Goal: Task Accomplishment & Management: Manage account settings

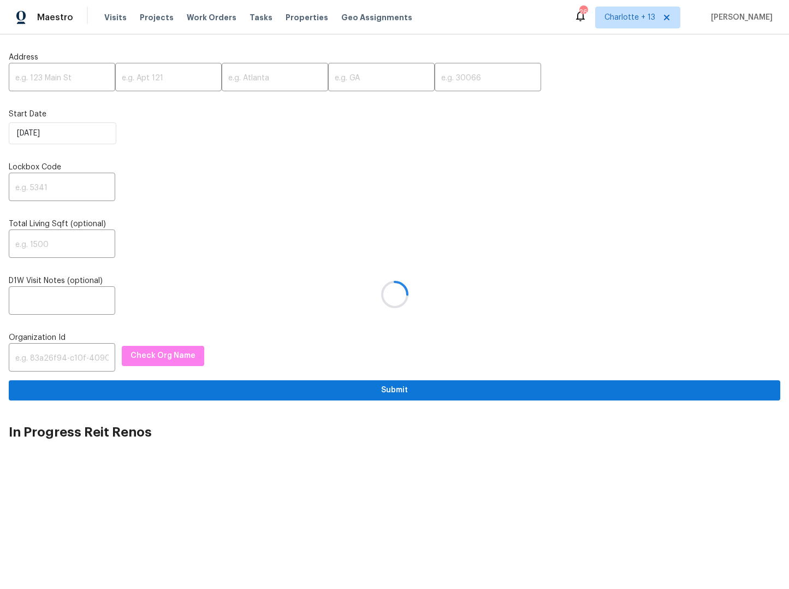
click at [32, 75] on div at bounding box center [394, 294] width 789 height 589
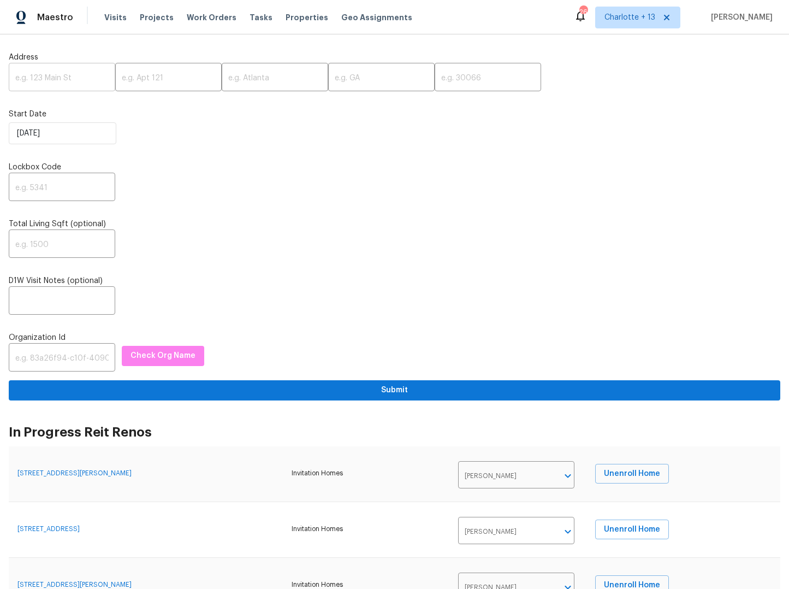
click at [22, 75] on input "text" at bounding box center [62, 79] width 106 height 26
paste input "2304 Wesley Chapel Rd, Decatur, GA 30035"
drag, startPoint x: 77, startPoint y: 76, endPoint x: 101, endPoint y: 79, distance: 24.2
click at [101, 79] on input "2304 Wesley Chapel Rd, Decatur, GA 30035" at bounding box center [62, 79] width 106 height 26
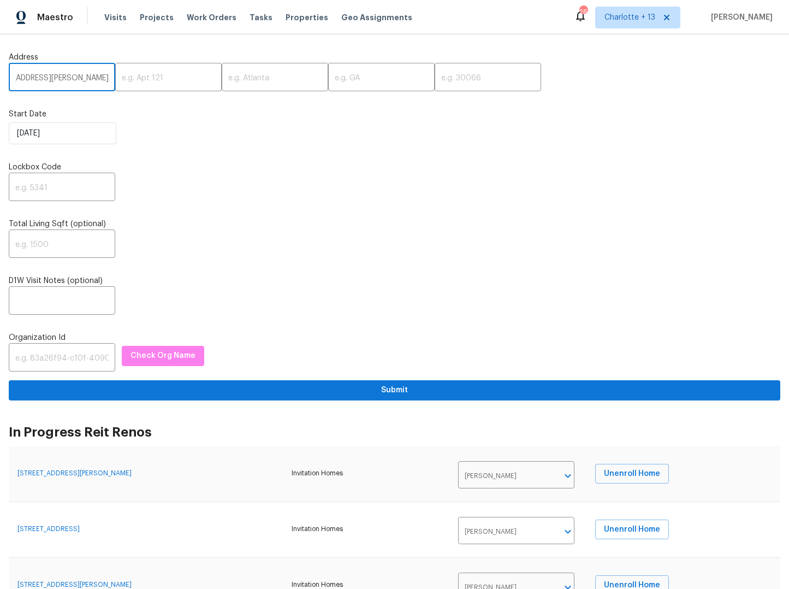
drag, startPoint x: 100, startPoint y: 79, endPoint x: 75, endPoint y: 76, distance: 25.3
click at [75, 76] on input "2304 Wesley Chapel Rd, Decatur, GA 30035" at bounding box center [62, 79] width 106 height 26
type input "2304 Wesley Chapel Rd, Decatur, GA 30035"
click at [435, 79] on input "text" at bounding box center [488, 79] width 106 height 26
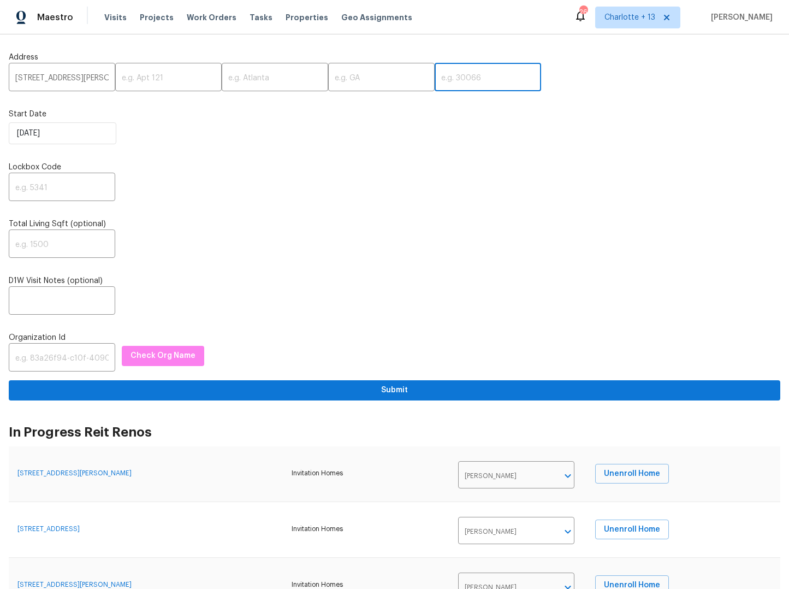
paste input "30035"
type input "30035"
click at [99, 78] on input "[STREET_ADDRESS][PERSON_NAME]" at bounding box center [62, 79] width 106 height 26
click at [104, 78] on div "2304 Wesley Chapel Rd, Decatur, GA 30035 ​ ​ ​ ​ 30035 ​" at bounding box center [394, 79] width 771 height 26
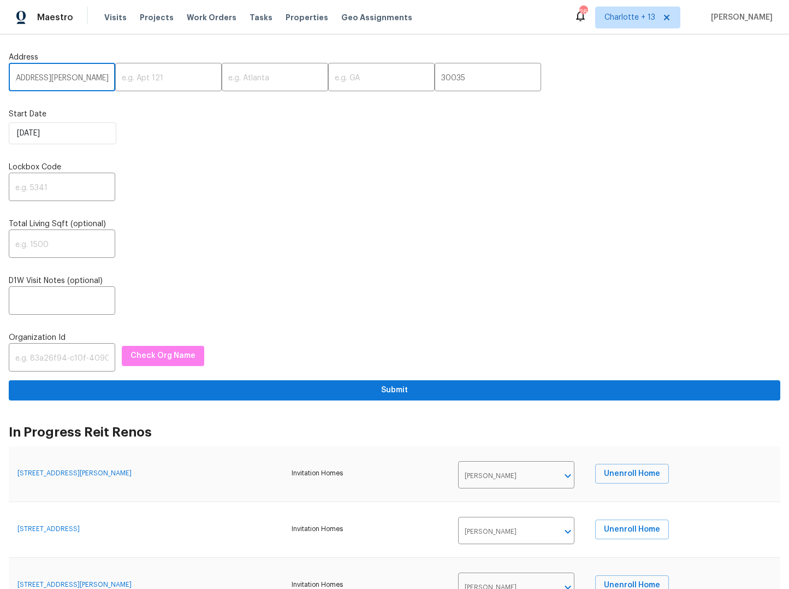
click at [74, 84] on input "[STREET_ADDRESS][PERSON_NAME]" at bounding box center [62, 79] width 106 height 26
drag, startPoint x: 56, startPoint y: 76, endPoint x: 31, endPoint y: 76, distance: 25.7
click at [31, 76] on input "[STREET_ADDRESS][PERSON_NAME]" at bounding box center [62, 79] width 106 height 26
click at [249, 78] on input "text" at bounding box center [275, 79] width 106 height 26
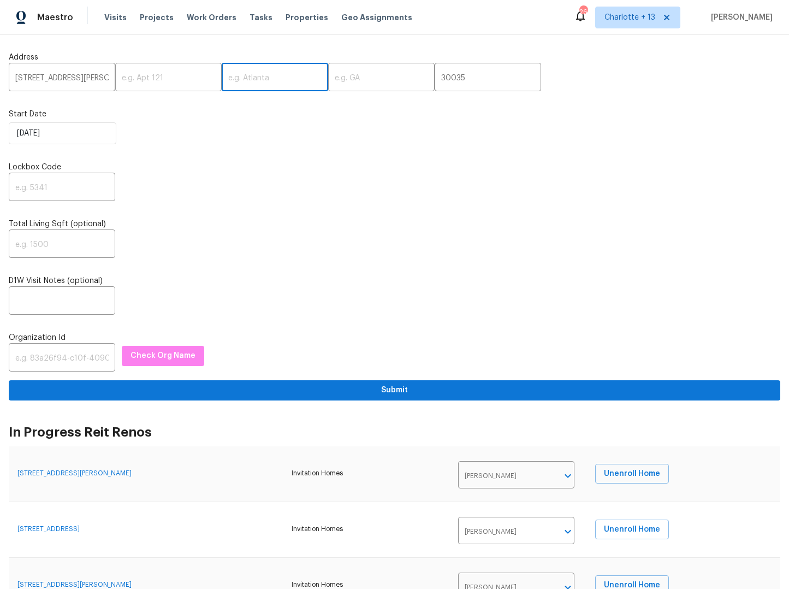
paste input "Decatur"
type input "Decatur"
click at [98, 77] on input "[STREET_ADDRESS][PERSON_NAME]" at bounding box center [62, 79] width 106 height 26
click at [98, 78] on input "[STREET_ADDRESS][PERSON_NAME]" at bounding box center [62, 79] width 106 height 26
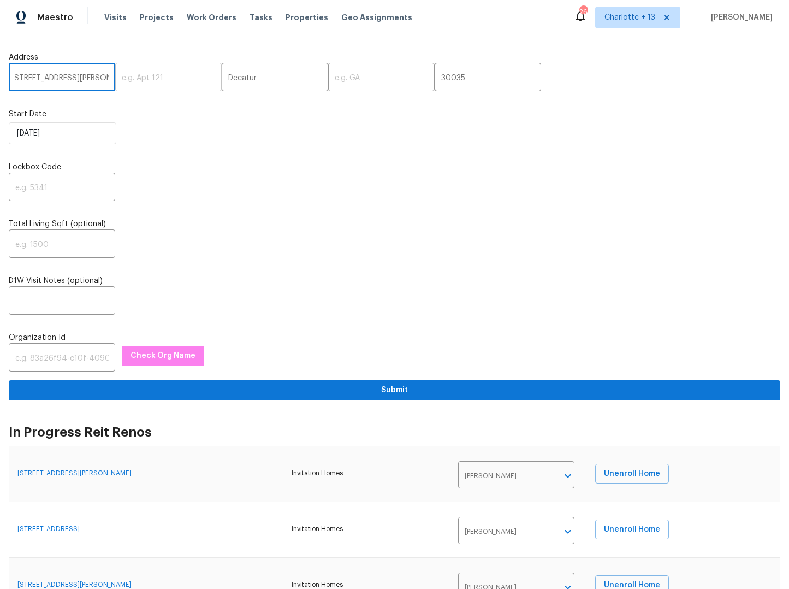
scroll to position [0, 2]
type input "[STREET_ADDRESS][PERSON_NAME]"
click at [331, 75] on input "text" at bounding box center [381, 79] width 106 height 26
type input "GA"
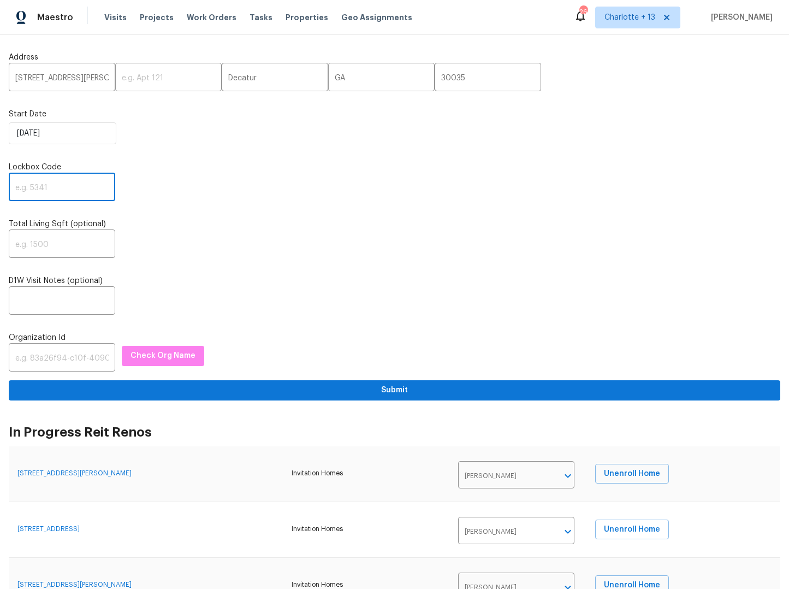
click at [58, 189] on input "text" at bounding box center [62, 188] width 106 height 26
type input "1892"
click at [70, 248] on input "text" at bounding box center [62, 245] width 106 height 26
click at [57, 357] on input "text" at bounding box center [62, 359] width 106 height 26
paste input "1349d153-b359-4f9b-b4dd-758ff939cc37"
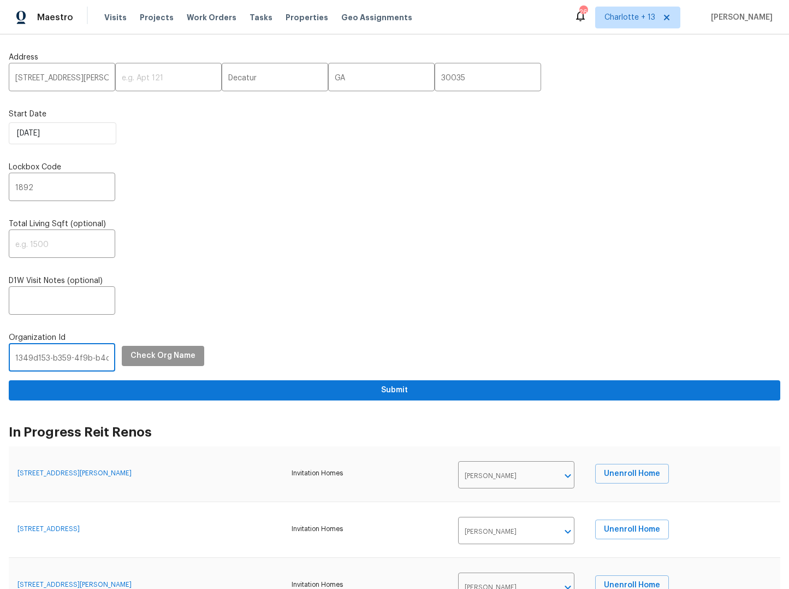
scroll to position [0, 64]
type input "1349d153-b359-4f9b-b4dd-758ff939cc37"
click at [153, 350] on span "Check Org Name" at bounding box center [162, 356] width 65 height 14
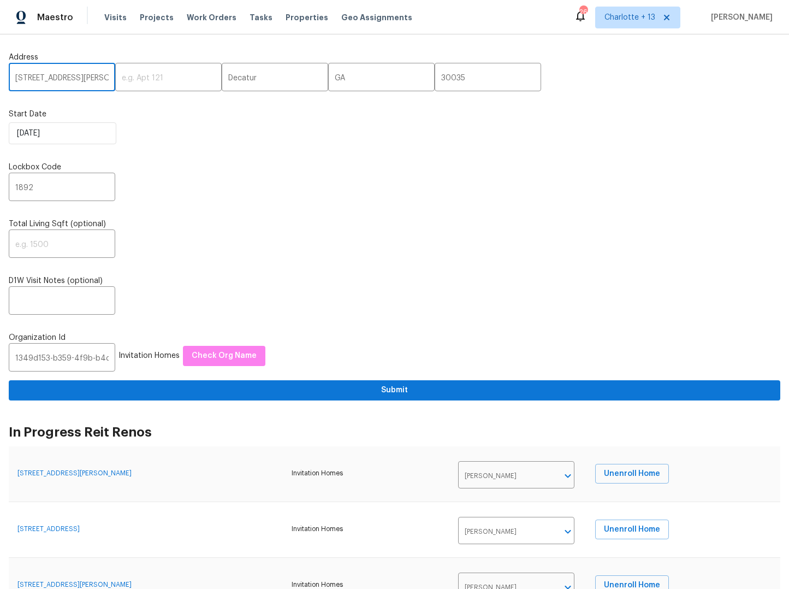
scroll to position [0, 2]
drag, startPoint x: 81, startPoint y: 78, endPoint x: 102, endPoint y: 81, distance: 20.9
click at [102, 81] on input "2304 Wesley Chapel Rd" at bounding box center [62, 79] width 106 height 26
click at [155, 124] on div "8/21/2025" at bounding box center [394, 133] width 771 height 22
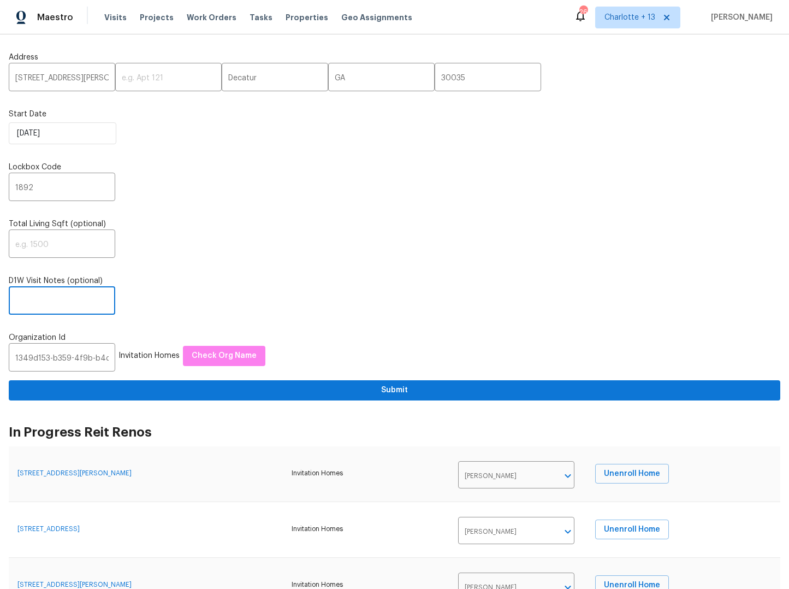
click at [38, 301] on input "text" at bounding box center [62, 302] width 106 height 26
paste input "Address: 2304 Wesley Chapel Rd, Decatur, GA 30035 Type of request: In Contract …"
type input "Address: 2304 Wesley Chapel Rd, Decatur, GA 30035 Type of request: In Contract …"
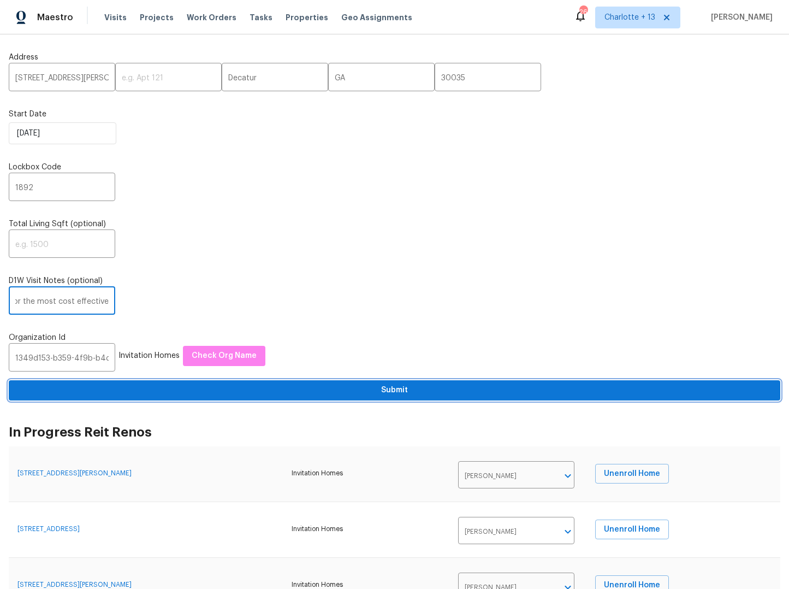
scroll to position [0, 0]
click at [384, 394] on span "Submit" at bounding box center [394, 390] width 754 height 14
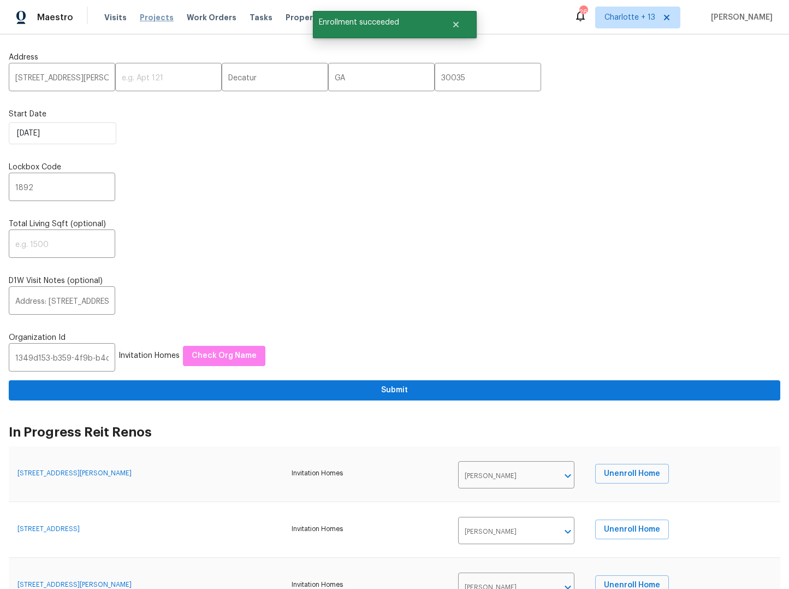
click at [145, 16] on span "Projects" at bounding box center [157, 17] width 34 height 11
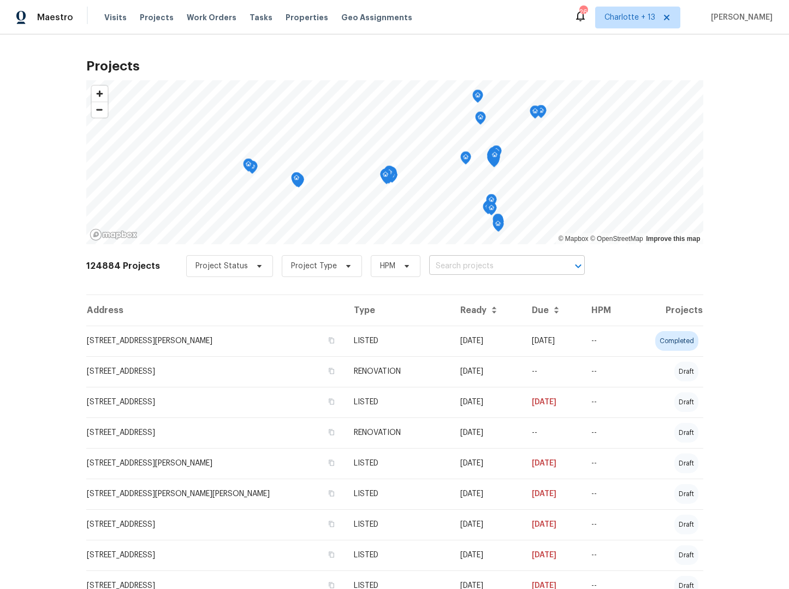
click at [492, 264] on input "text" at bounding box center [491, 266] width 125 height 17
paste input "Address: [STREET_ADDRESS][PERSON_NAME] Type of request: In Contract Property Re…"
type input "Address: [STREET_ADDRESS][PERSON_NAME] Type of request: In Contract Property Re…"
drag, startPoint x: 549, startPoint y: 266, endPoint x: 485, endPoint y: 270, distance: 64.5
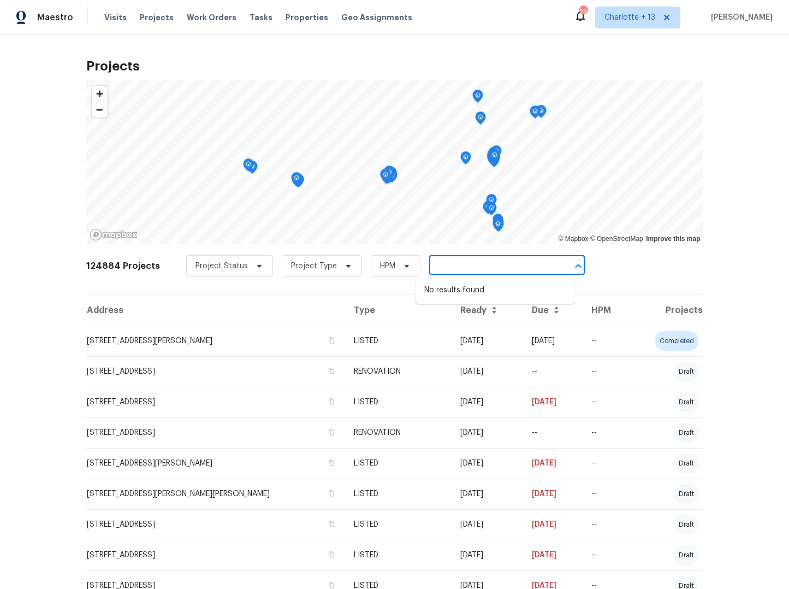
click at [399, 272] on div "Project Status Project Type HPM Address: 2304 Wesley Chapel Rd, Decatur, GA 300…" at bounding box center [385, 266] width 399 height 22
click at [556, 268] on div at bounding box center [570, 265] width 28 height 15
click at [543, 265] on input "Address: [STREET_ADDRESS][PERSON_NAME] Type of request: In Contract Property Re…" at bounding box center [491, 266] width 125 height 17
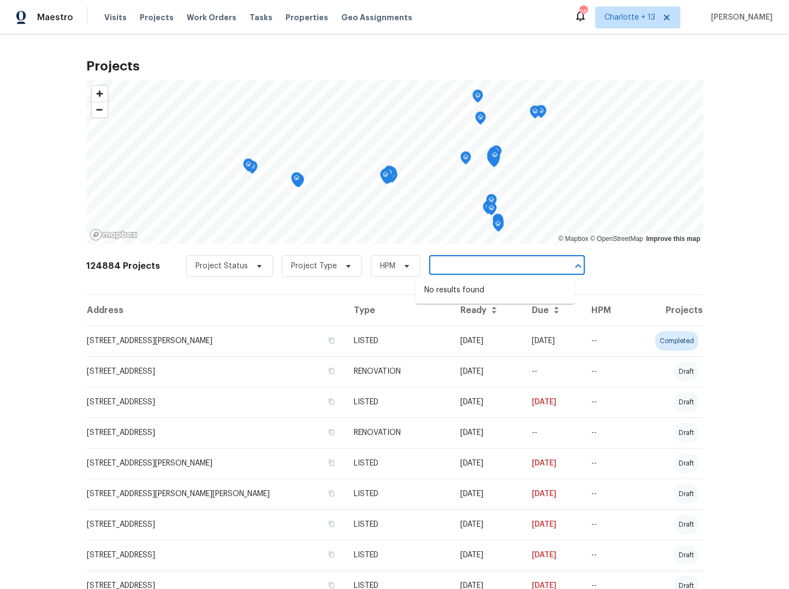
click at [542, 266] on input "Address: [STREET_ADDRESS][PERSON_NAME] Type of request: In Contract Property Re…" at bounding box center [491, 266] width 125 height 17
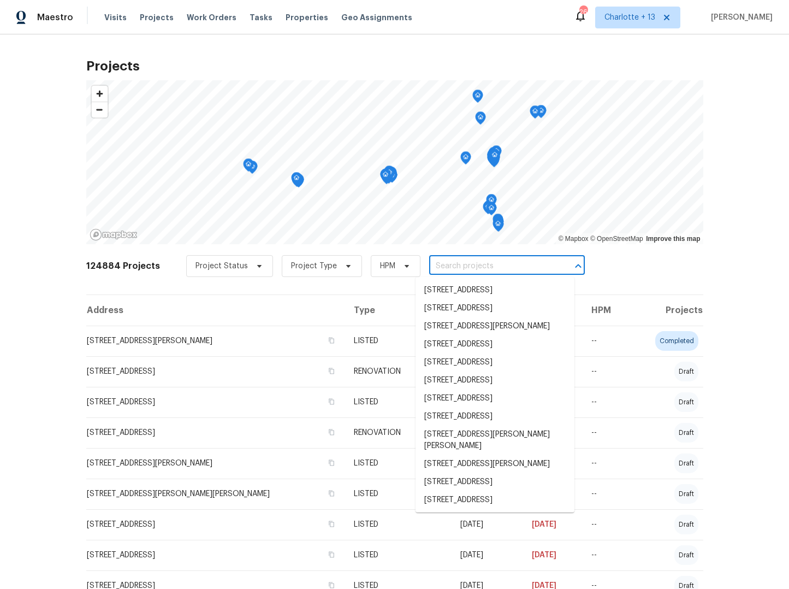
scroll to position [0, 0]
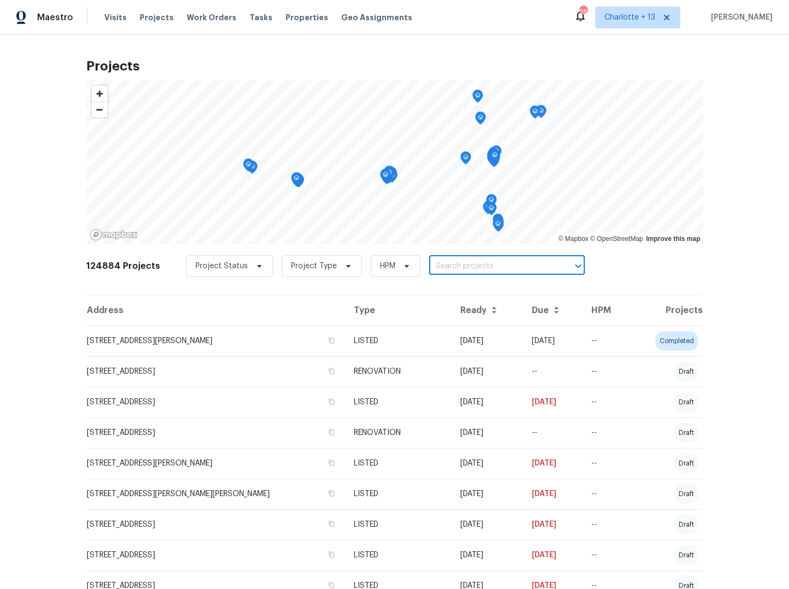
paste input "2304 Wesley Chapel"
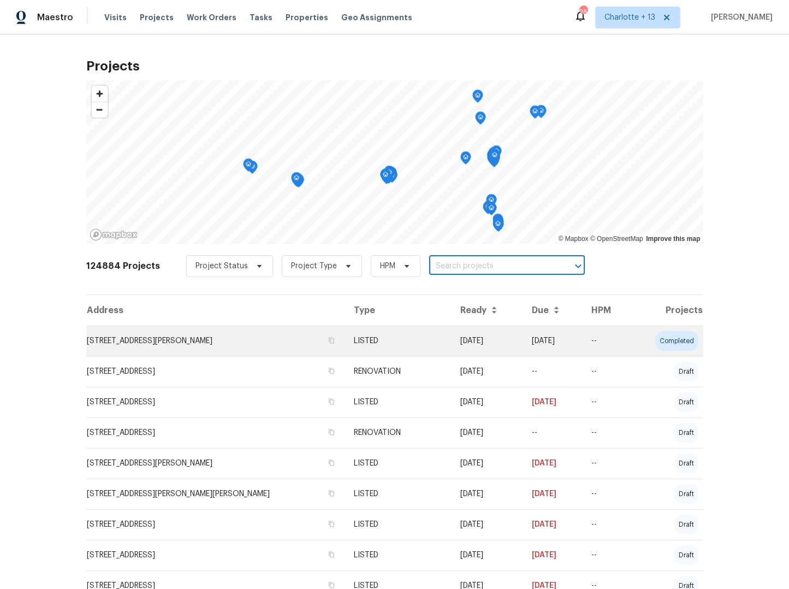
type input "2304 Wesley Chapel"
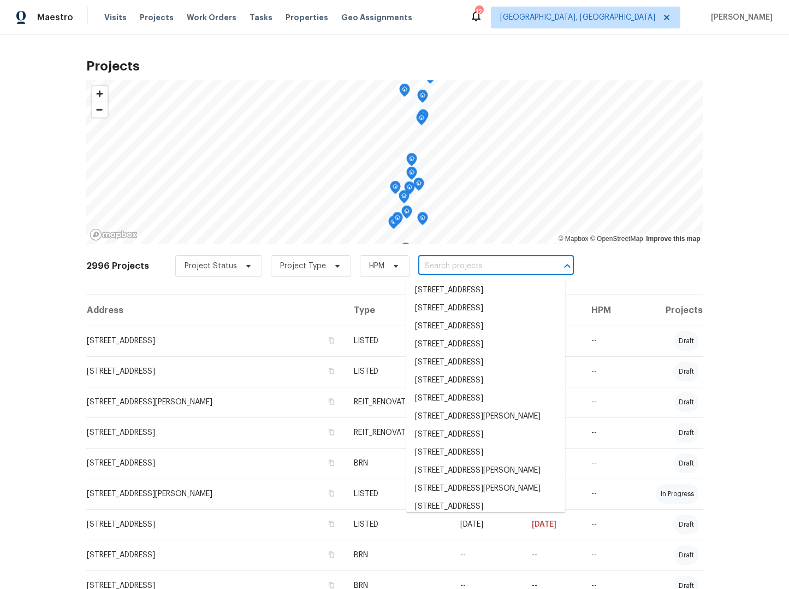
click at [451, 266] on input "text" at bounding box center [480, 266] width 125 height 17
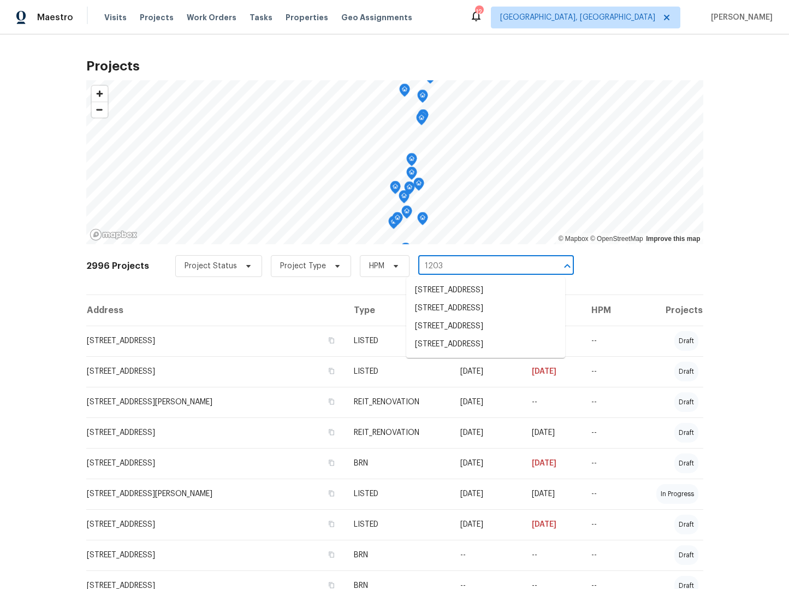
type input "1203"
click at [473, 352] on li "[STREET_ADDRESS]" at bounding box center [485, 344] width 159 height 18
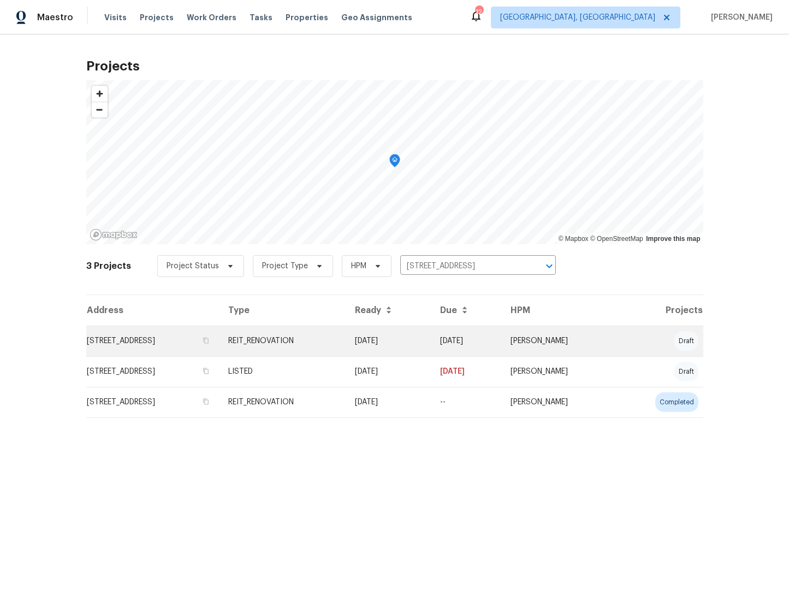
click at [209, 346] on td "1203 SW 48th Ter, Deerfield Beach, FL 33442" at bounding box center [152, 340] width 133 height 31
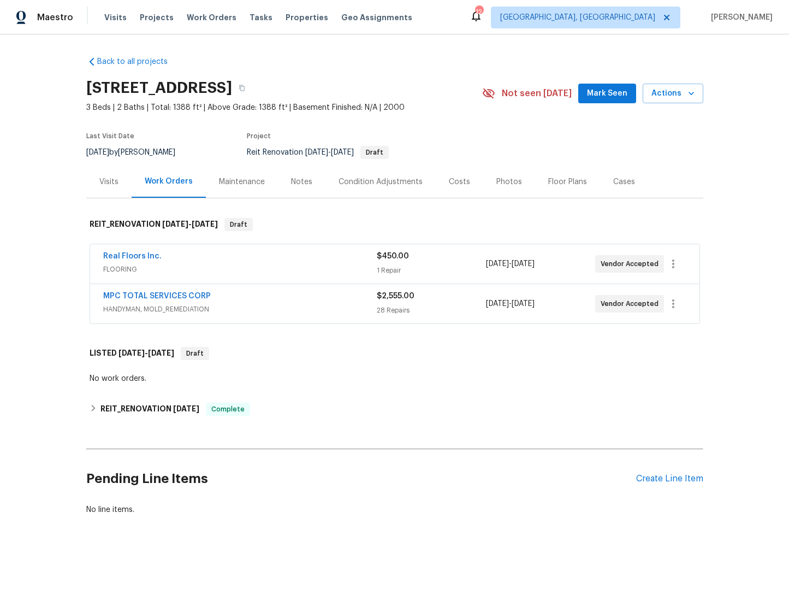
click at [216, 298] on div "MPC TOTAL SERVICES CORP" at bounding box center [240, 296] width 274 height 13
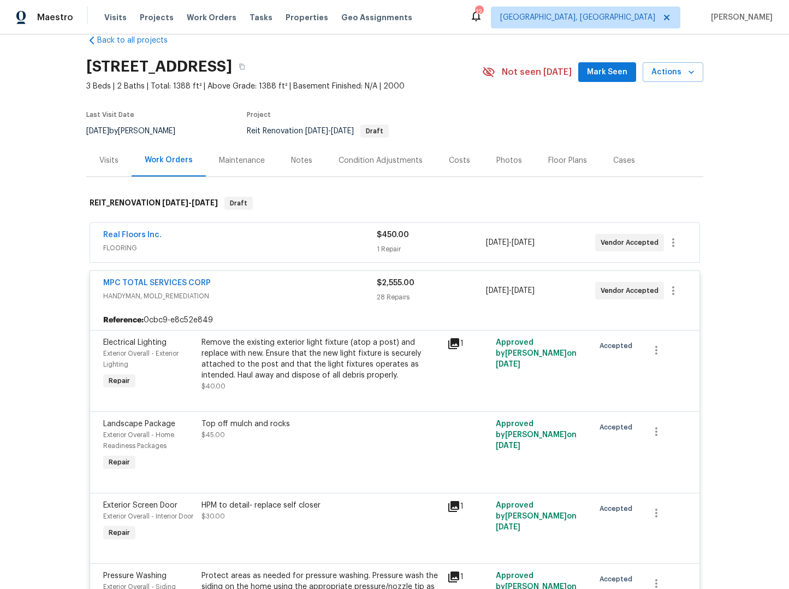
scroll to position [20, 0]
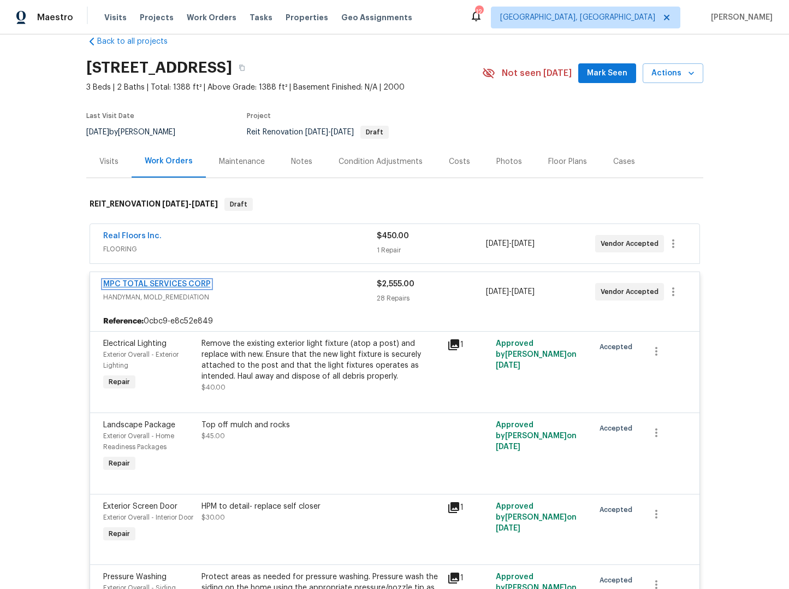
click at [184, 284] on link "MPC TOTAL SERVICES CORP" at bounding box center [157, 284] width 108 height 8
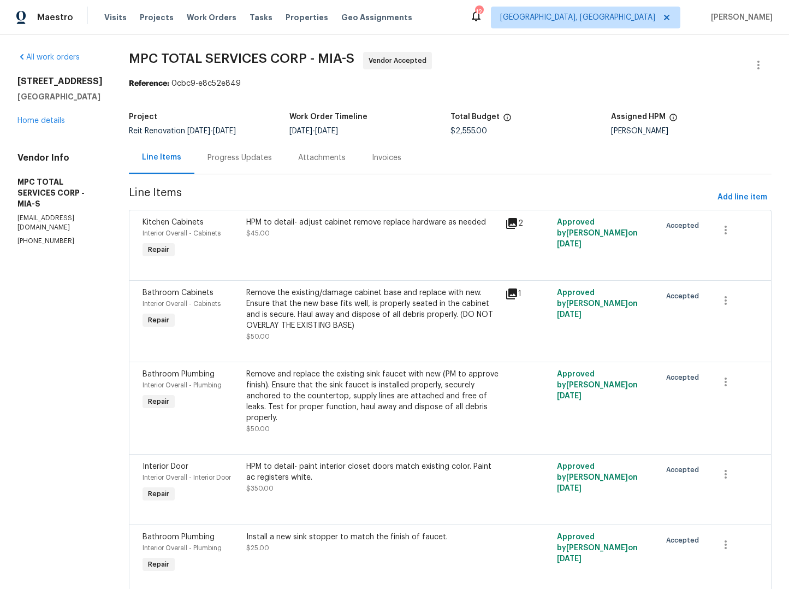
click at [228, 156] on div "Progress Updates" at bounding box center [239, 157] width 64 height 11
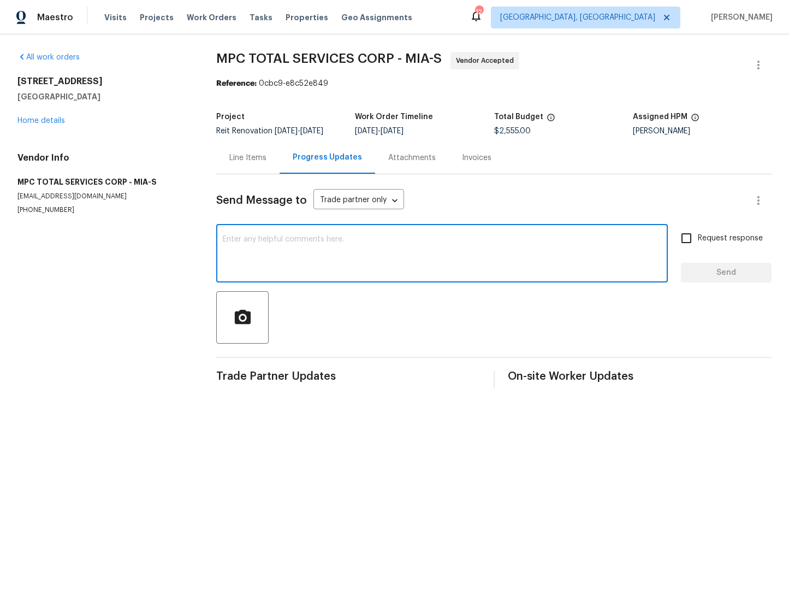
click at [304, 251] on textarea at bounding box center [442, 254] width 438 height 38
click at [223, 245] on textarea "good morning please add the pics to the items that were completed so I can appr…" at bounding box center [442, 254] width 438 height 38
click at [227, 247] on textarea "good morning please add the pics to the items that were completed so I can appr…" at bounding box center [442, 254] width 438 height 38
type textarea "Good morning please add the pics to the items that were completed so I can appr…"
click at [677, 249] on input "Request response" at bounding box center [686, 238] width 23 height 23
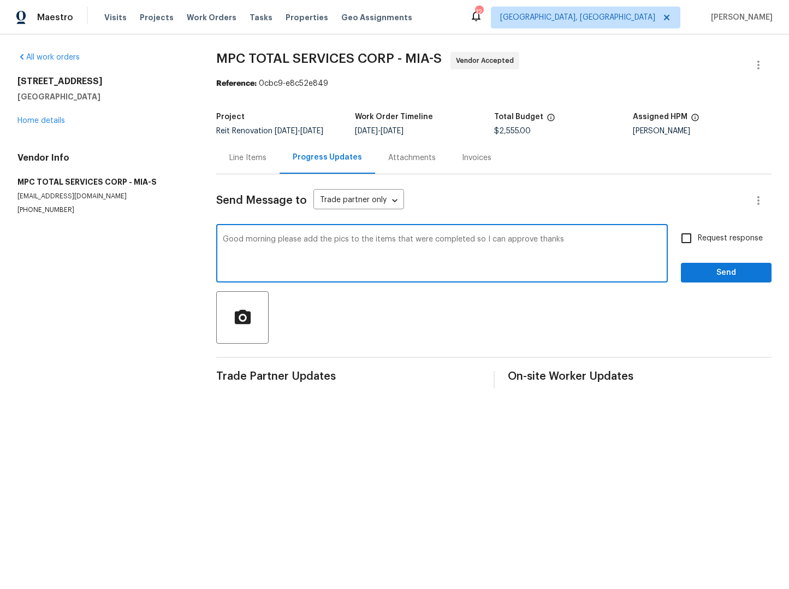
checkbox input "true"
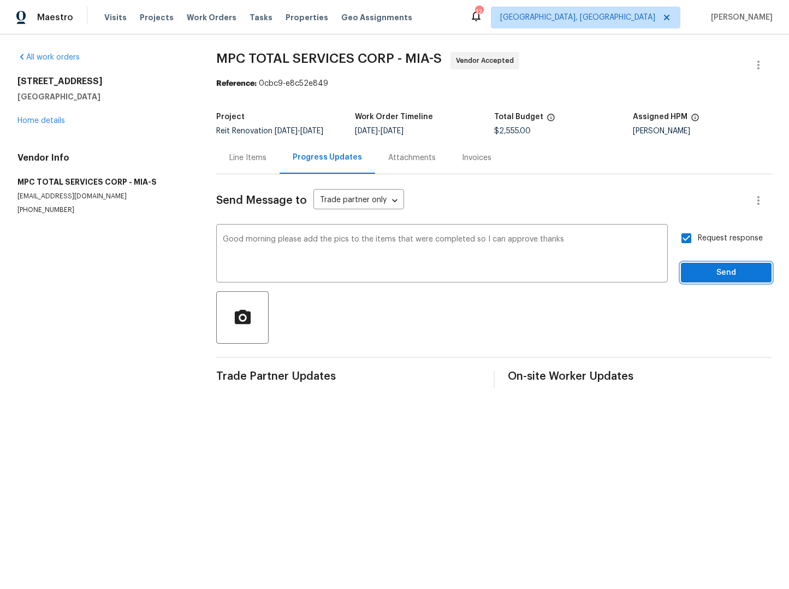
click at [704, 280] on span "Send" at bounding box center [726, 273] width 73 height 14
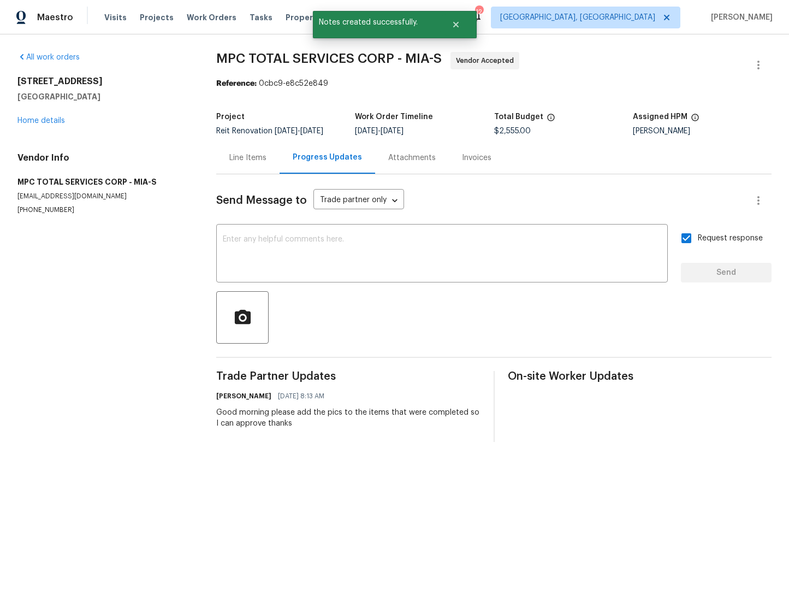
click at [256, 162] on div "Line Items" at bounding box center [247, 157] width 37 height 11
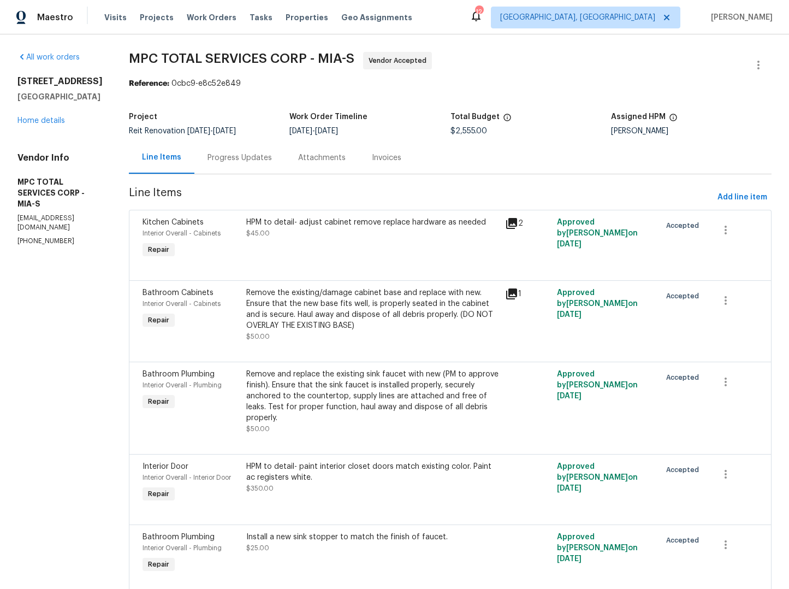
click at [240, 162] on div "Progress Updates" at bounding box center [239, 157] width 64 height 11
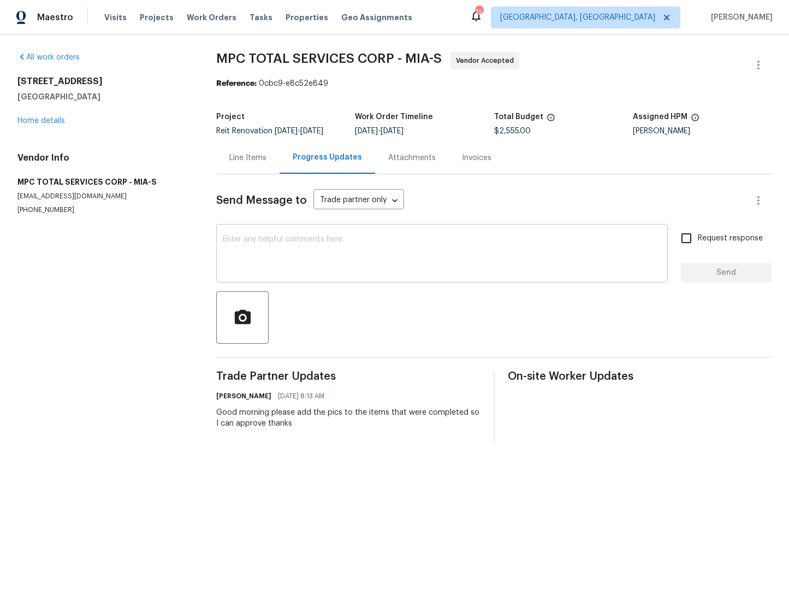
click at [444, 244] on textarea at bounding box center [442, 254] width 438 height 38
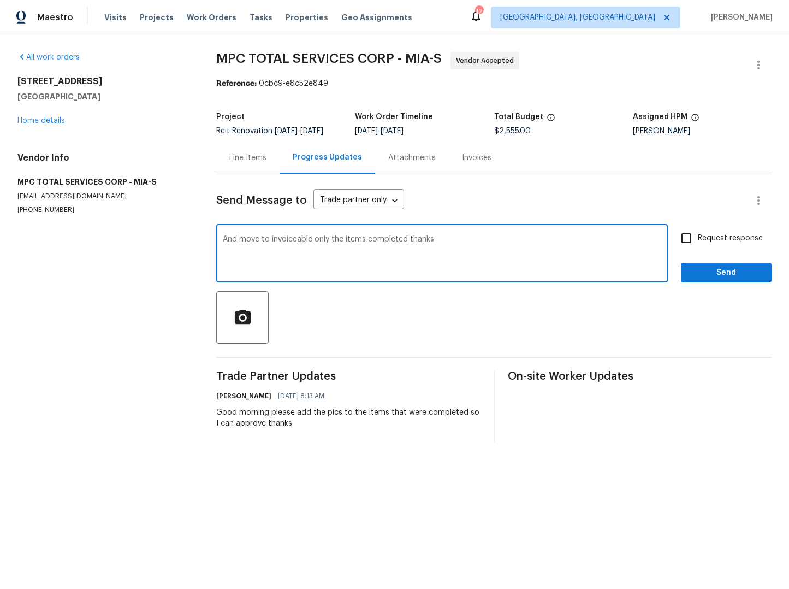
type textarea "And move to invoiceable only the items completed thanks"
click at [684, 246] on input "Request response" at bounding box center [686, 238] width 23 height 23
checkbox input "true"
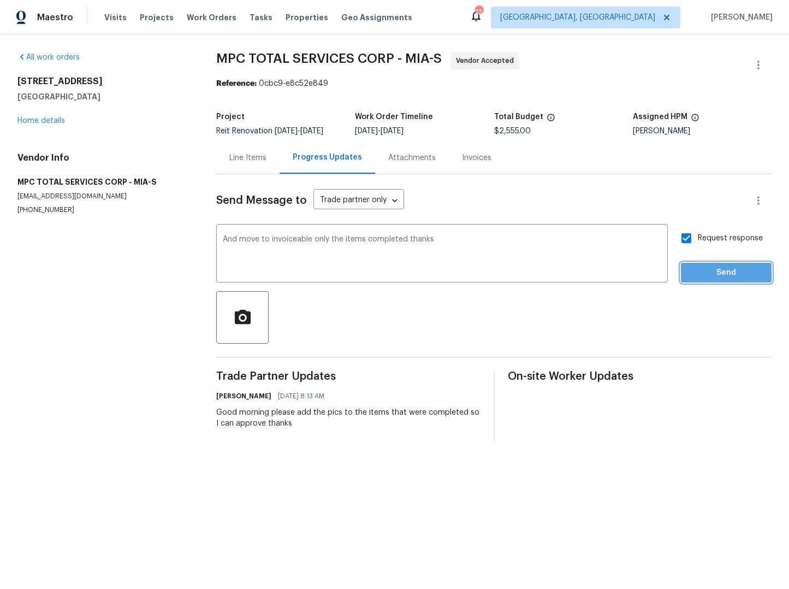
click at [710, 280] on span "Send" at bounding box center [726, 273] width 73 height 14
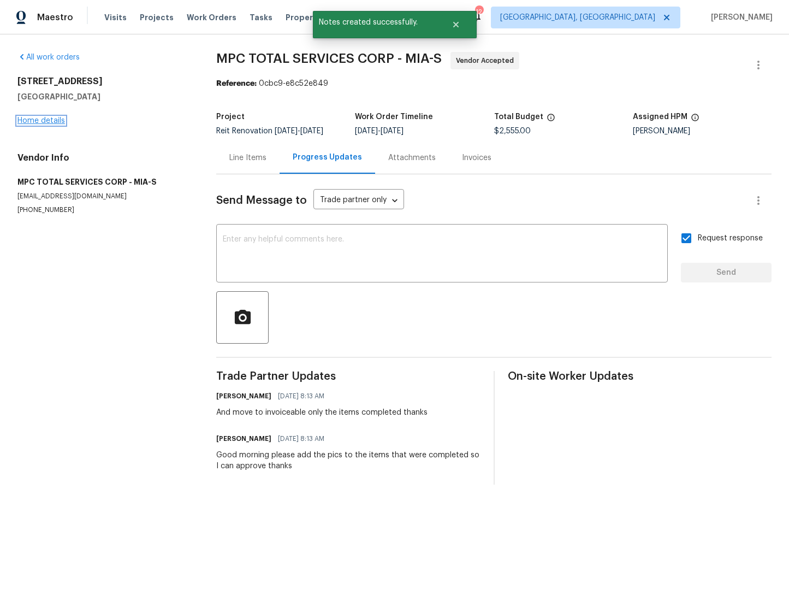
click at [48, 117] on link "Home details" at bounding box center [41, 121] width 48 height 8
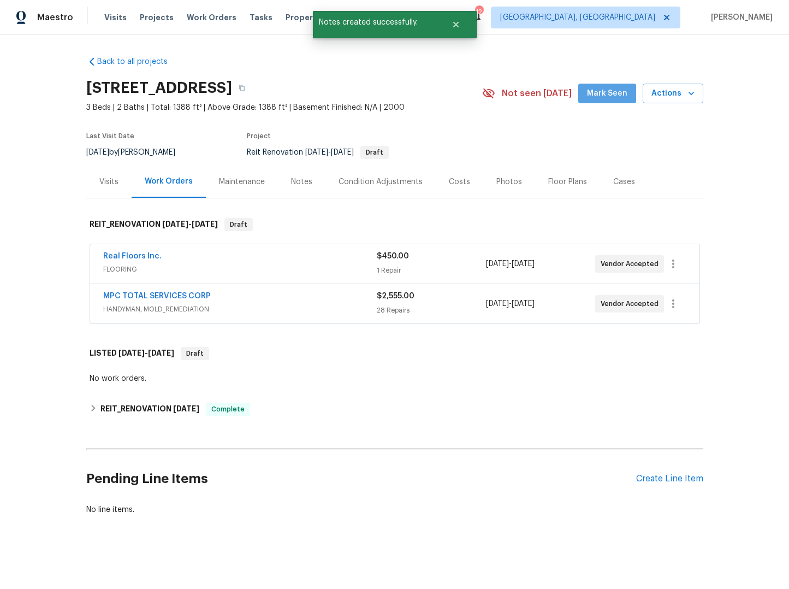
click at [606, 87] on span "Mark Seen" at bounding box center [607, 94] width 40 height 14
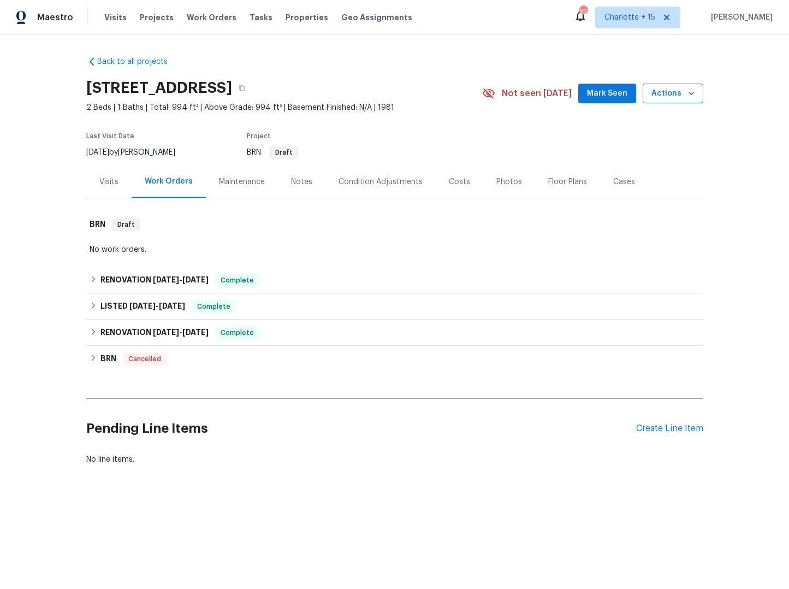
click at [643, 90] on button "Actions" at bounding box center [673, 94] width 61 height 20
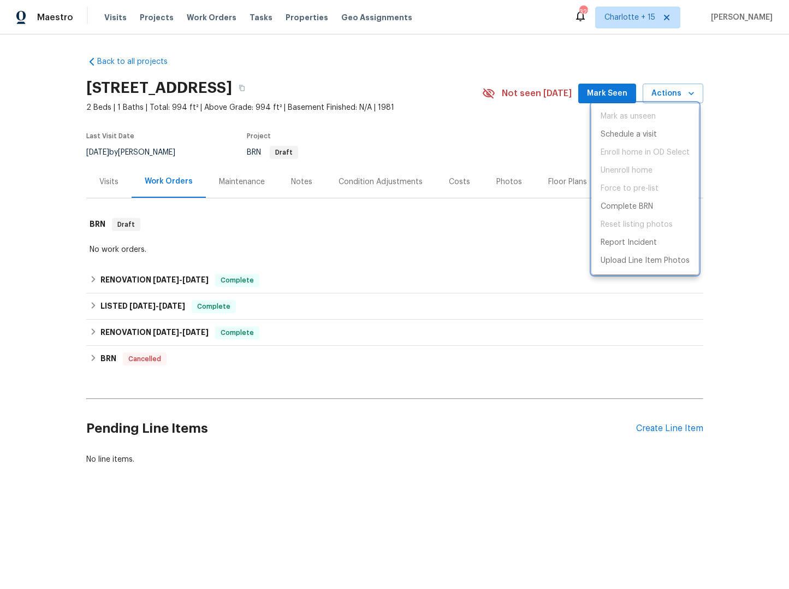
click at [615, 94] on div at bounding box center [394, 294] width 789 height 589
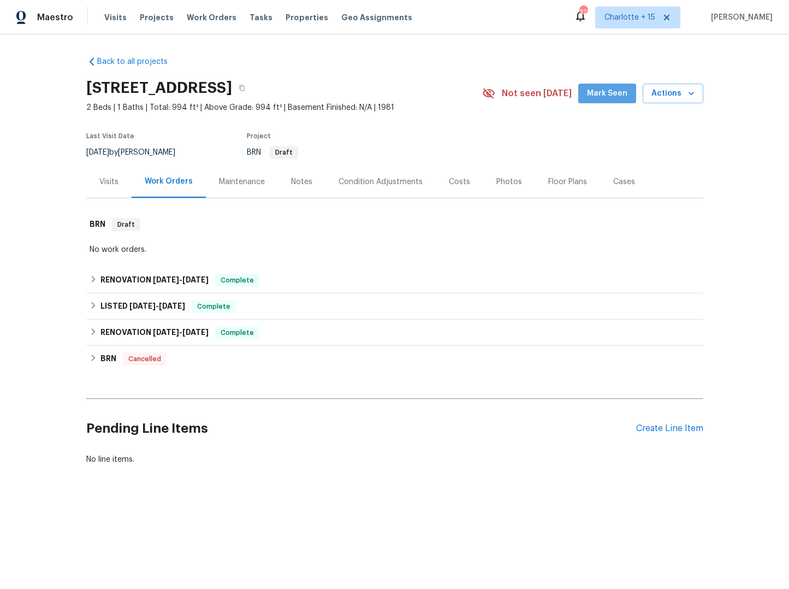
click at [615, 93] on span "Mark Seen" at bounding box center [607, 94] width 40 height 14
click at [159, 15] on span "Projects" at bounding box center [157, 17] width 34 height 11
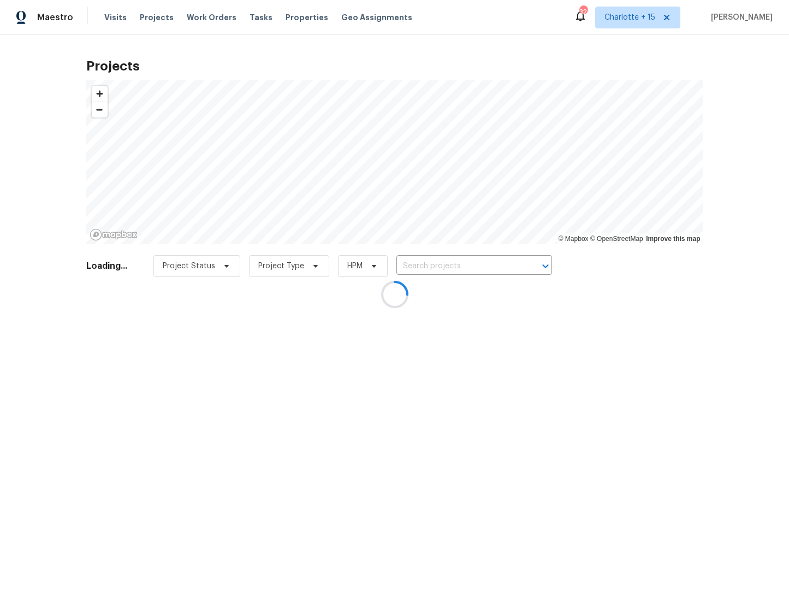
click at [114, 14] on div at bounding box center [394, 294] width 789 height 589
click at [109, 17] on div at bounding box center [394, 294] width 789 height 589
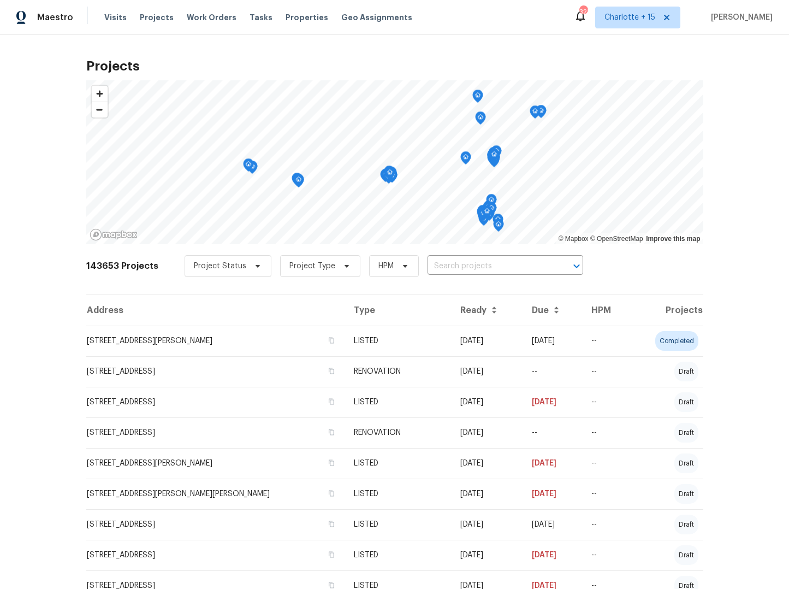
click at [109, 17] on span "Visits" at bounding box center [115, 17] width 22 height 11
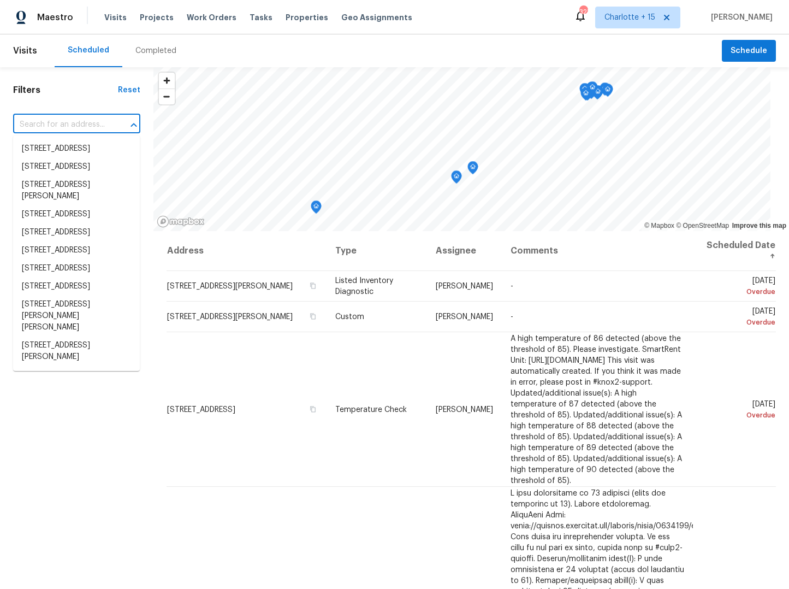
click at [55, 129] on input "text" at bounding box center [61, 124] width 97 height 17
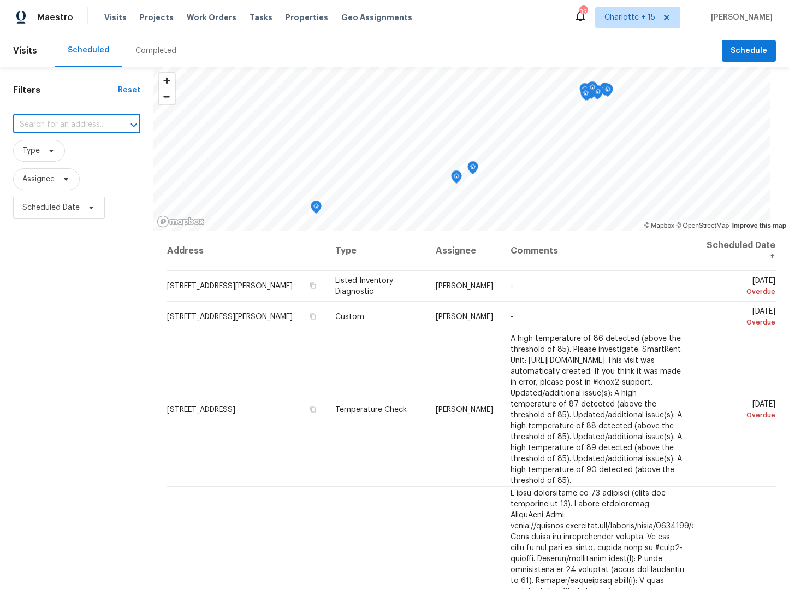
paste input "[GEOGRAPHIC_DATA][PERSON_NAME]"
type input "2304 [PERSON_NAME]"
click at [651, 17] on span "Charlotte + 15" at bounding box center [629, 17] width 51 height 11
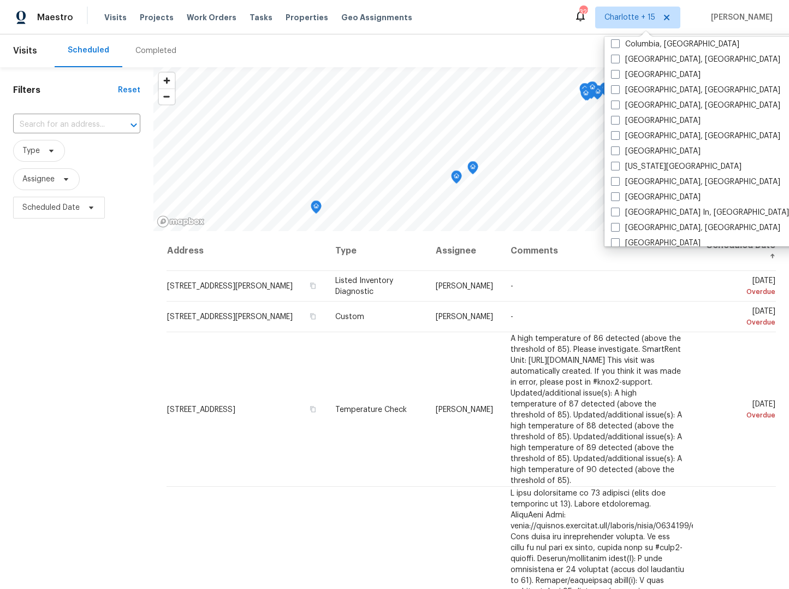
scroll to position [723, 0]
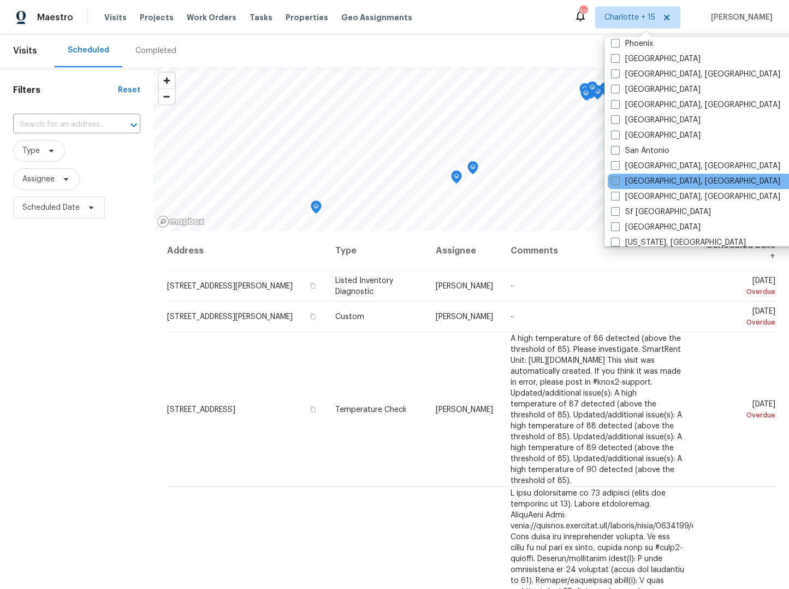
click at [615, 180] on span at bounding box center [615, 180] width 9 height 9
click at [615, 180] on input "Savannah, GA" at bounding box center [614, 179] width 7 height 7
checkbox input "true"
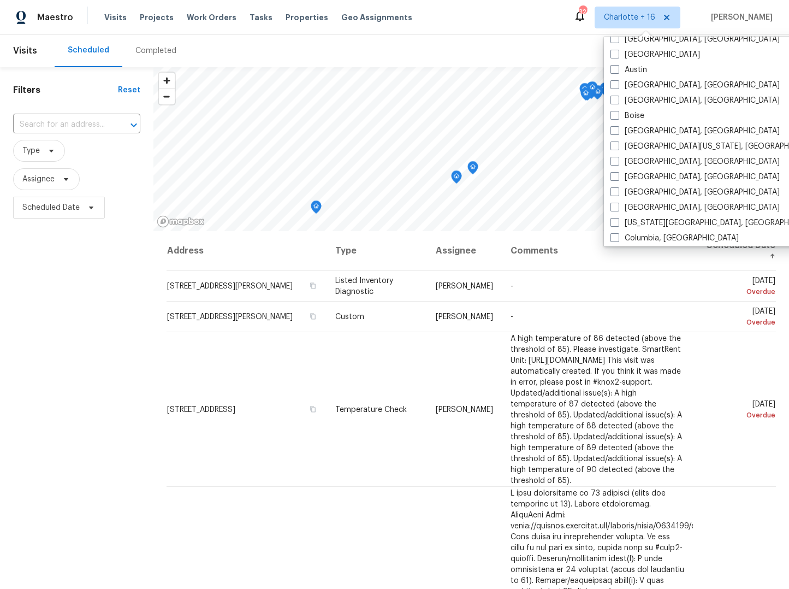
scroll to position [261, 0]
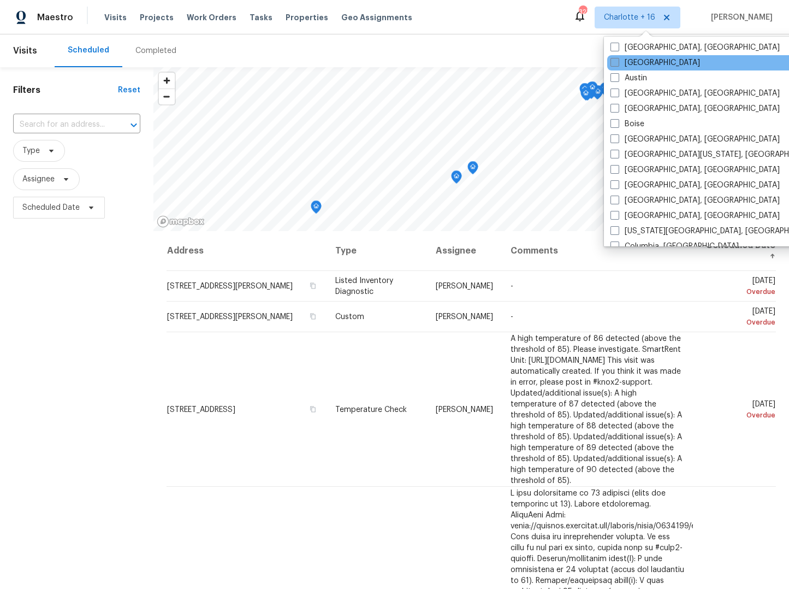
click at [624, 62] on label "Atlanta" at bounding box center [655, 62] width 90 height 11
click at [618, 62] on input "Atlanta" at bounding box center [613, 60] width 7 height 7
checkbox input "true"
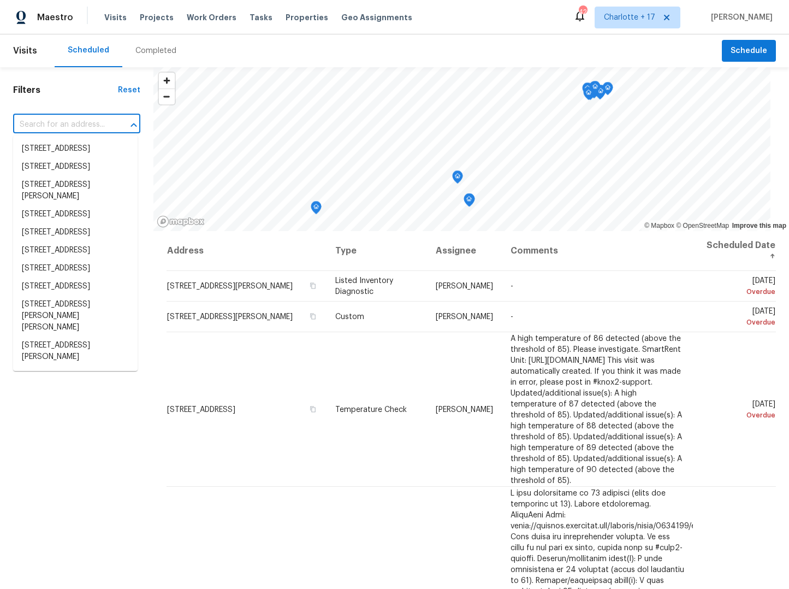
click at [56, 122] on input "text" at bounding box center [61, 124] width 97 height 17
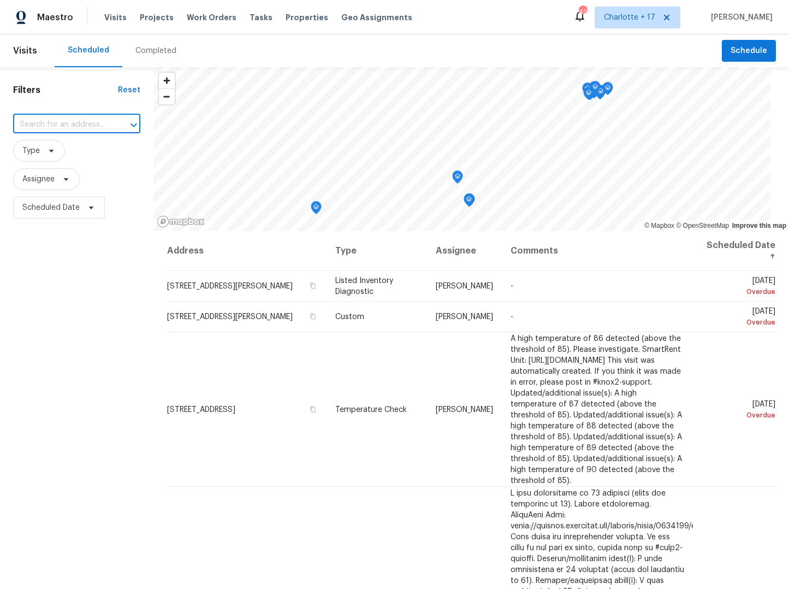
paste input "[GEOGRAPHIC_DATA][PERSON_NAME]"
type input "[GEOGRAPHIC_DATA][PERSON_NAME]"
click at [77, 158] on li "[STREET_ADDRESS][PERSON_NAME]" at bounding box center [75, 154] width 124 height 29
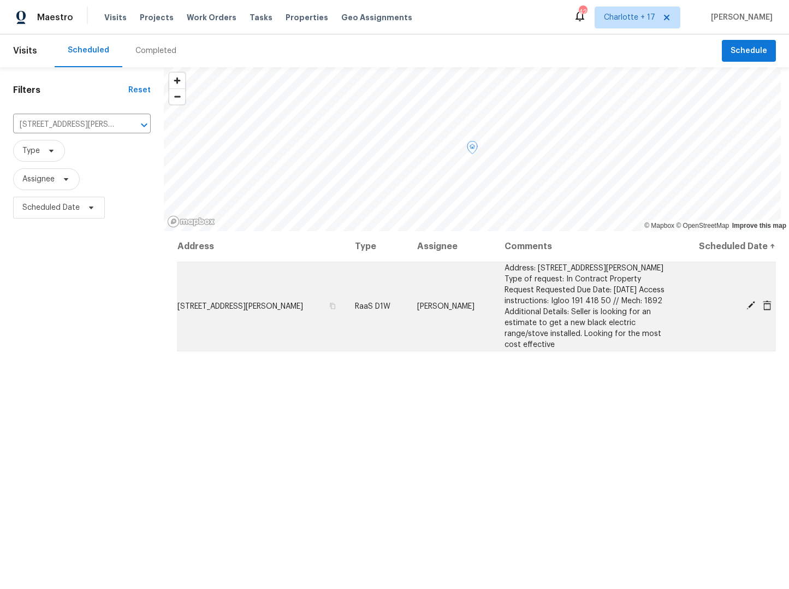
click at [746, 305] on icon at bounding box center [750, 305] width 9 height 9
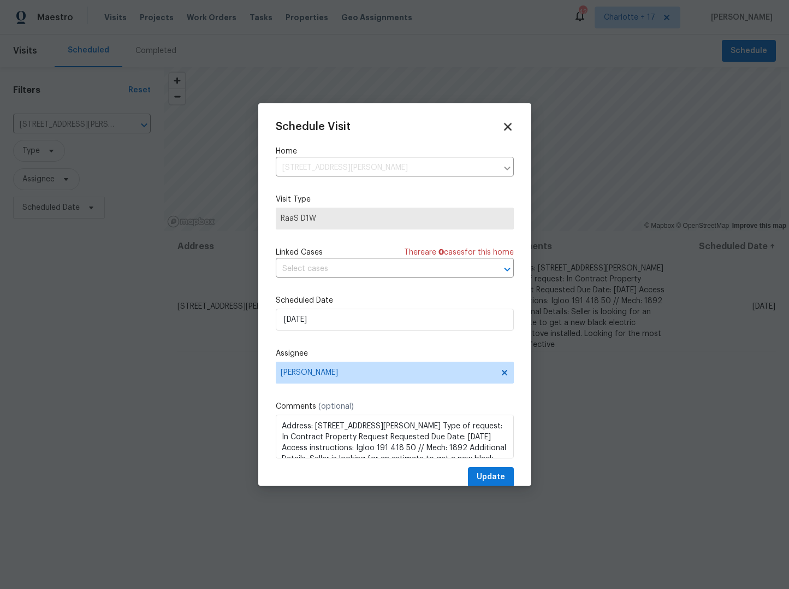
click at [504, 128] on icon at bounding box center [508, 127] width 8 height 8
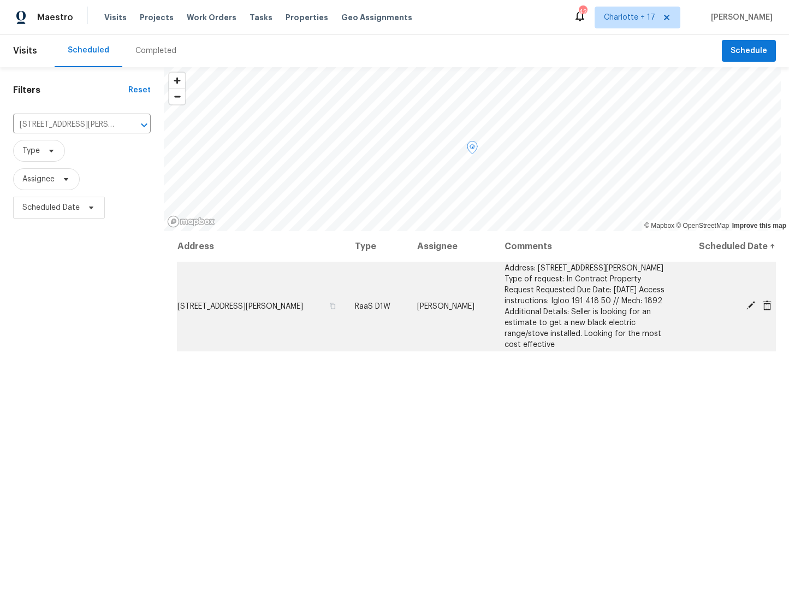
click at [762, 310] on div at bounding box center [729, 305] width 91 height 11
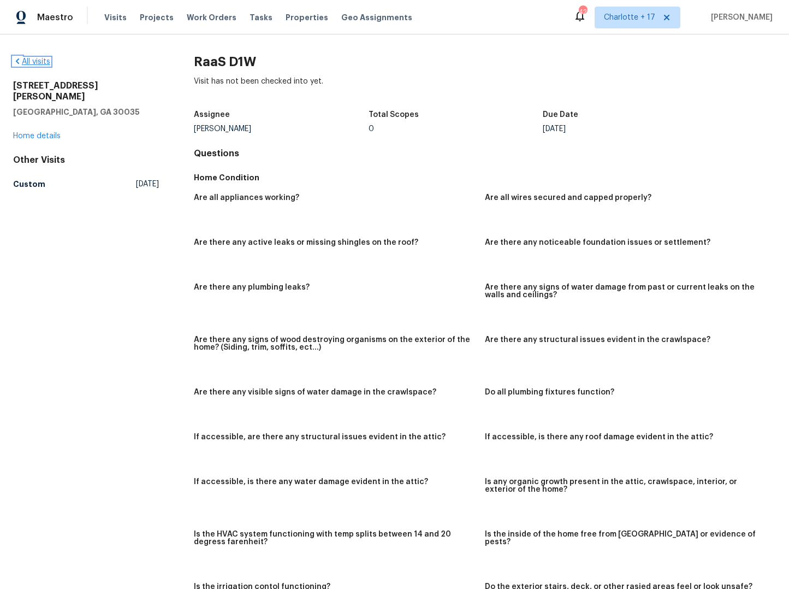
click at [26, 60] on link "All visits" at bounding box center [31, 62] width 37 height 8
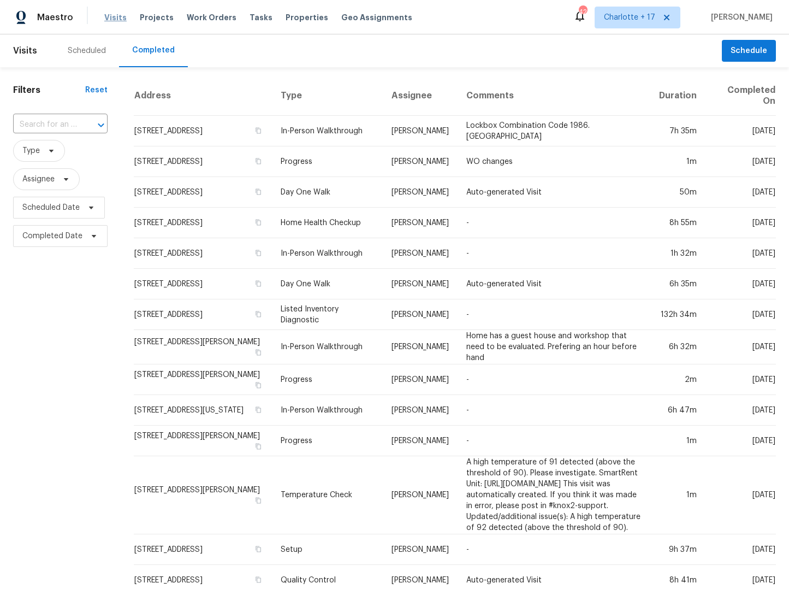
click at [110, 19] on span "Visits" at bounding box center [115, 17] width 22 height 11
click at [111, 16] on span "Visits" at bounding box center [115, 17] width 22 height 11
click at [42, 17] on span "Maestro" at bounding box center [55, 17] width 36 height 11
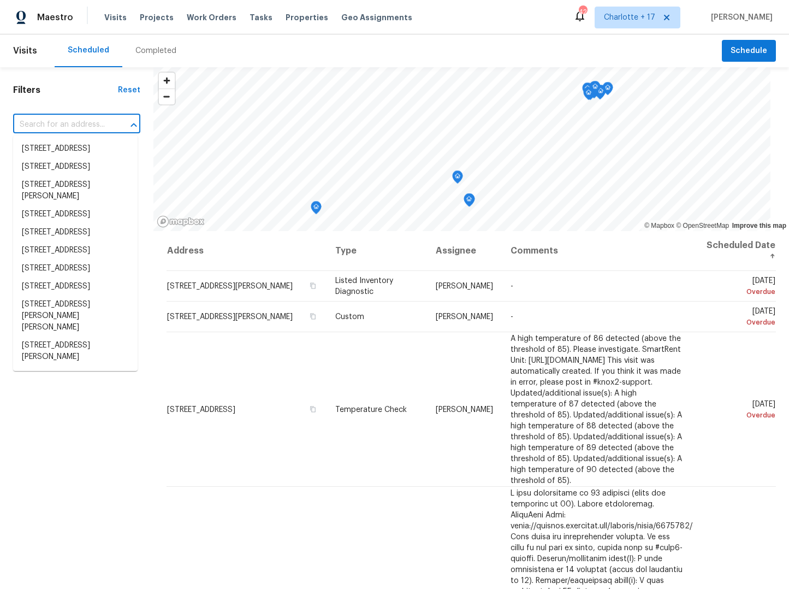
click at [35, 121] on input "text" at bounding box center [61, 124] width 97 height 17
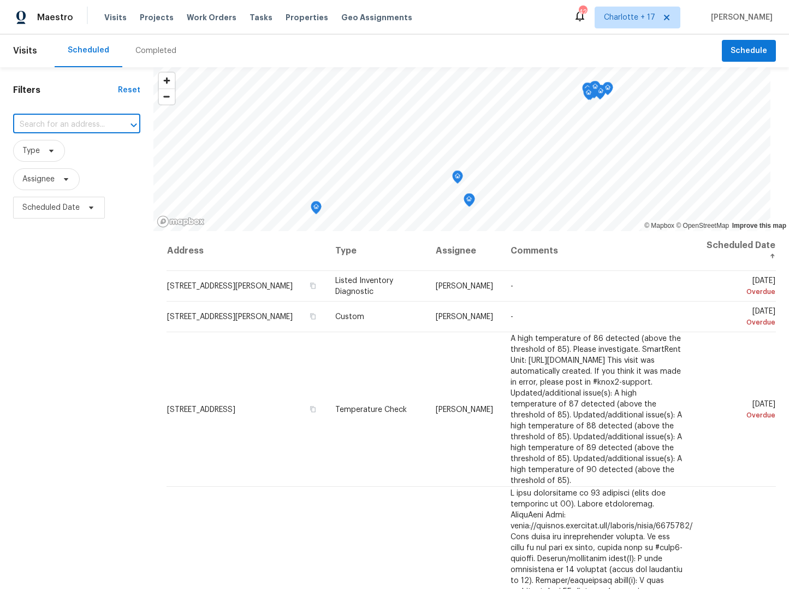
paste input "[GEOGRAPHIC_DATA][PERSON_NAME]"
type input "[GEOGRAPHIC_DATA][PERSON_NAME]"
click at [40, 152] on li "[STREET_ADDRESS][PERSON_NAME]" at bounding box center [75, 154] width 124 height 29
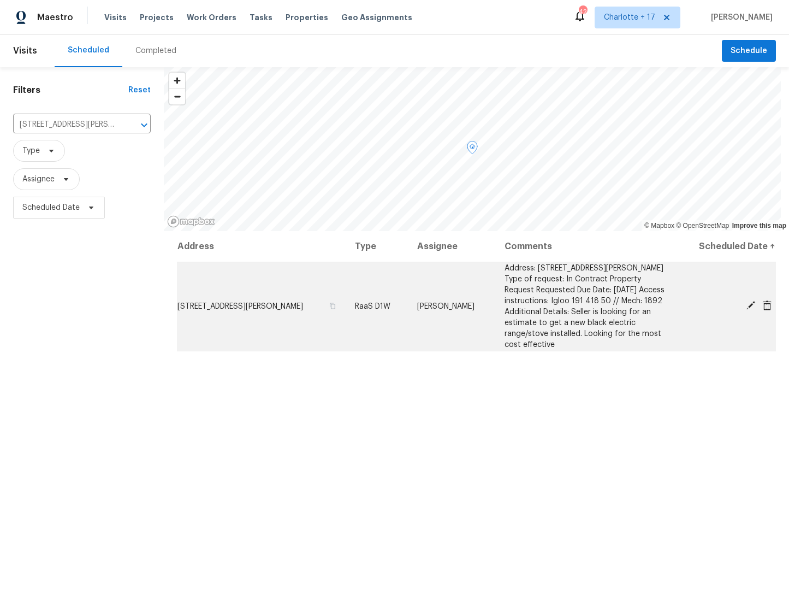
click at [763, 307] on icon at bounding box center [767, 305] width 9 height 10
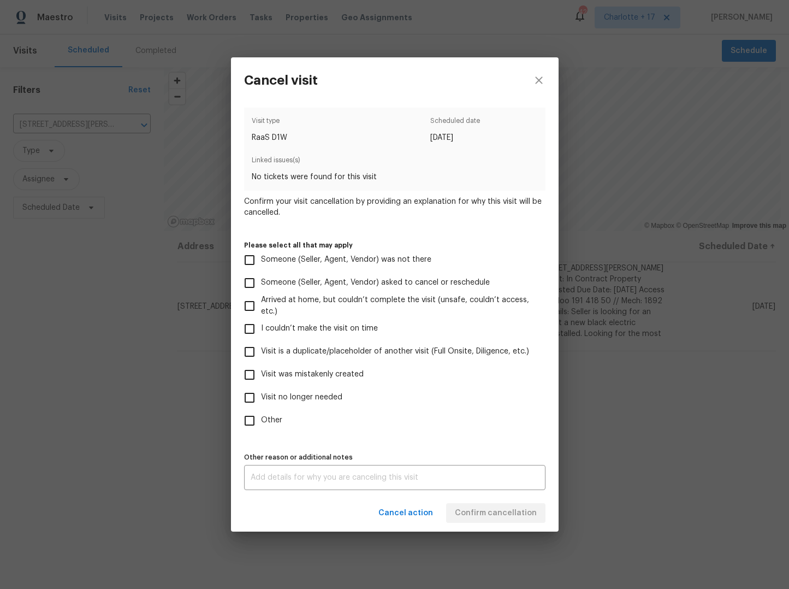
click at [260, 376] on input "Visit was mistakenly created" at bounding box center [249, 374] width 23 height 23
checkbox input "true"
click at [513, 513] on span "Confirm cancellation" at bounding box center [496, 513] width 82 height 14
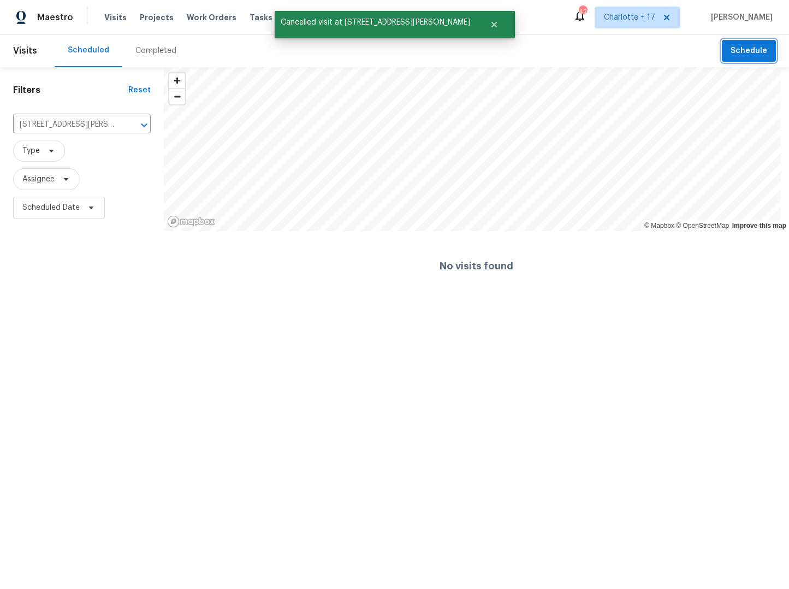
click at [736, 46] on span "Schedule" at bounding box center [749, 51] width 37 height 14
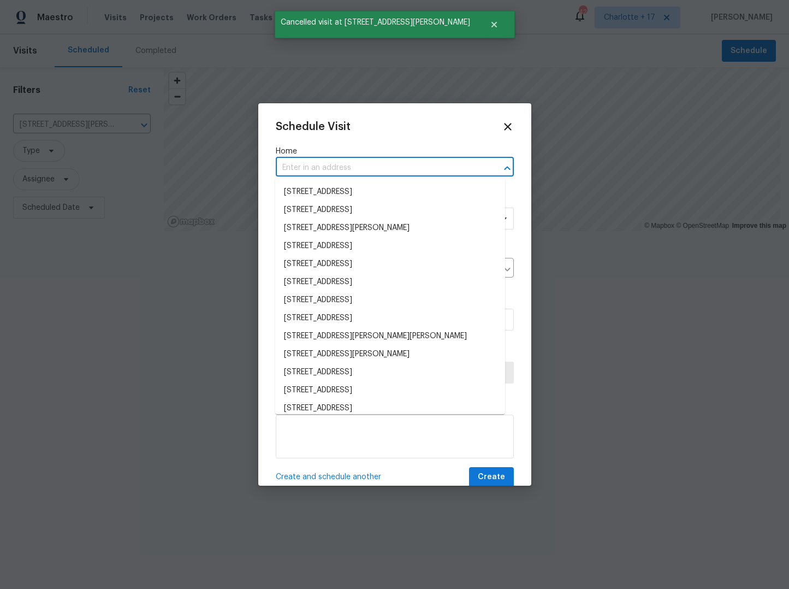
paste input "2304 Wesley Chapel"
type input "2304 Wesley Chapel"
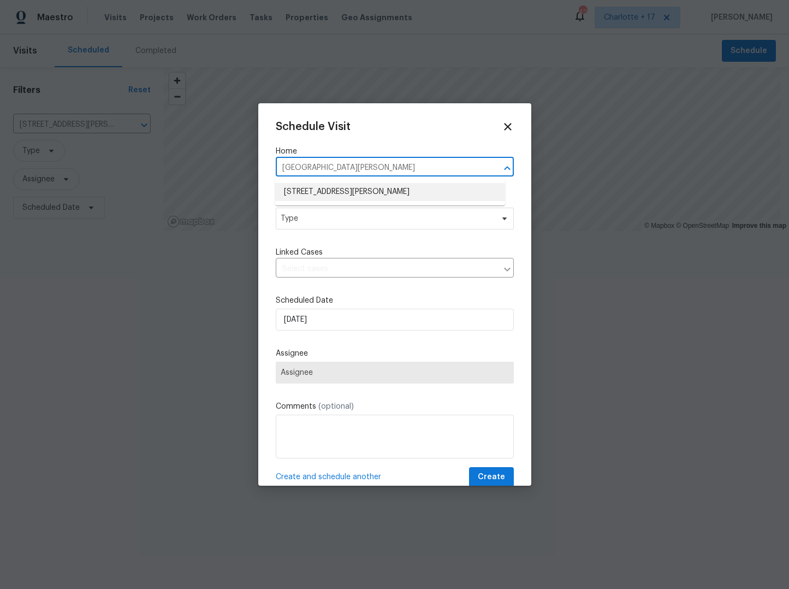
click at [307, 193] on li "2304 Wesley Chapel Rd, Decatur, GA 30035" at bounding box center [390, 192] width 230 height 18
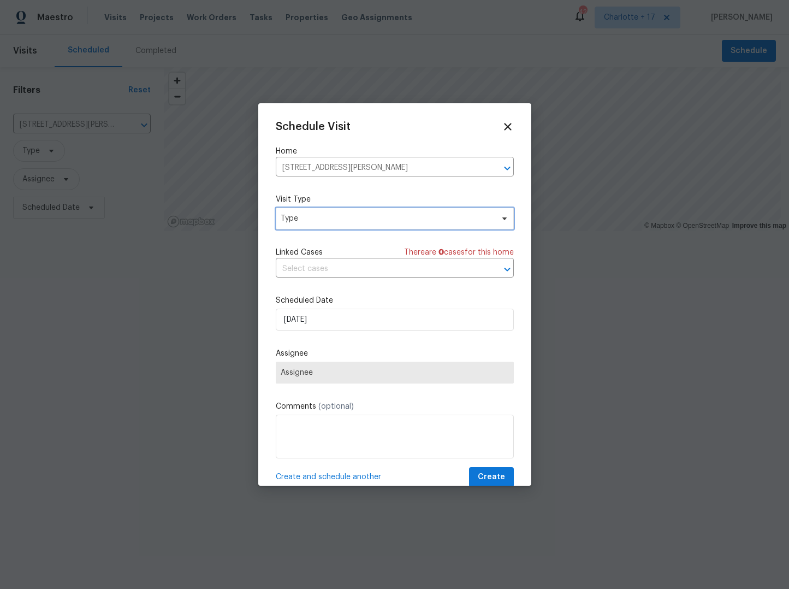
click at [312, 219] on span "Type" at bounding box center [387, 218] width 212 height 11
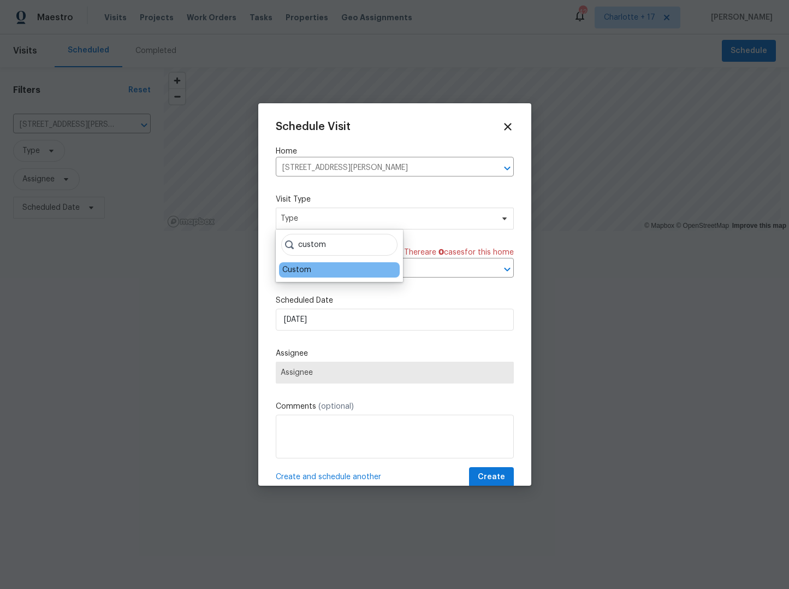
type input "custom"
click at [309, 271] on div "Custom" at bounding box center [296, 269] width 29 height 11
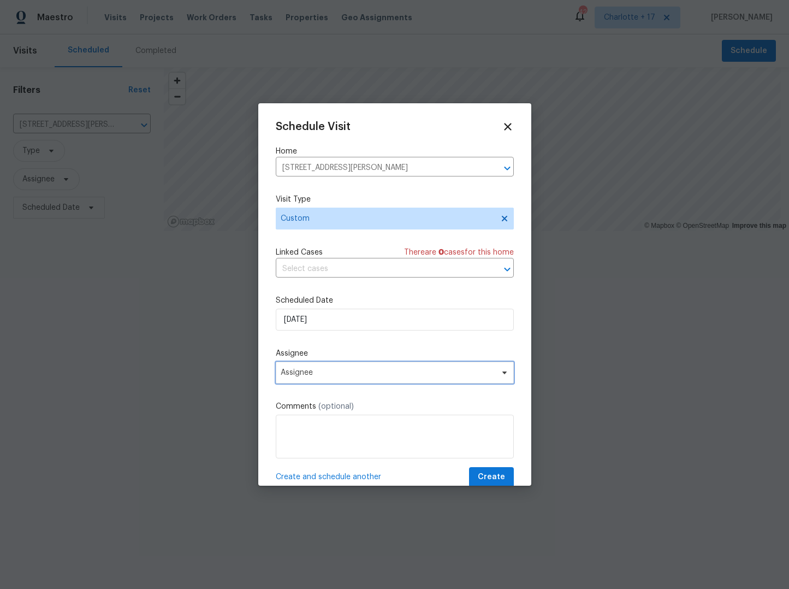
click at [317, 372] on span "Assignee" at bounding box center [388, 372] width 214 height 9
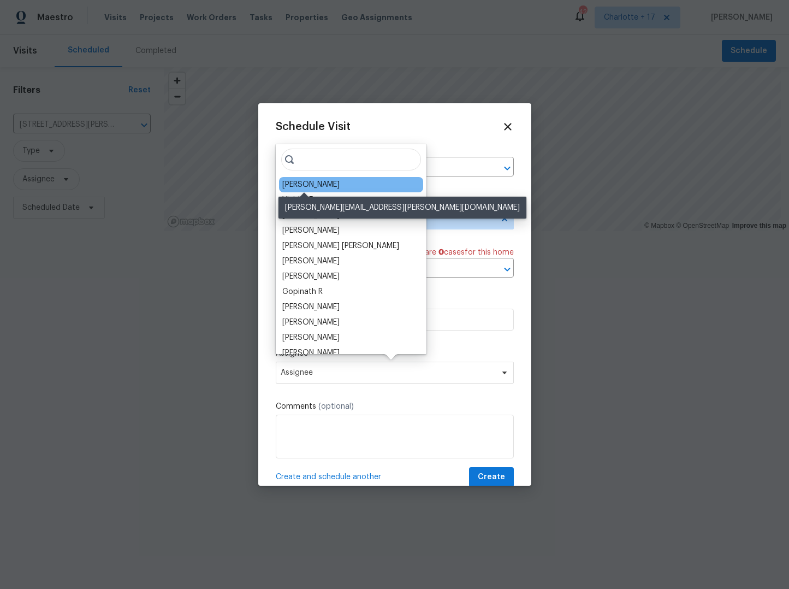
click at [307, 183] on div "Juan Lozano" at bounding box center [310, 184] width 57 height 11
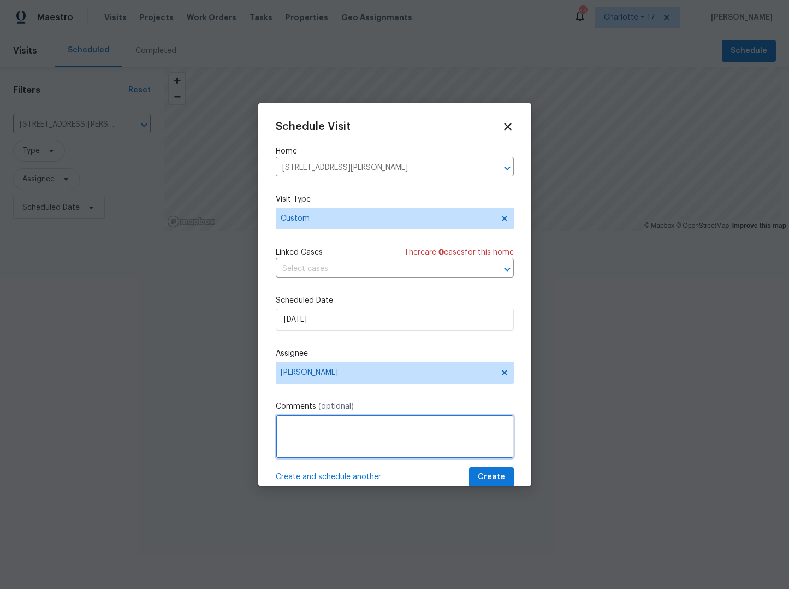
click at [300, 434] on textarea at bounding box center [395, 436] width 238 height 44
paste textarea "Address: 2304 Wesley Chapel Rd, Decatur, GA 30035 Type of request: In Contract …"
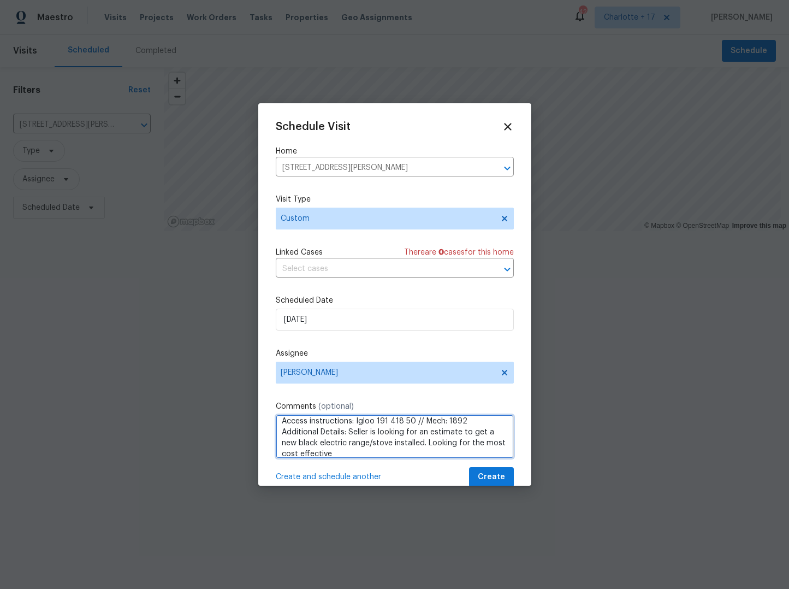
click at [281, 420] on textarea "Address: 2304 Wesley Chapel Rd, Decatur, GA 30035 Type of request: In Contract …" at bounding box center [395, 436] width 238 height 44
click at [377, 448] on textarea "Address: 2304 Wesley Chapel Rd, Decatur, GA 30035 Type of request: In Contract …" at bounding box center [395, 436] width 238 height 44
click at [309, 427] on textarea "Address: 2304 Wesley Chapel Rd, Decatur, GA 30035 Type of request: In Contract …" at bounding box center [395, 436] width 238 height 44
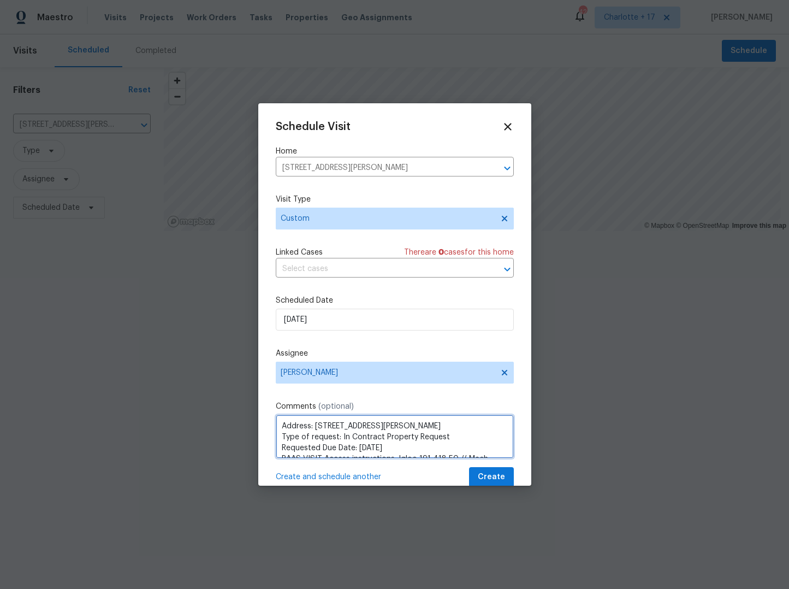
click at [280, 425] on textarea "Address: 2304 Wesley Chapel Rd, Decatur, GA 30035 Type of request: In Contract …" at bounding box center [395, 436] width 238 height 44
click at [281, 426] on textarea "Address: 2304 Wesley Chapel Rd, Decatur, GA 30035 Type of request: In Contract …" at bounding box center [395, 436] width 238 height 44
type textarea "RAAS VISIT - Address: 2304 Wesley Chapel Rd, Decatur, GA 30035 Type of request:…"
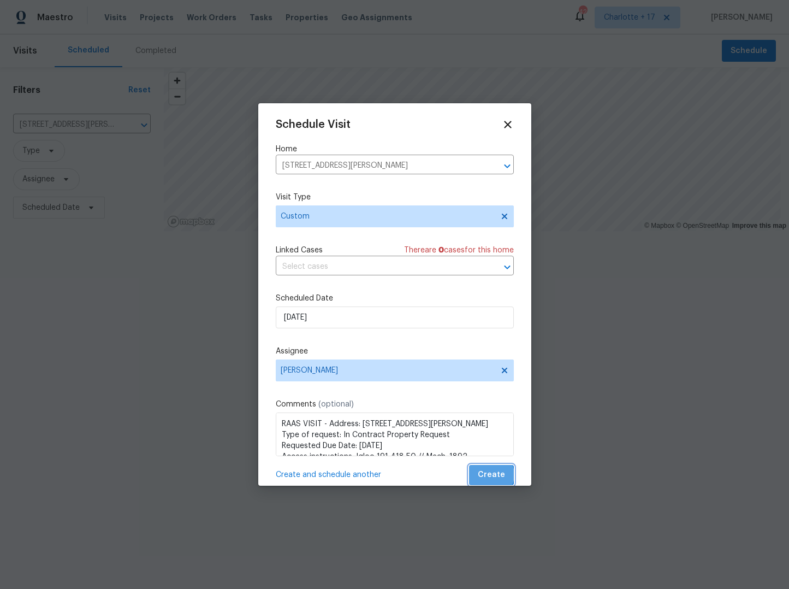
click at [469, 465] on button "Create" at bounding box center [491, 475] width 45 height 20
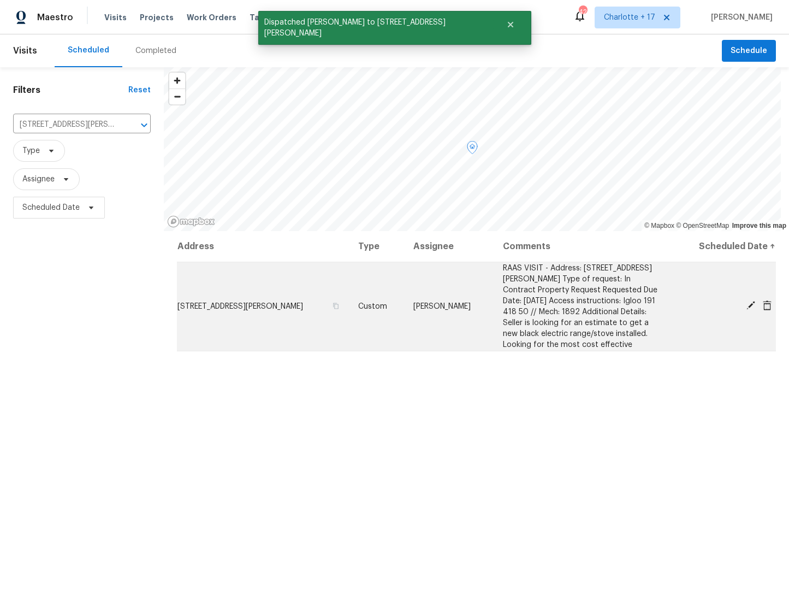
click at [746, 306] on icon at bounding box center [750, 305] width 9 height 9
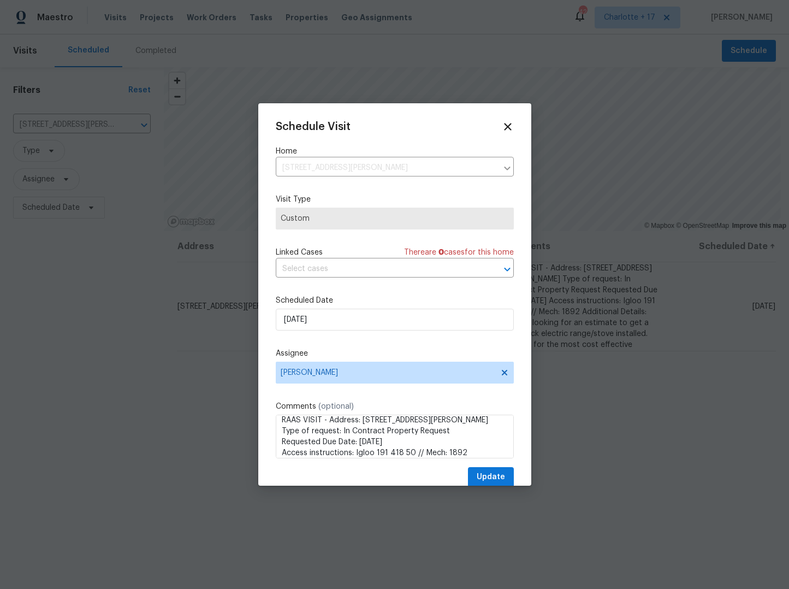
scroll to position [0, 0]
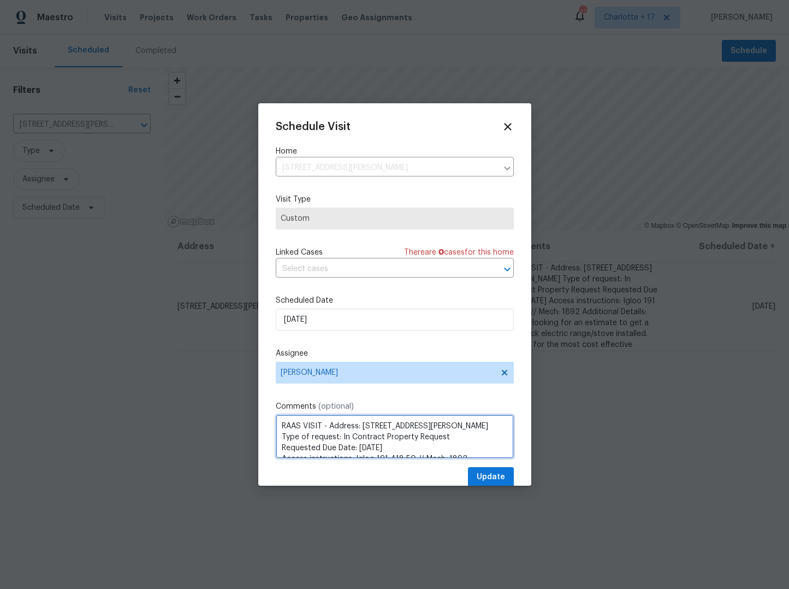
click at [319, 437] on textarea "RAAS VISIT - Address: 2304 Wesley Chapel Rd, Decatur, GA 30035 Type of request:…" at bounding box center [395, 436] width 238 height 44
click at [322, 424] on textarea "RAAS VISIT - Address: 2304 Wesley Chapel Rd, Decatur, GA 30035 Type of request:…" at bounding box center [395, 436] width 238 height 44
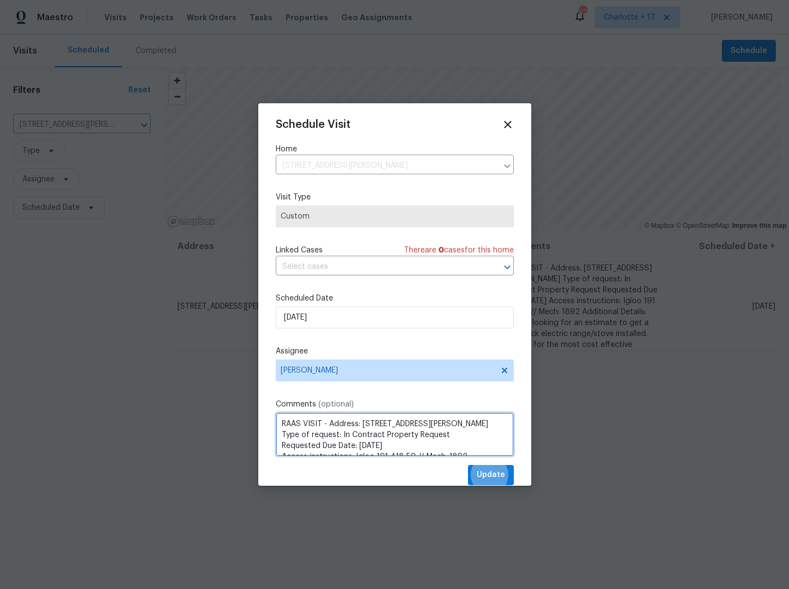
click at [324, 423] on textarea "RAAS VISIT - Address: 2304 Wesley Chapel Rd, Decatur, GA 30035 Type of request:…" at bounding box center [395, 434] width 238 height 44
type textarea "RAAS VISIT Provide Quote Only- Address: 2304 Wesley Chapel Rd, Decatur, GA 3003…"
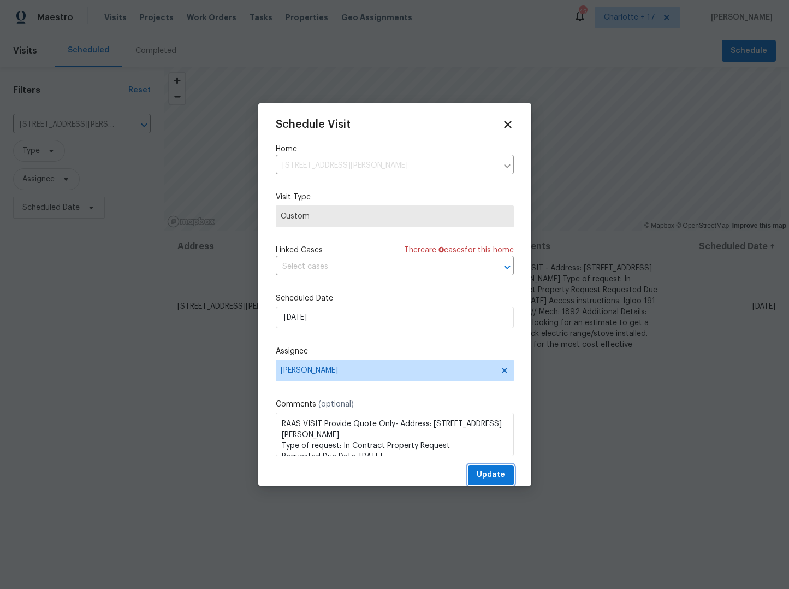
click at [478, 477] on span "Update" at bounding box center [491, 475] width 28 height 14
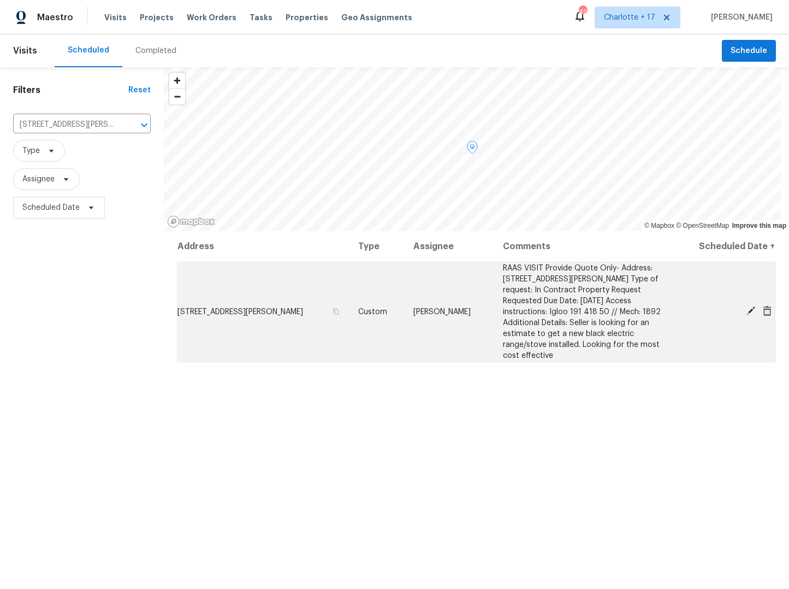
click at [289, 315] on span "2304 Wesley Chapel Rd, Decatur, GA 30035" at bounding box center [240, 312] width 126 height 8
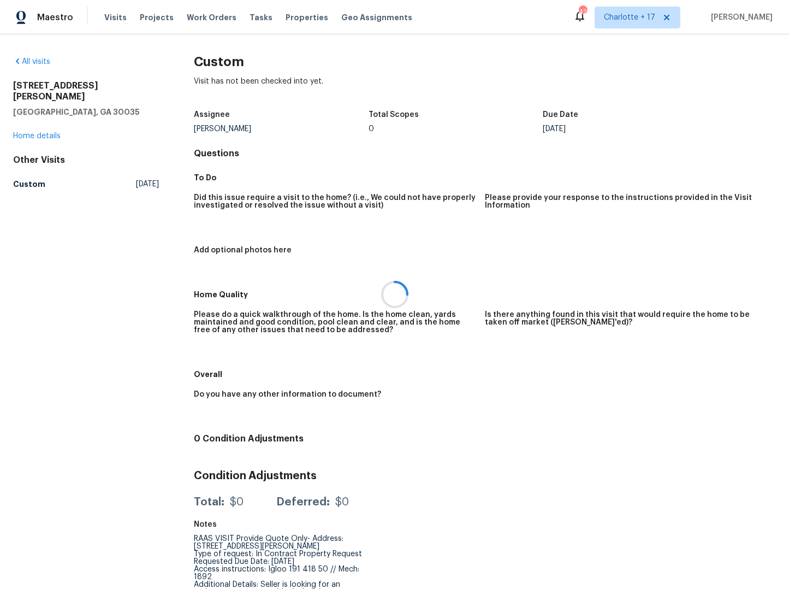
click at [38, 123] on div at bounding box center [394, 294] width 789 height 589
click at [35, 132] on link "Home details" at bounding box center [37, 136] width 48 height 8
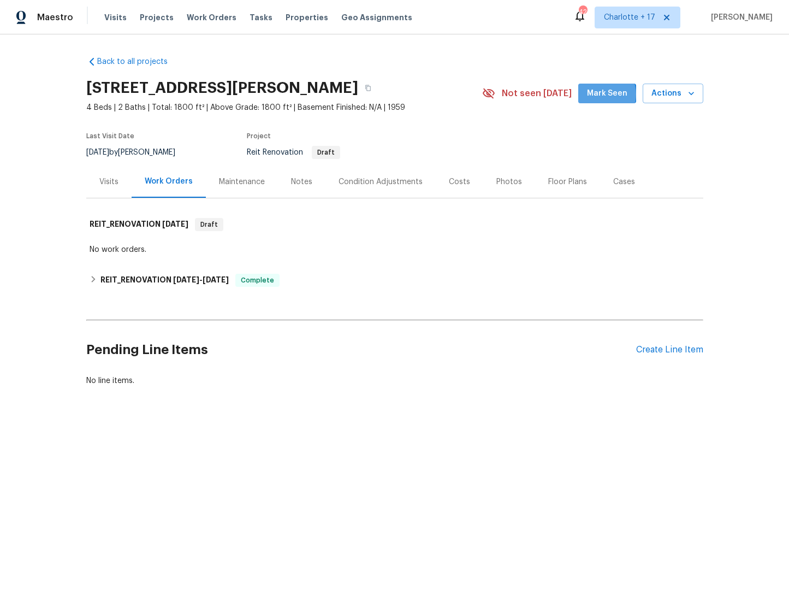
click at [599, 94] on span "Mark Seen" at bounding box center [607, 94] width 40 height 14
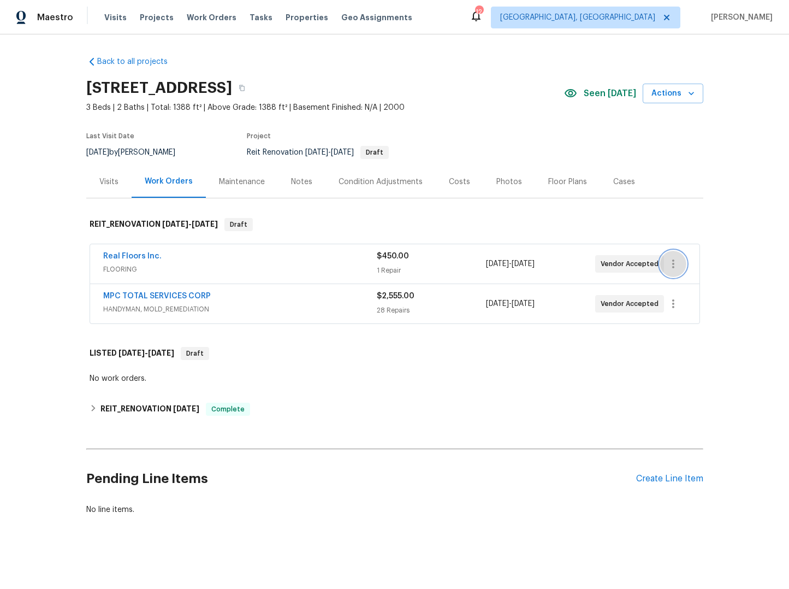
click at [667, 264] on icon "button" at bounding box center [673, 263] width 13 height 13
click at [677, 318] on li "Delete" at bounding box center [715, 318] width 118 height 18
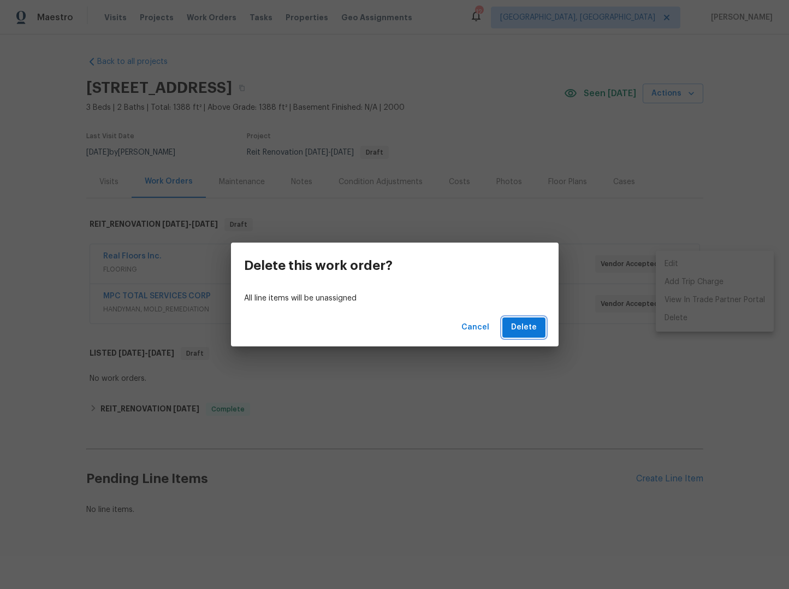
click at [519, 326] on span "Delete" at bounding box center [524, 327] width 26 height 14
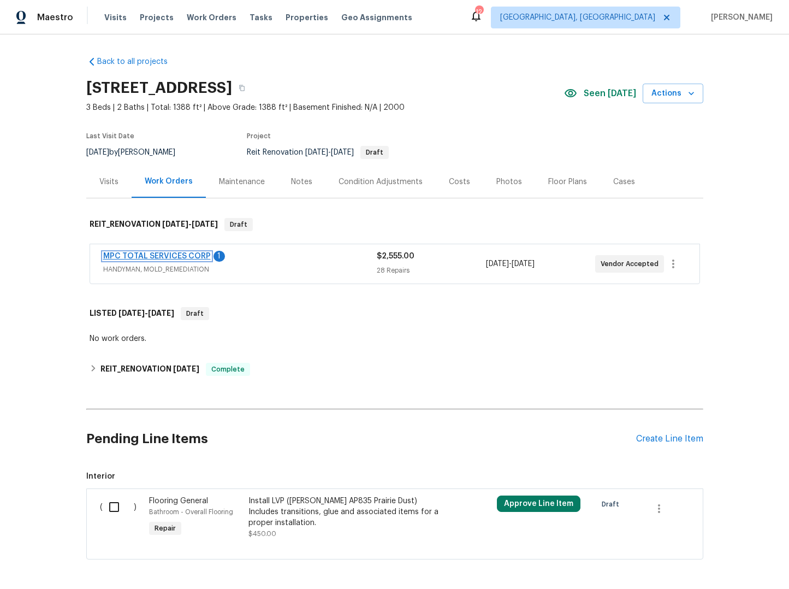
click at [182, 253] on link "MPC TOTAL SERVICES CORP" at bounding box center [157, 256] width 108 height 8
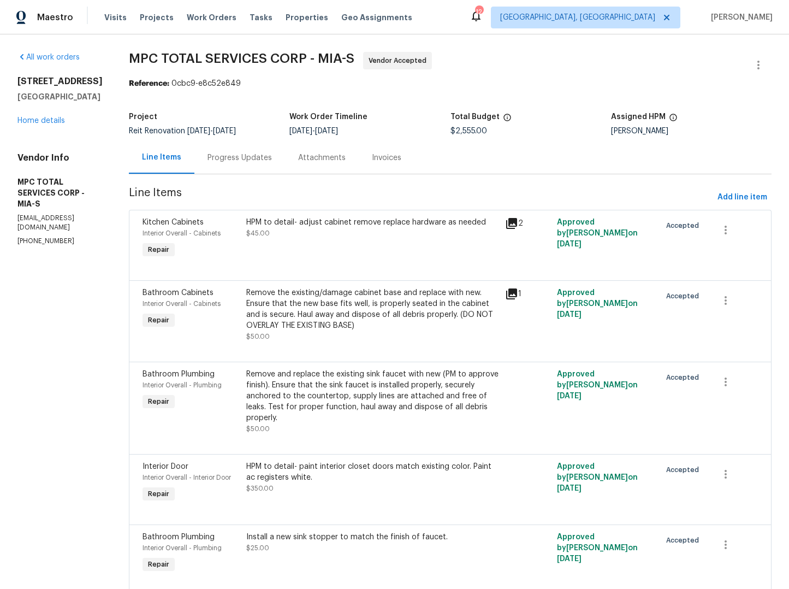
click at [253, 160] on div "Progress Updates" at bounding box center [239, 157] width 64 height 11
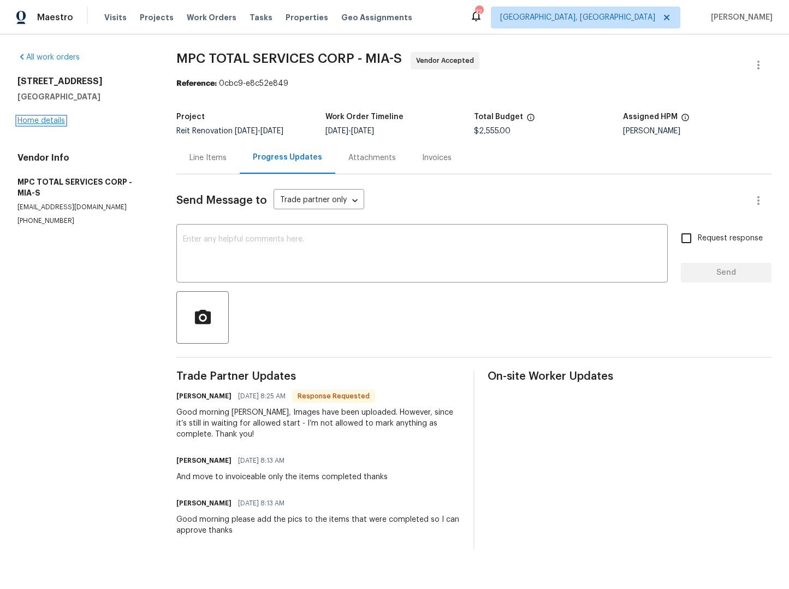
click at [38, 120] on link "Home details" at bounding box center [41, 121] width 48 height 8
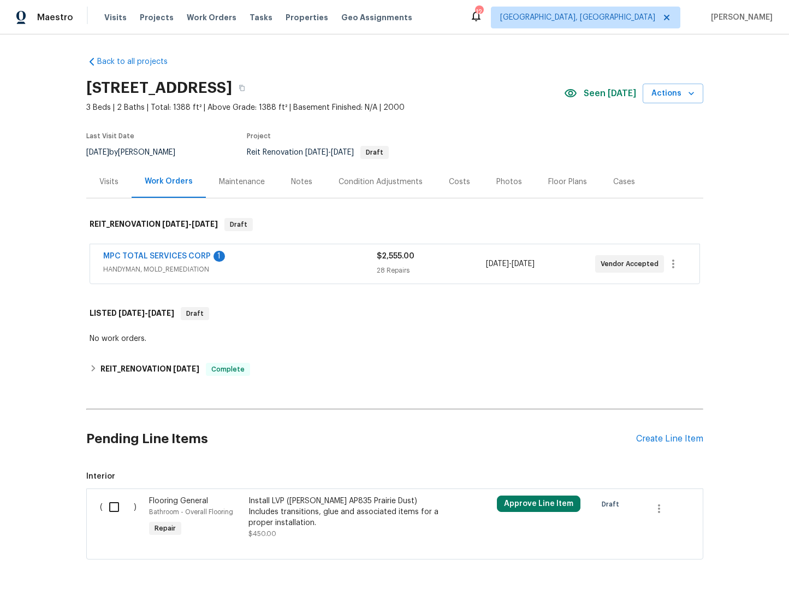
click at [507, 263] on span "8/20/2025" at bounding box center [497, 264] width 23 height 8
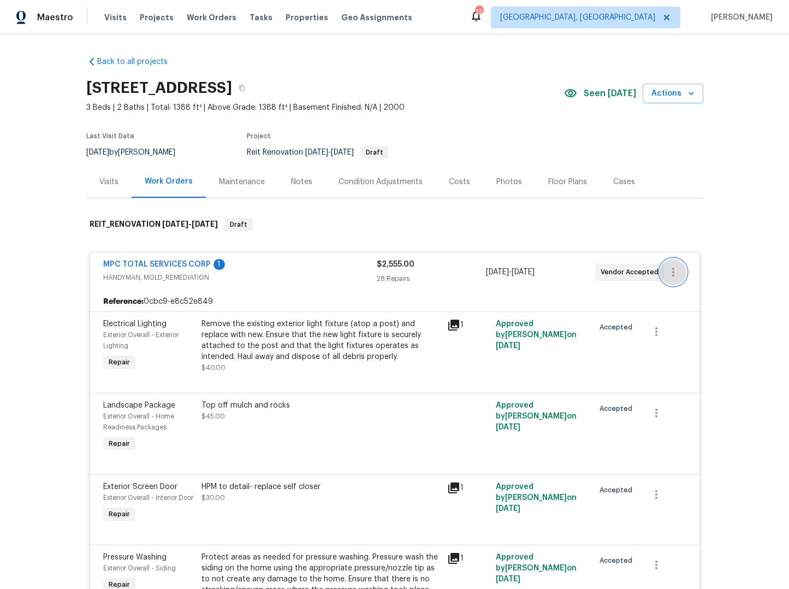
click at [667, 274] on icon "button" at bounding box center [673, 271] width 13 height 13
click at [674, 279] on li "Edit" at bounding box center [715, 272] width 118 height 18
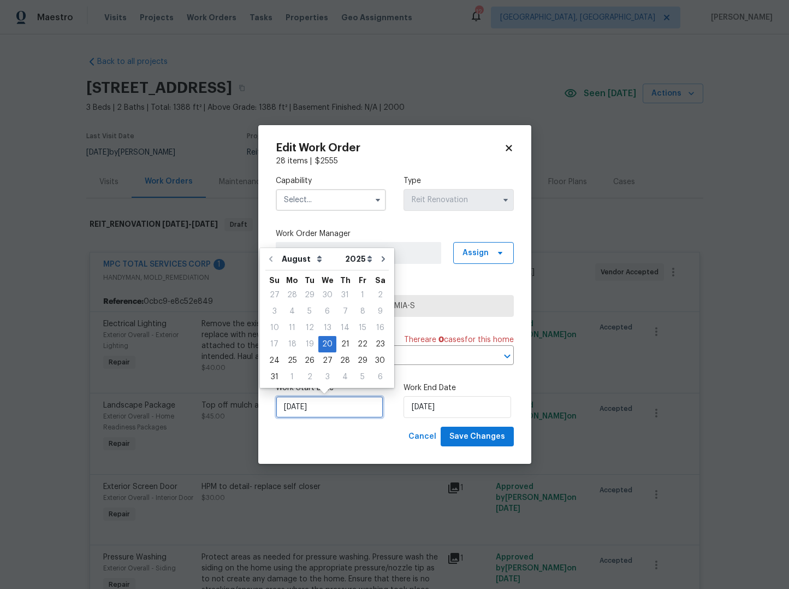
click at [323, 407] on input "[DATE]" at bounding box center [330, 407] width 108 height 22
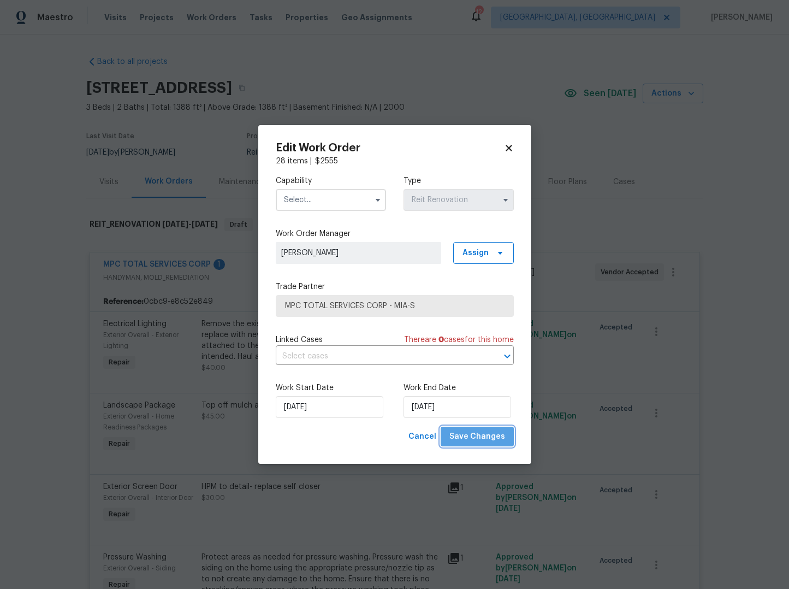
click at [488, 443] on span "Save Changes" at bounding box center [477, 437] width 56 height 14
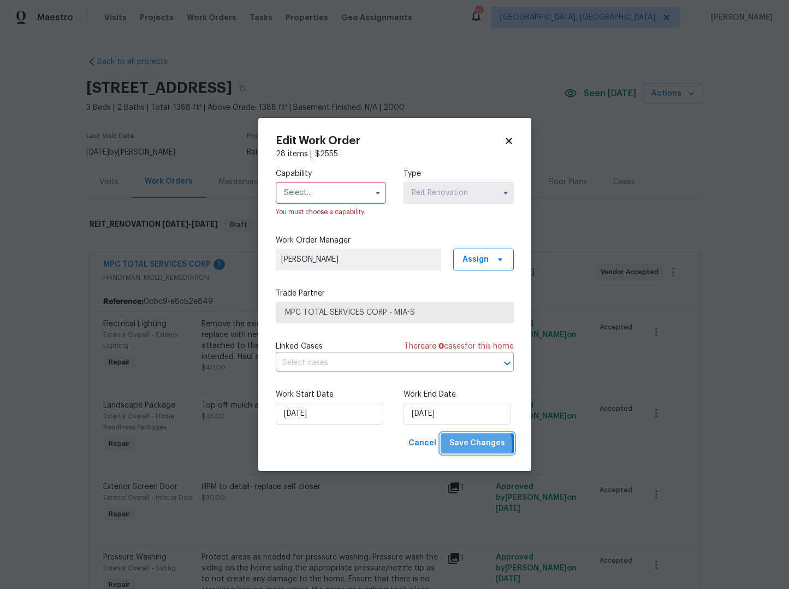
click at [466, 446] on span "Save Changes" at bounding box center [477, 443] width 56 height 14
click at [381, 198] on span at bounding box center [378, 193] width 16 height 16
click at [378, 195] on icon "button" at bounding box center [377, 192] width 9 height 9
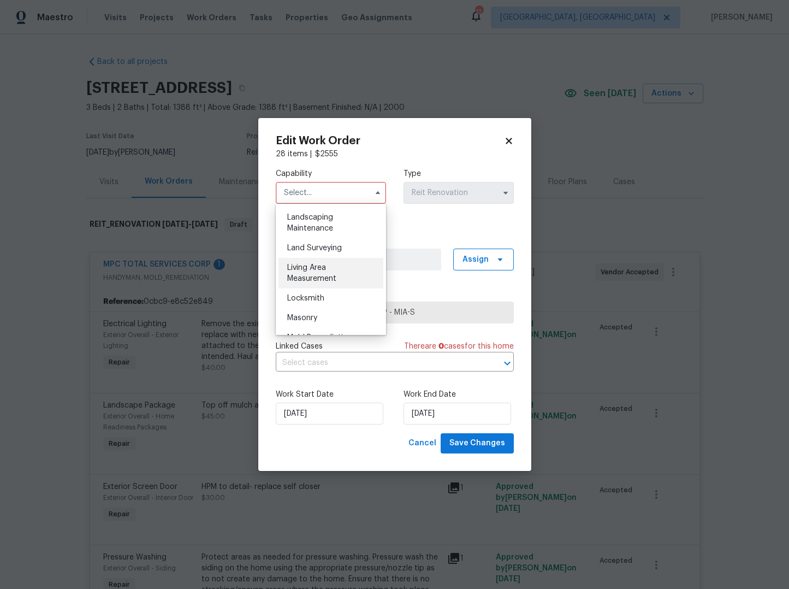
scroll to position [614, 0]
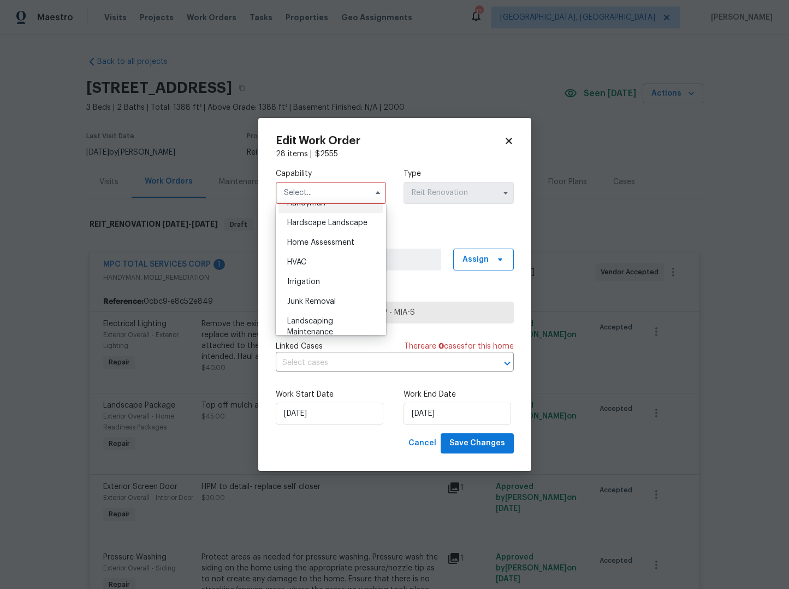
click at [315, 213] on div "Handyman" at bounding box center [330, 203] width 105 height 20
type input "Handyman"
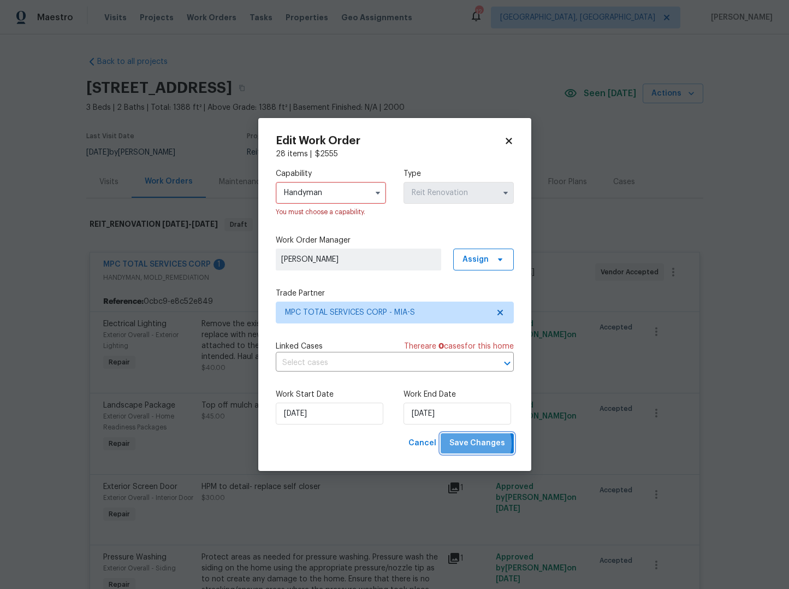
click at [478, 444] on span "Save Changes" at bounding box center [477, 443] width 56 height 14
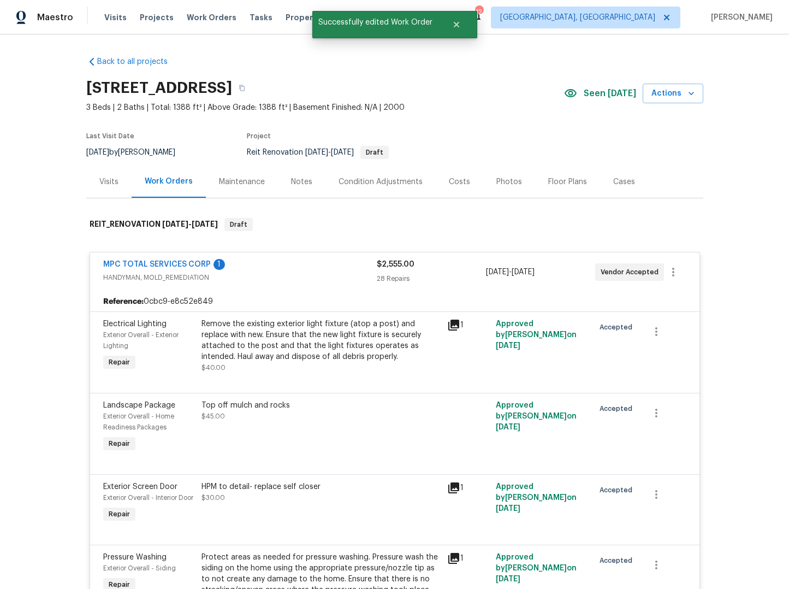
click at [244, 179] on div "Maintenance" at bounding box center [242, 181] width 46 height 11
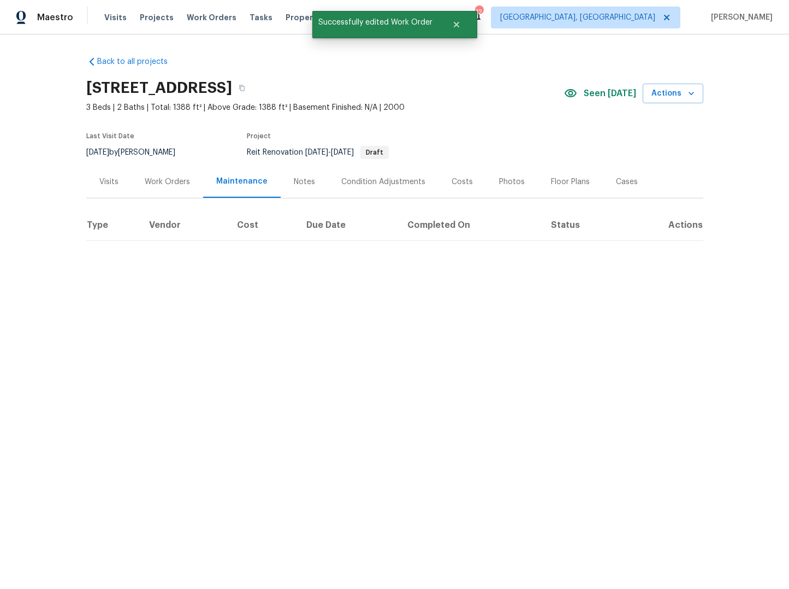
click at [297, 180] on div "Notes" at bounding box center [304, 181] width 21 height 11
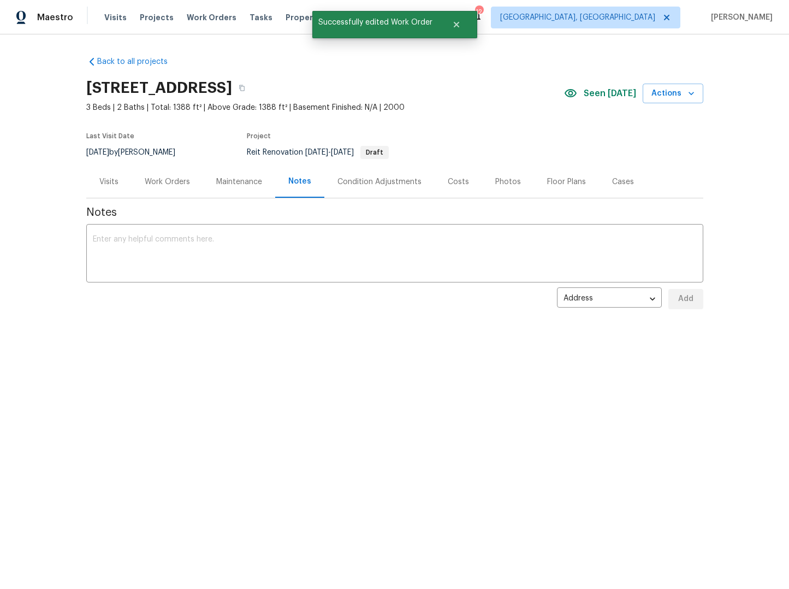
click at [153, 185] on div "Work Orders" at bounding box center [167, 181] width 45 height 11
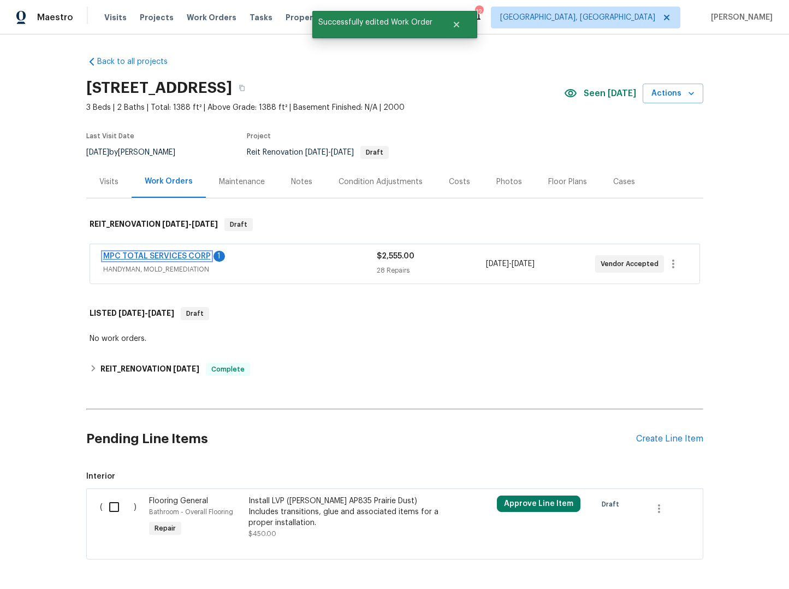
click at [178, 258] on link "MPC TOTAL SERVICES CORP" at bounding box center [157, 256] width 108 height 8
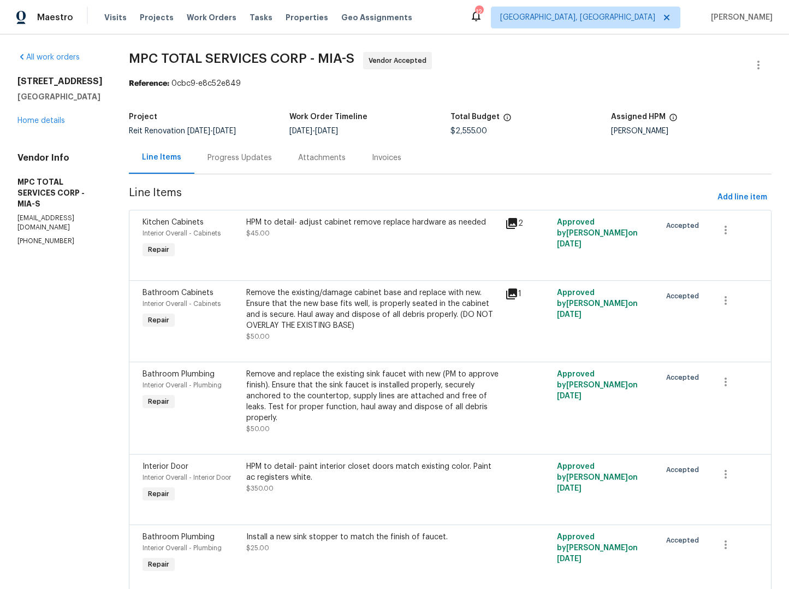
click at [272, 161] on div "Progress Updates" at bounding box center [239, 157] width 64 height 11
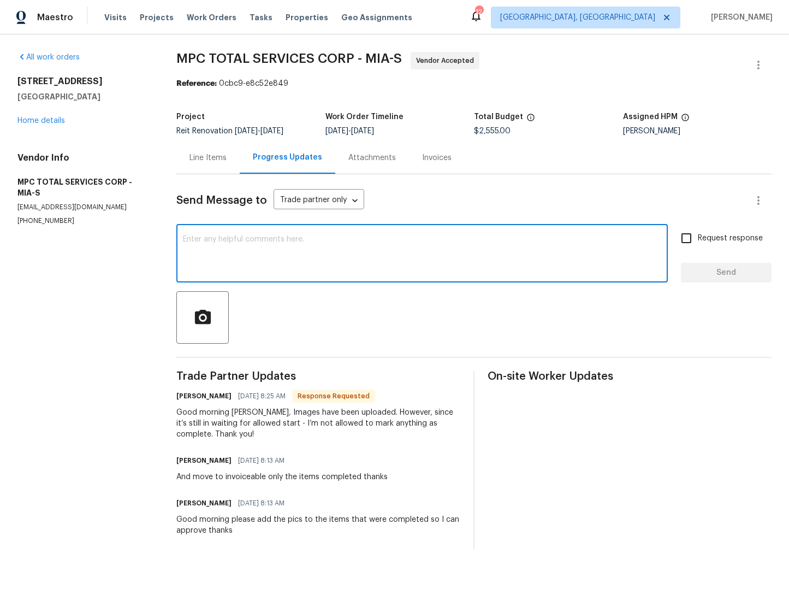
click at [397, 243] on textarea at bounding box center [422, 254] width 478 height 38
type textarea "GM should be able to hit start now"
click at [681, 240] on input "Request response" at bounding box center [686, 238] width 23 height 23
checkbox input "true"
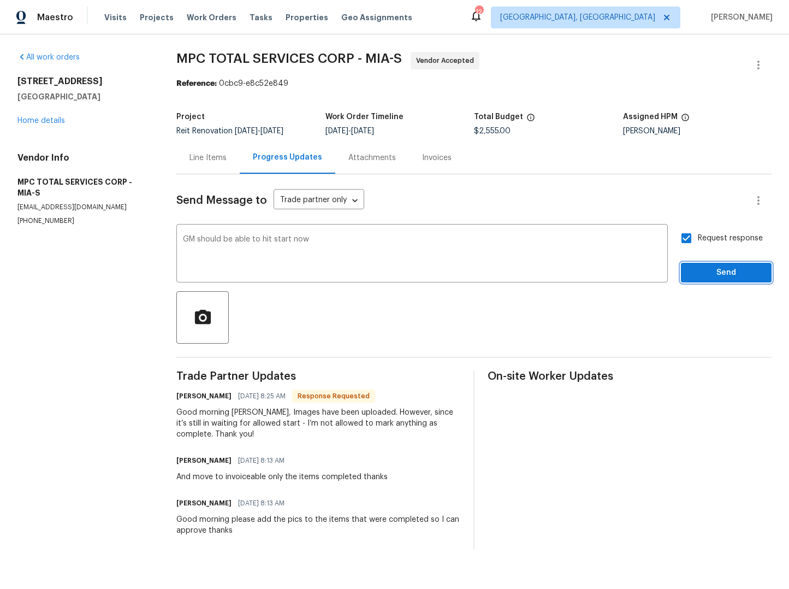
click at [699, 270] on span "Send" at bounding box center [726, 273] width 73 height 14
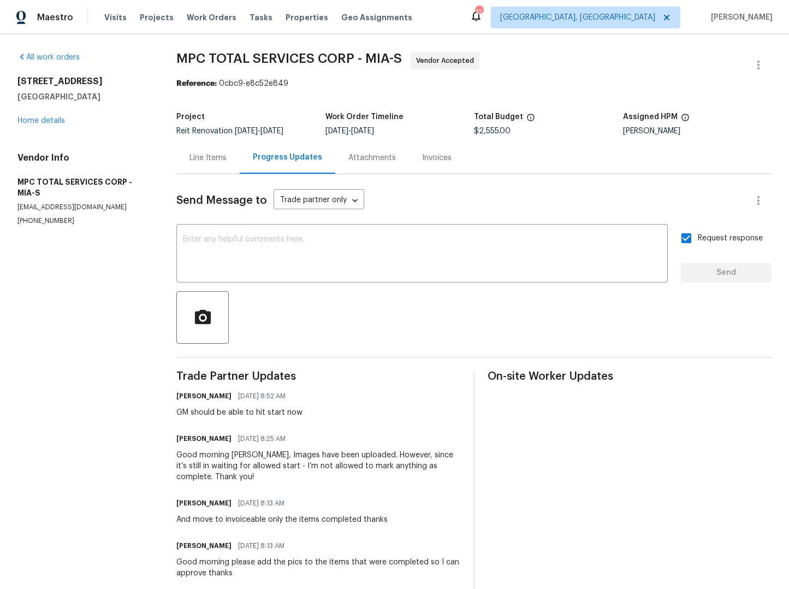
click at [686, 232] on input "Request response" at bounding box center [686, 238] width 23 height 23
checkbox input "false"
click at [40, 124] on link "Home details" at bounding box center [41, 121] width 48 height 8
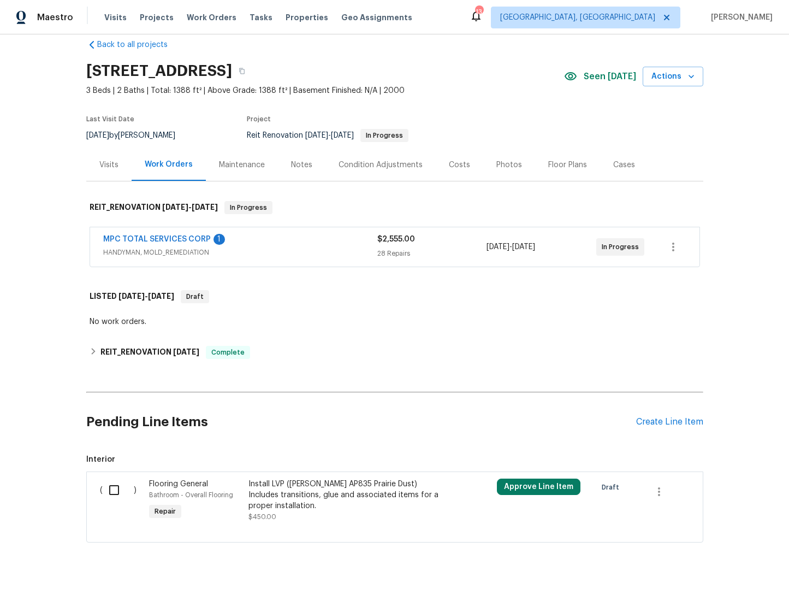
scroll to position [53, 0]
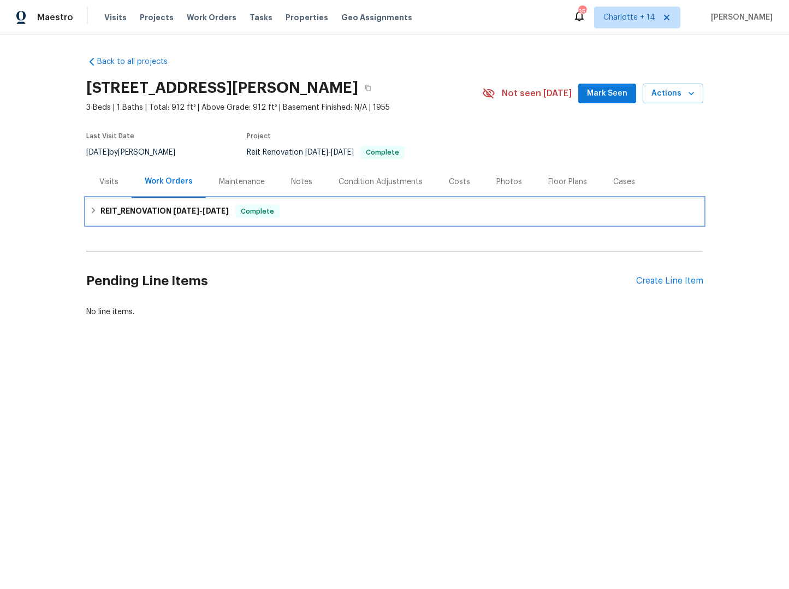
click at [90, 211] on icon at bounding box center [94, 210] width 8 height 8
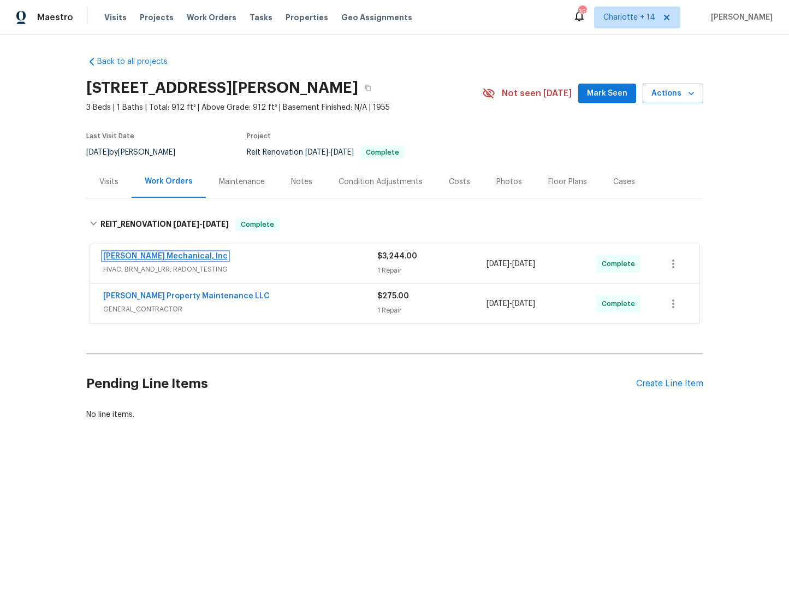
click at [167, 257] on link "JH Martin Mechanical, Inc" at bounding box center [165, 256] width 124 height 8
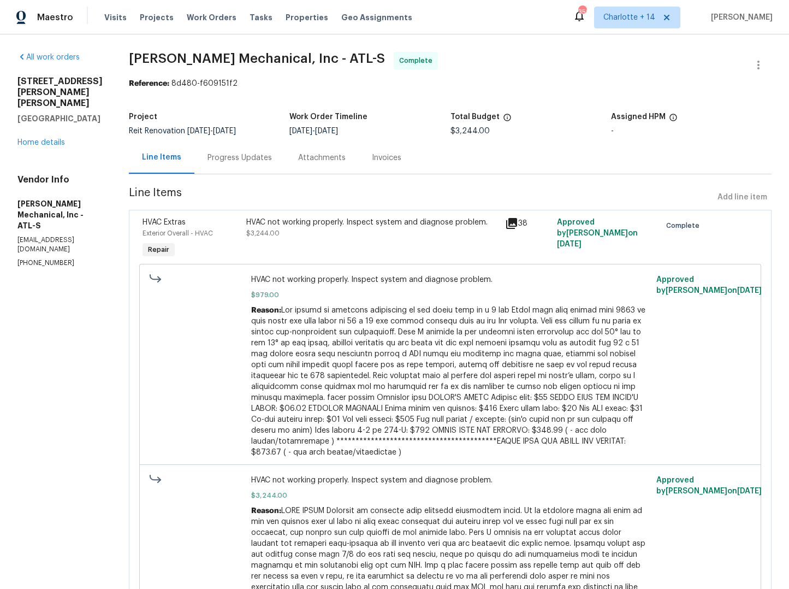
click at [515, 224] on icon at bounding box center [511, 223] width 11 height 11
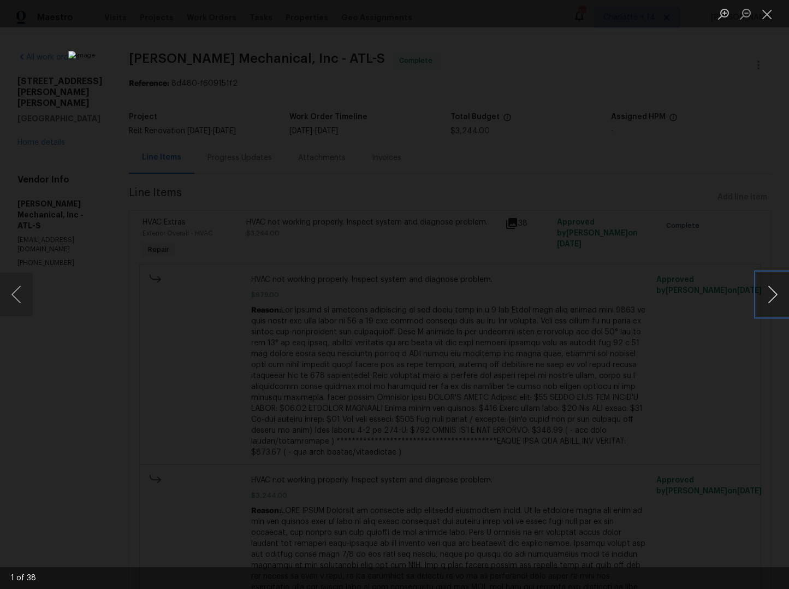
click at [779, 299] on button "Next image" at bounding box center [772, 294] width 33 height 44
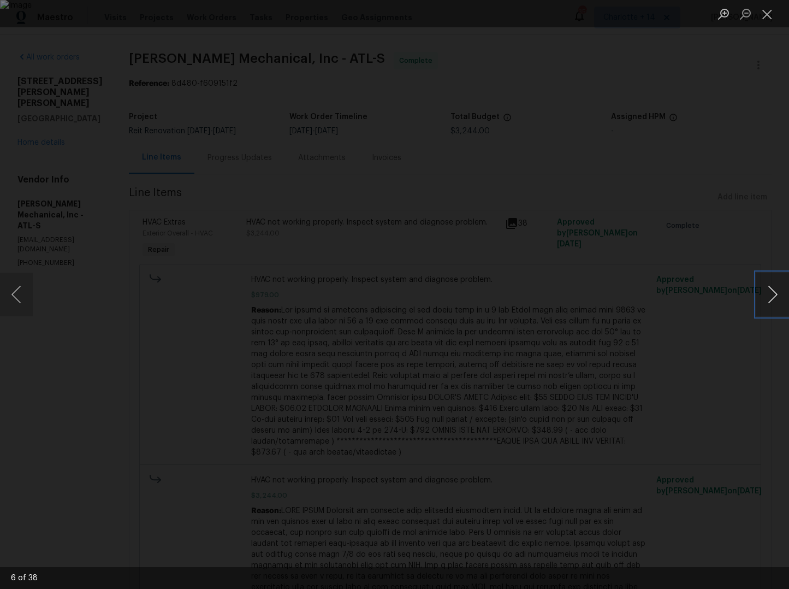
click at [779, 299] on button "Next image" at bounding box center [772, 294] width 33 height 44
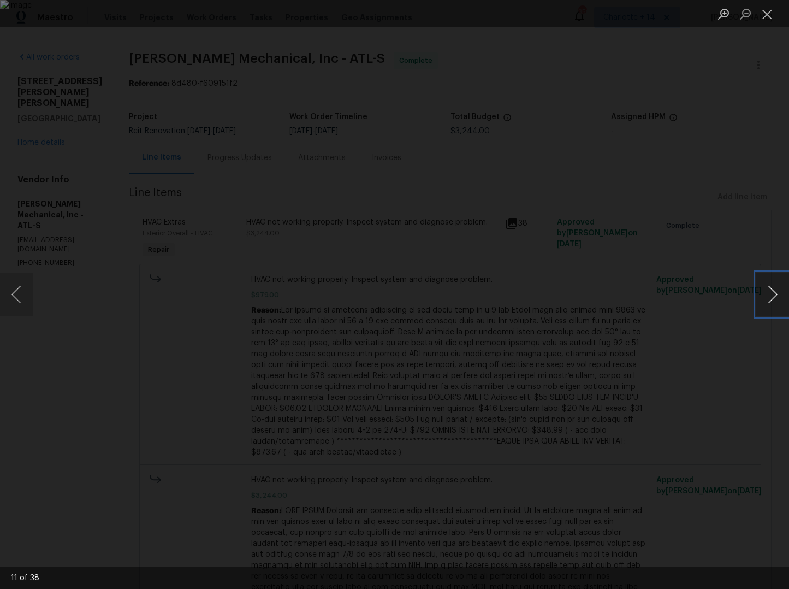
click at [779, 299] on button "Next image" at bounding box center [772, 294] width 33 height 44
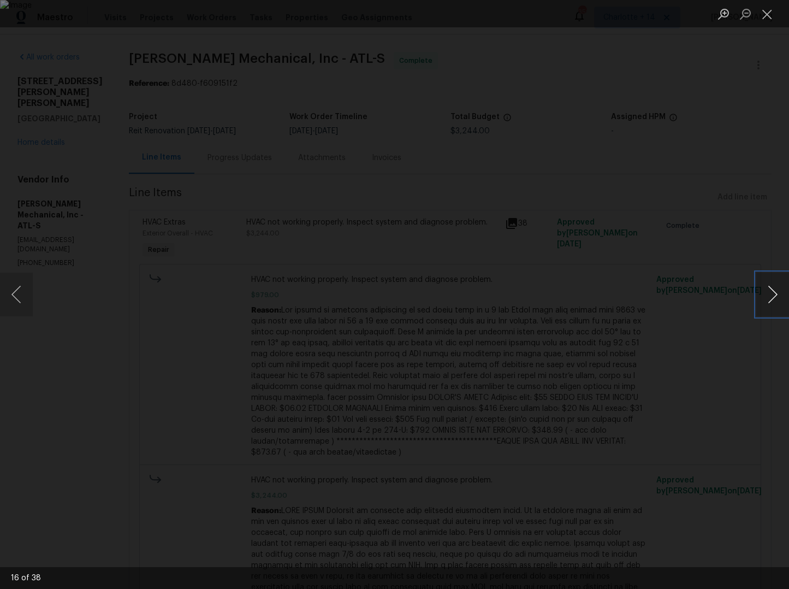
click at [779, 300] on button "Next image" at bounding box center [772, 294] width 33 height 44
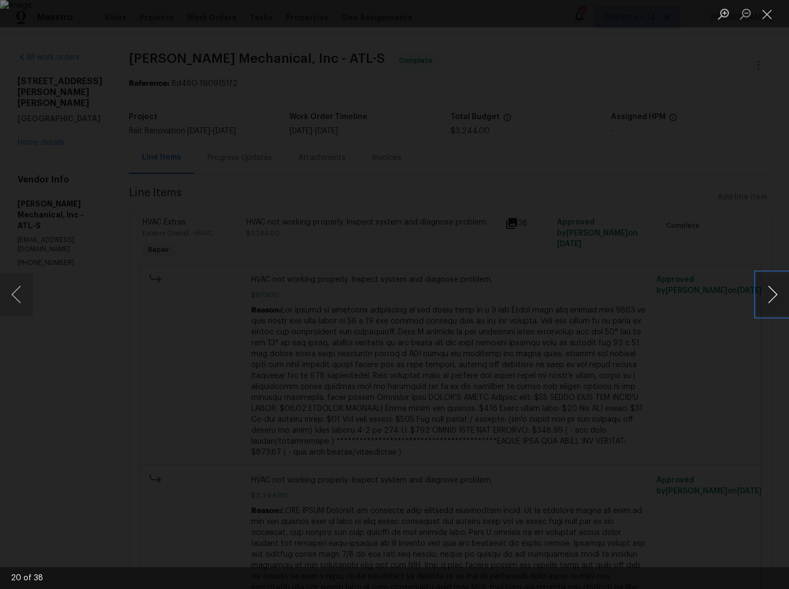
click at [779, 300] on button "Next image" at bounding box center [772, 294] width 33 height 44
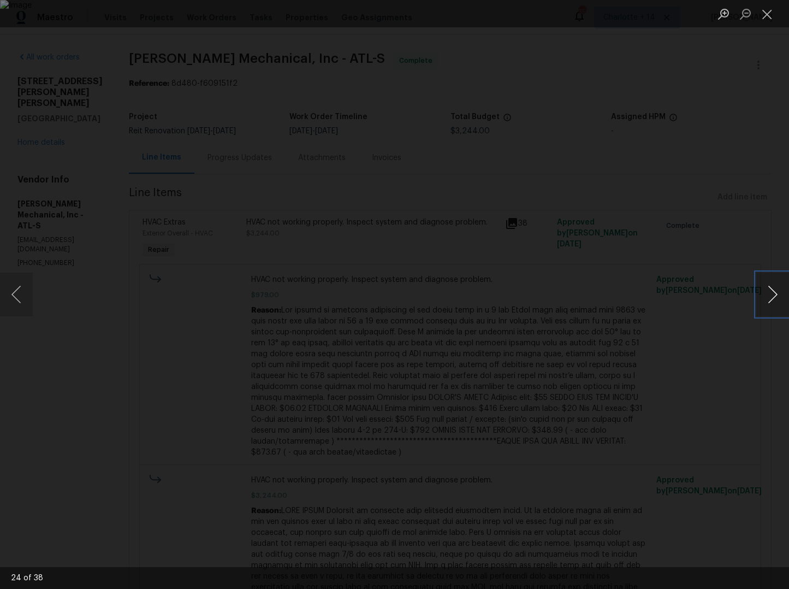
click at [779, 300] on button "Next image" at bounding box center [772, 294] width 33 height 44
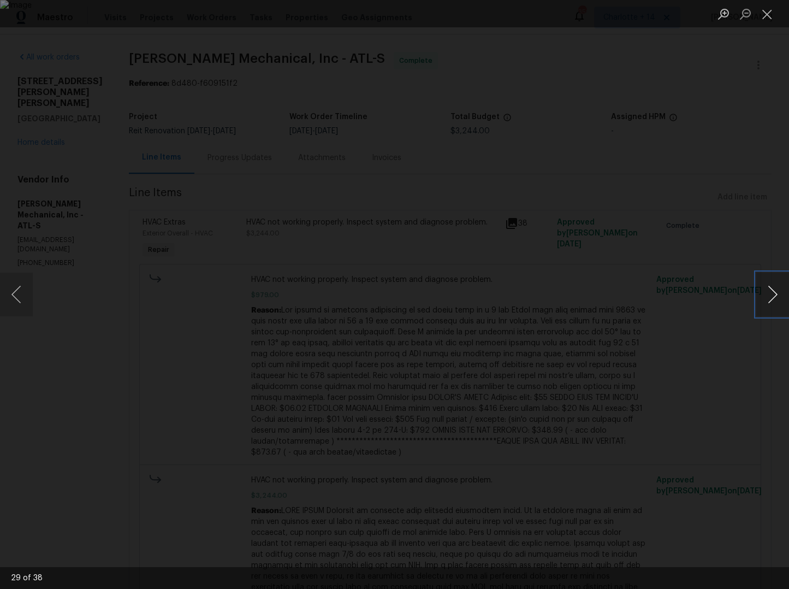
click at [779, 300] on button "Next image" at bounding box center [772, 294] width 33 height 44
click at [13, 290] on button "Previous image" at bounding box center [16, 294] width 33 height 44
click at [734, 150] on div "Lightbox" at bounding box center [394, 294] width 789 height 589
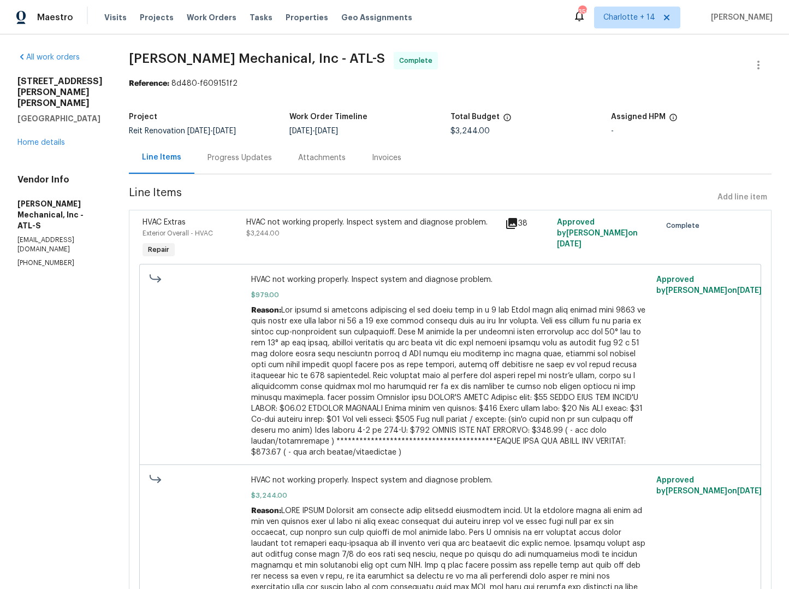
click at [339, 228] on div "HVAC not working properly. Inspect system and diagnose problem. $3,244.00" at bounding box center [372, 228] width 253 height 22
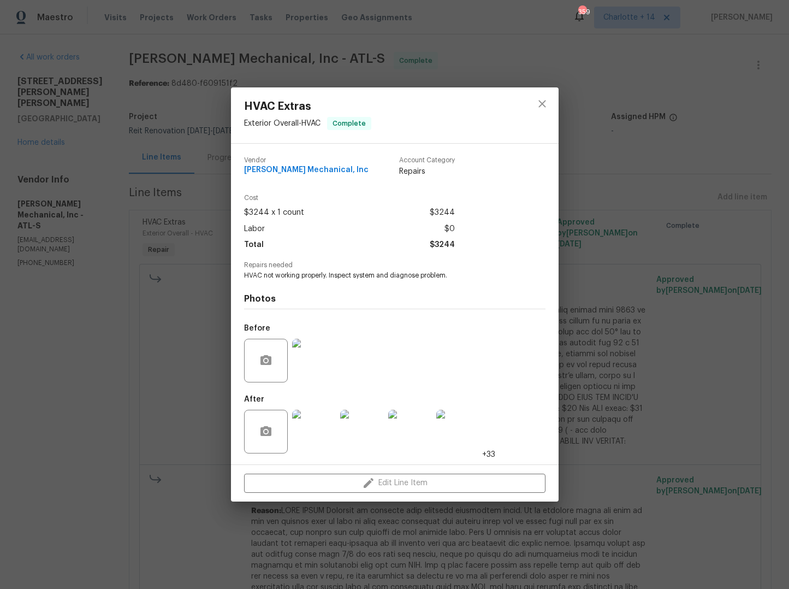
click at [316, 365] on img at bounding box center [314, 361] width 44 height 44
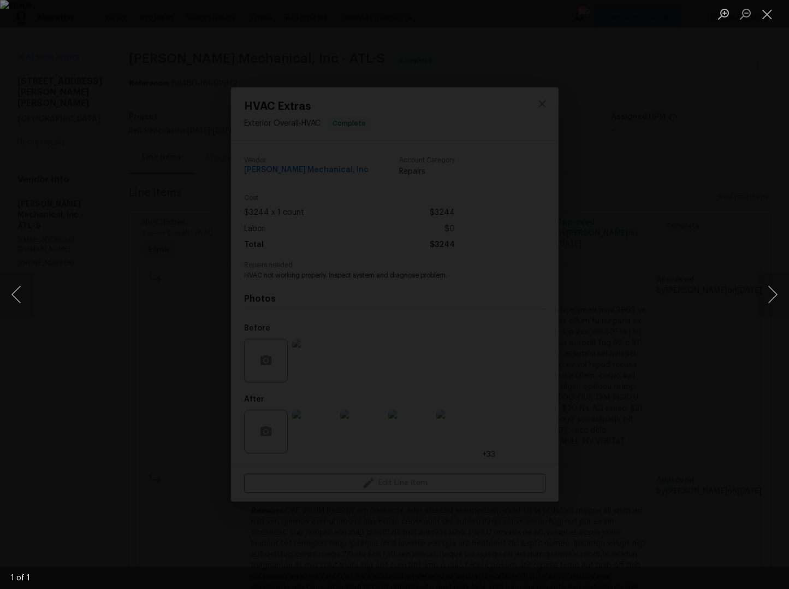
click at [756, 393] on div "Lightbox" at bounding box center [394, 294] width 789 height 589
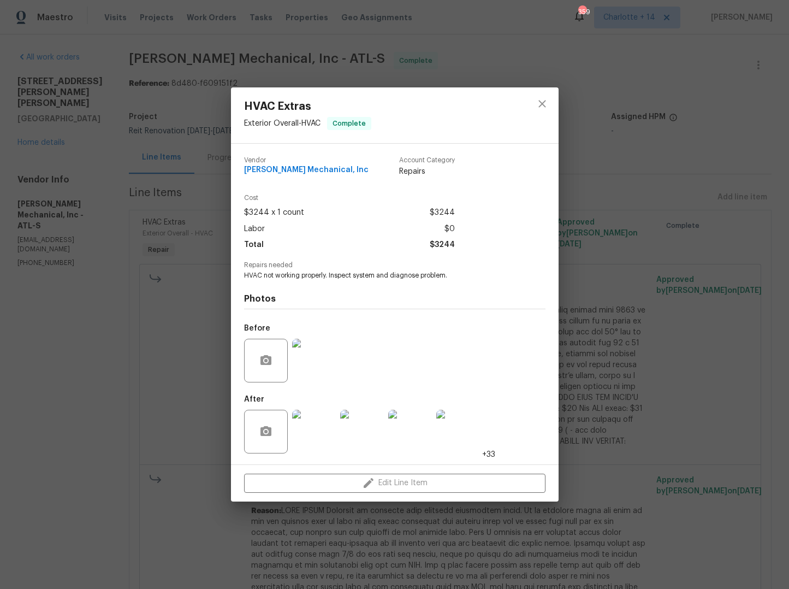
click at [308, 430] on img at bounding box center [314, 431] width 44 height 44
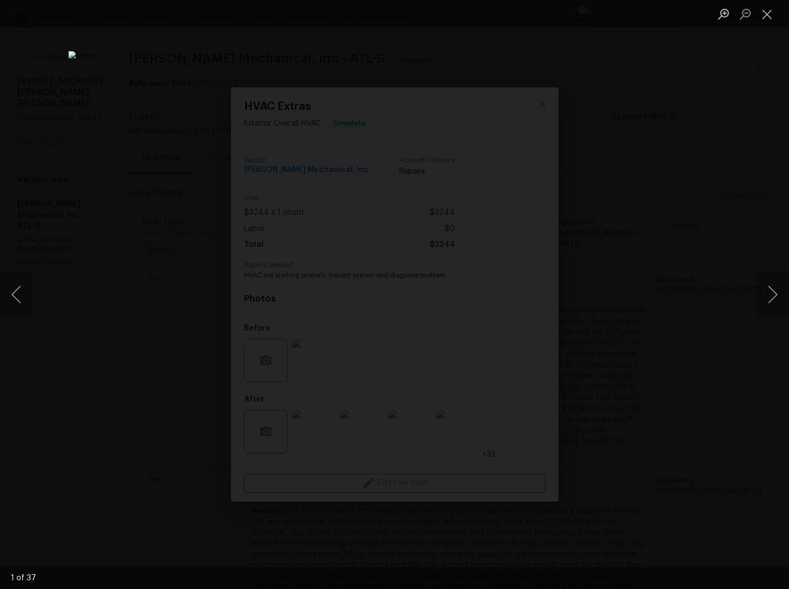
click at [703, 384] on div "Lightbox" at bounding box center [394, 294] width 789 height 589
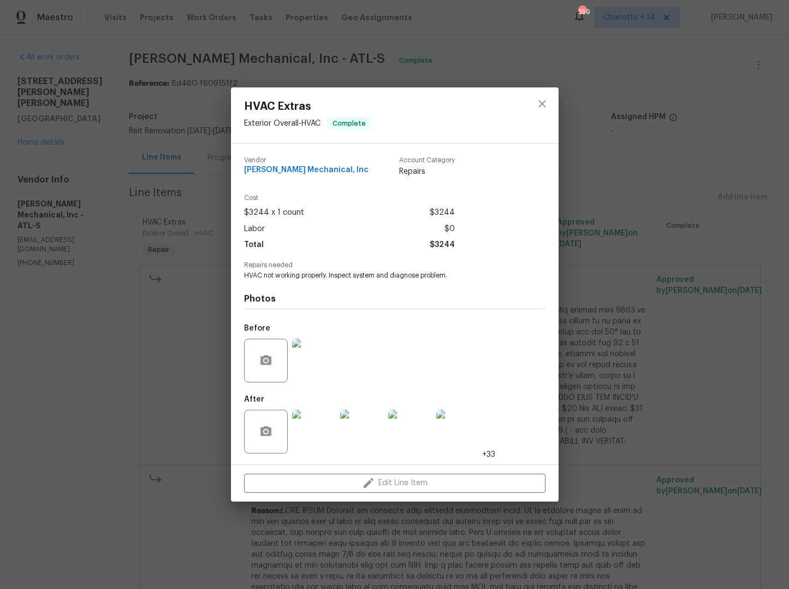
click at [684, 49] on div "HVAC Extras Exterior Overall - HVAC Complete Vendor JH Martin Mechanical, Inc A…" at bounding box center [394, 294] width 789 height 589
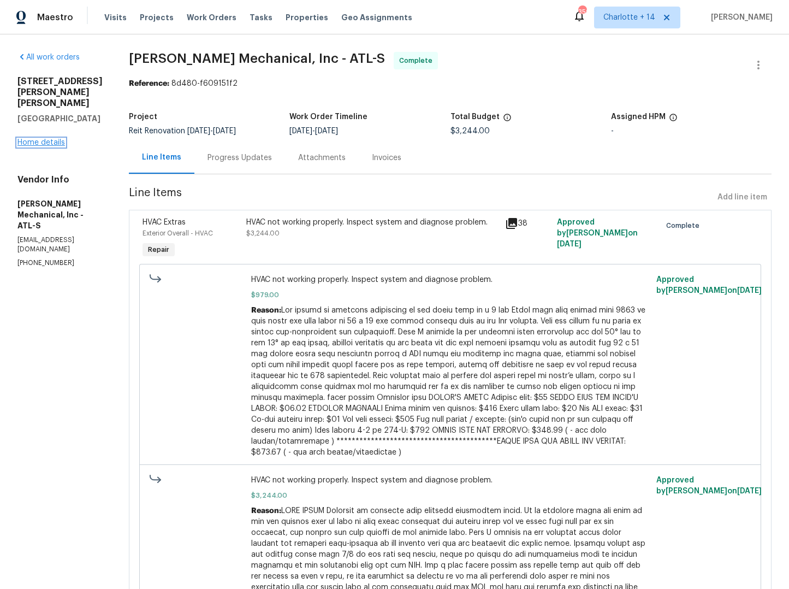
click at [31, 139] on link "Home details" at bounding box center [41, 143] width 48 height 8
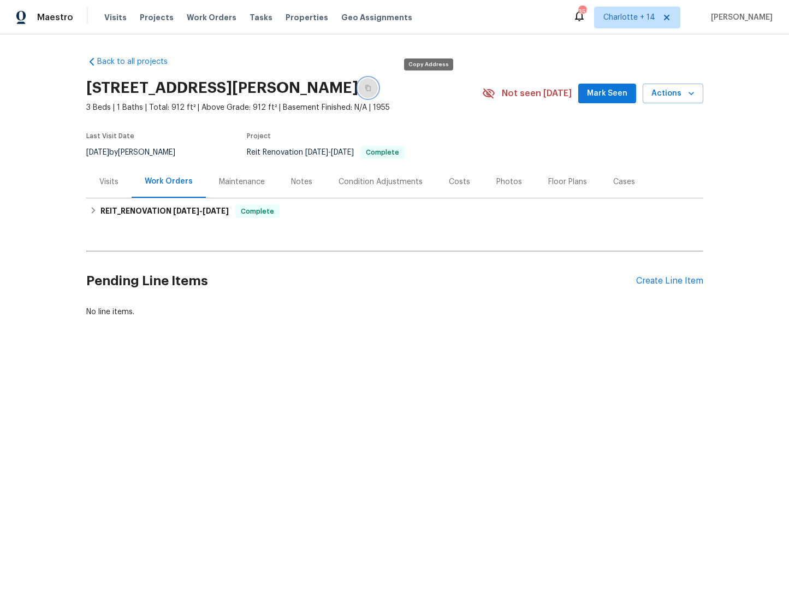
click at [371, 90] on icon "button" at bounding box center [368, 88] width 7 height 7
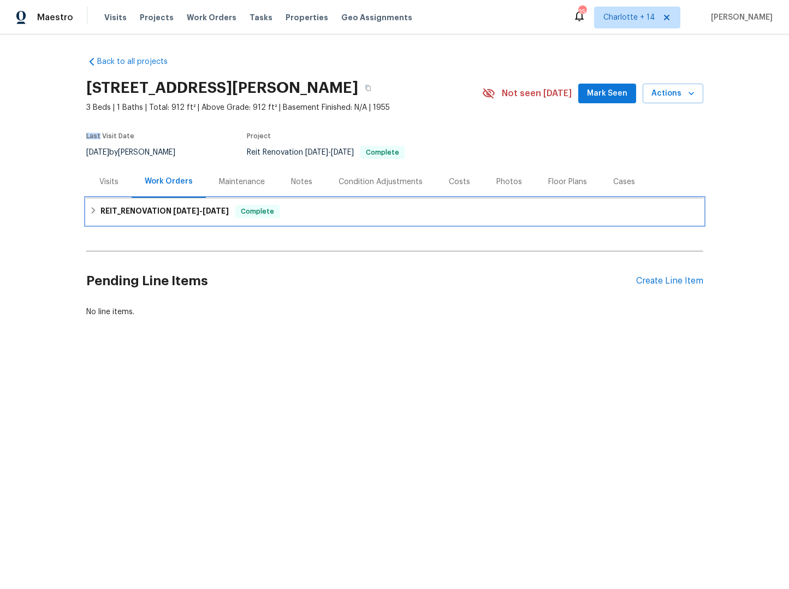
click at [93, 210] on div "REIT_RENOVATION 8/4/25 - 8/13/25 Complete" at bounding box center [395, 211] width 610 height 13
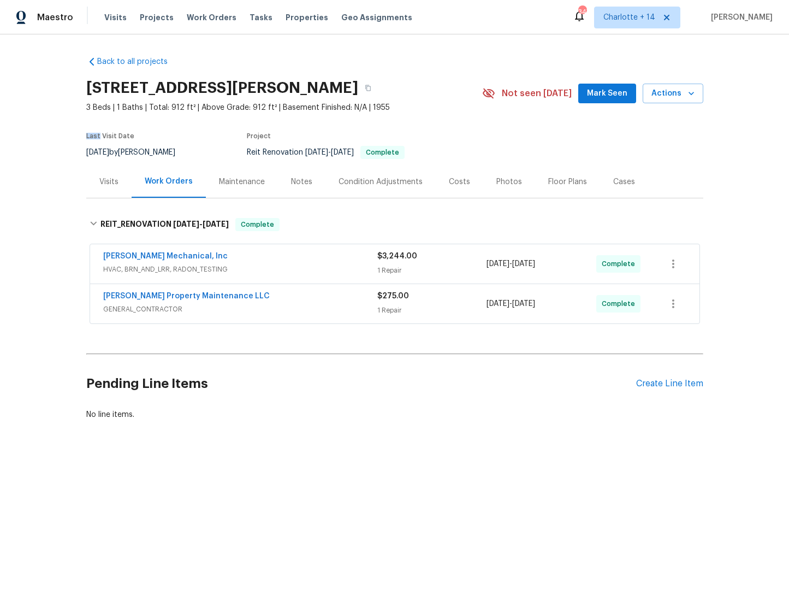
click at [597, 91] on span "Mark Seen" at bounding box center [607, 94] width 40 height 14
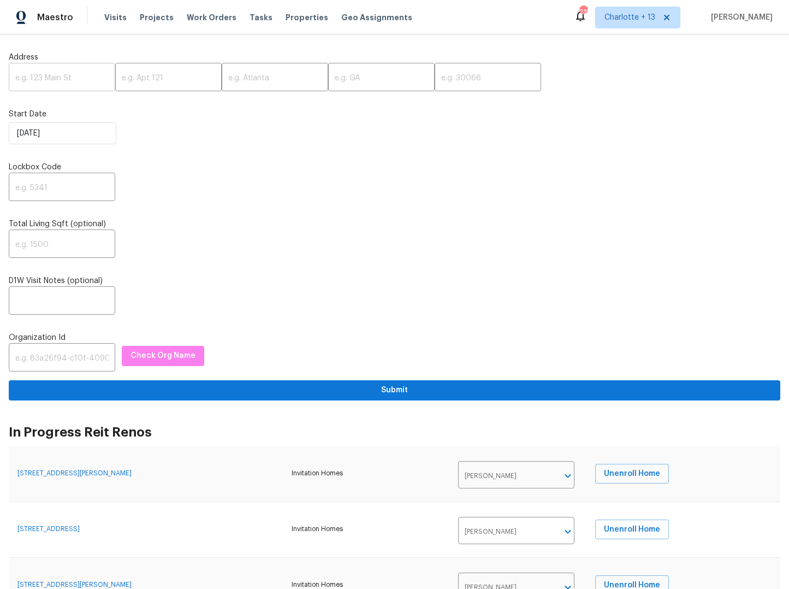
click at [66, 81] on input "text" at bounding box center [62, 79] width 106 height 26
paste input "[STREET_ADDRESS]"
type input "[STREET_ADDRESS]"
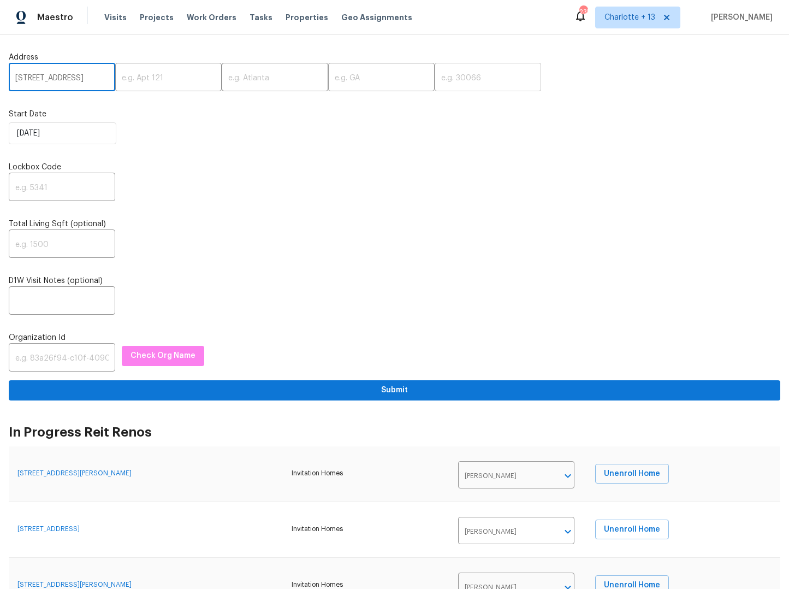
click at [435, 80] on input "text" at bounding box center [488, 79] width 106 height 26
type input "33322"
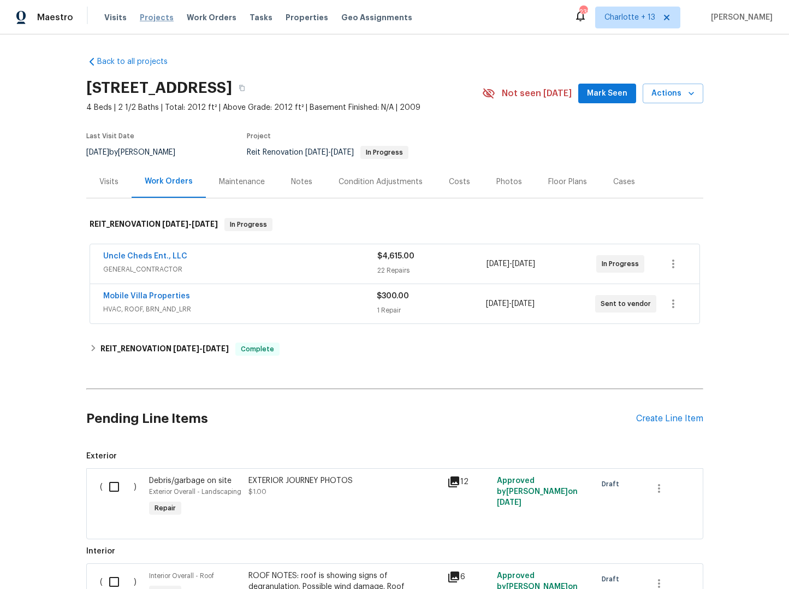
click at [162, 18] on span "Projects" at bounding box center [157, 17] width 34 height 11
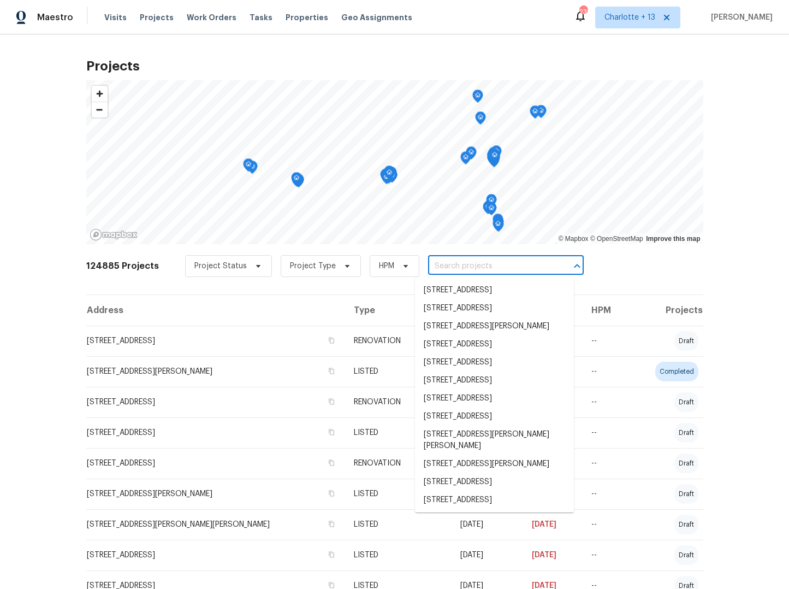
paste input "[STREET_ADDRESS]"
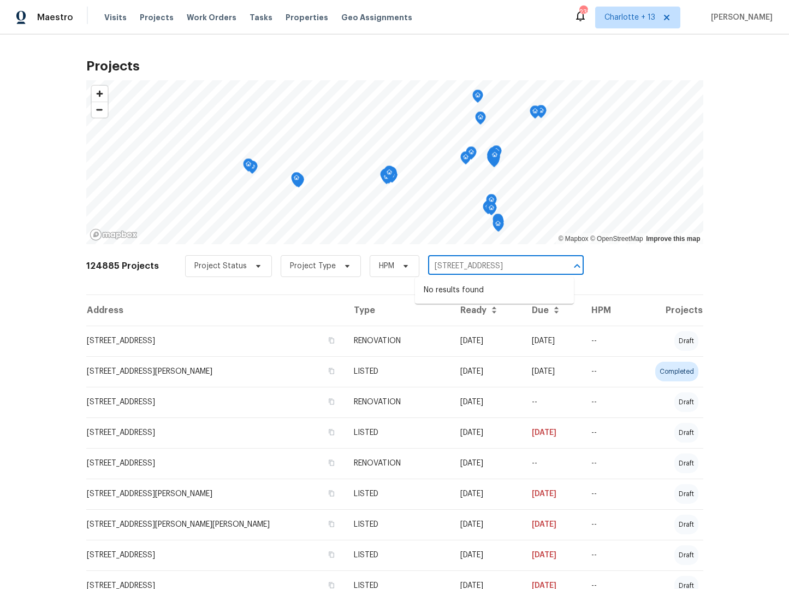
type input "9730 NW 15th St., Plantation"
click at [473, 268] on input "text" at bounding box center [490, 266] width 125 height 17
paste input "9730 NW 15th St., Plantation"
type input "9730 NW 15th St., Plantation"
click at [642, 21] on span "Charlotte + 13" at bounding box center [629, 17] width 51 height 11
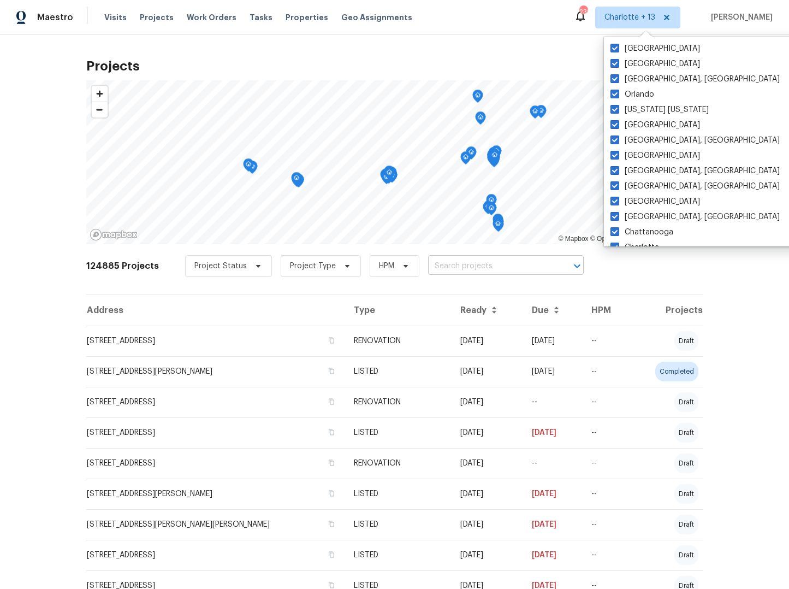
click at [505, 264] on input "text" at bounding box center [490, 266] width 125 height 17
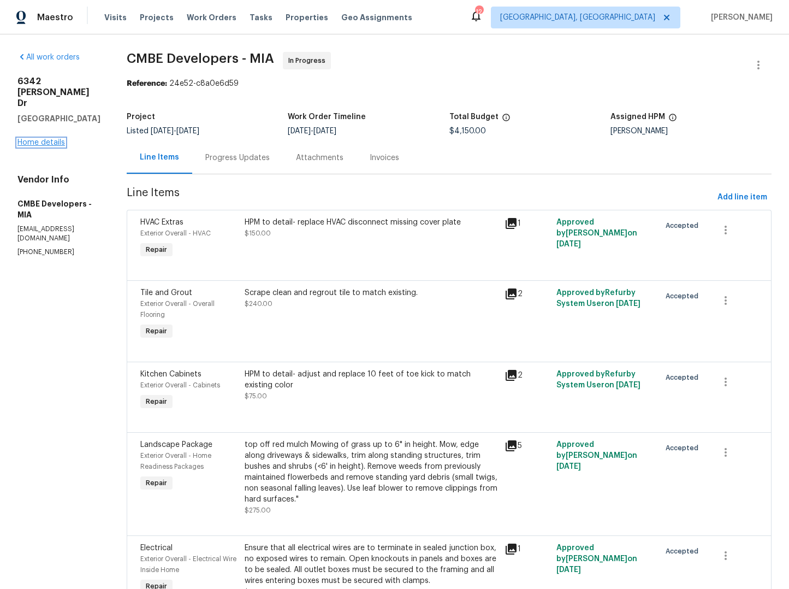
click at [35, 139] on link "Home details" at bounding box center [41, 143] width 48 height 8
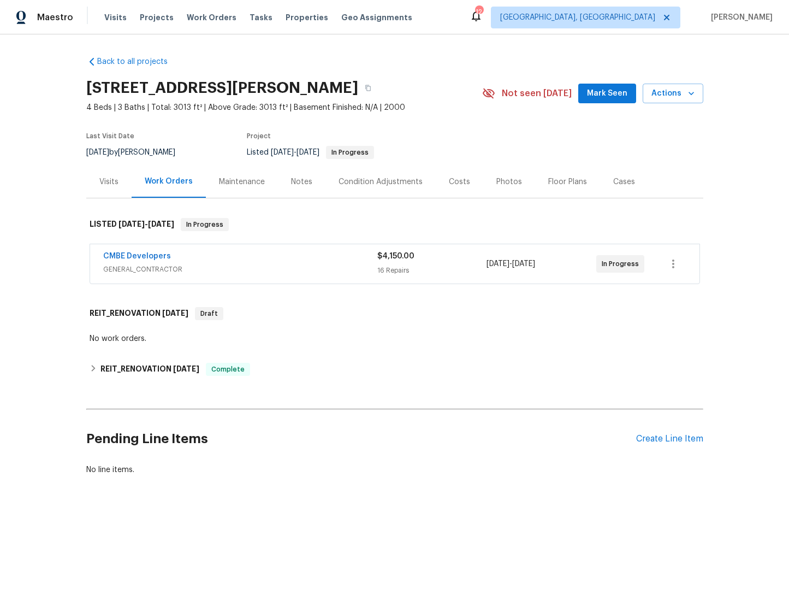
click at [610, 91] on span "Mark Seen" at bounding box center [607, 94] width 40 height 14
click at [153, 16] on span "Projects" at bounding box center [157, 17] width 34 height 11
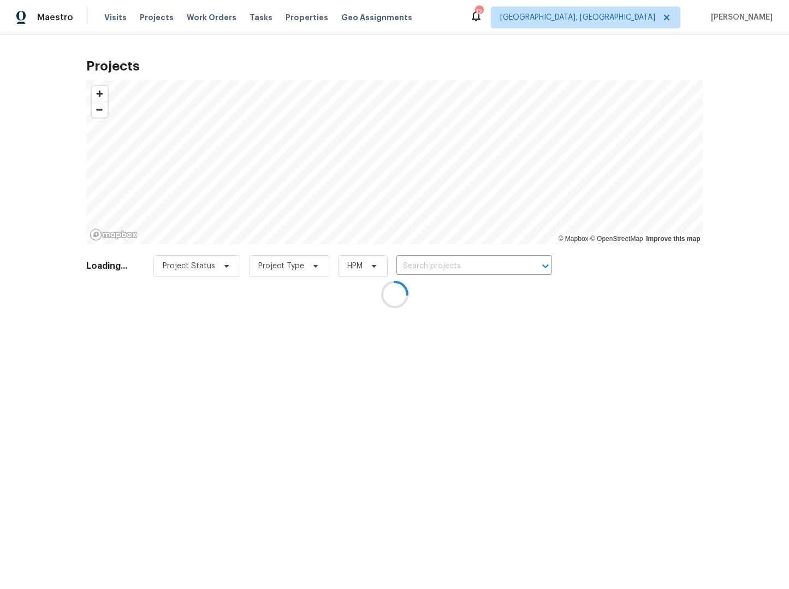
click at [456, 269] on div at bounding box center [394, 294] width 789 height 589
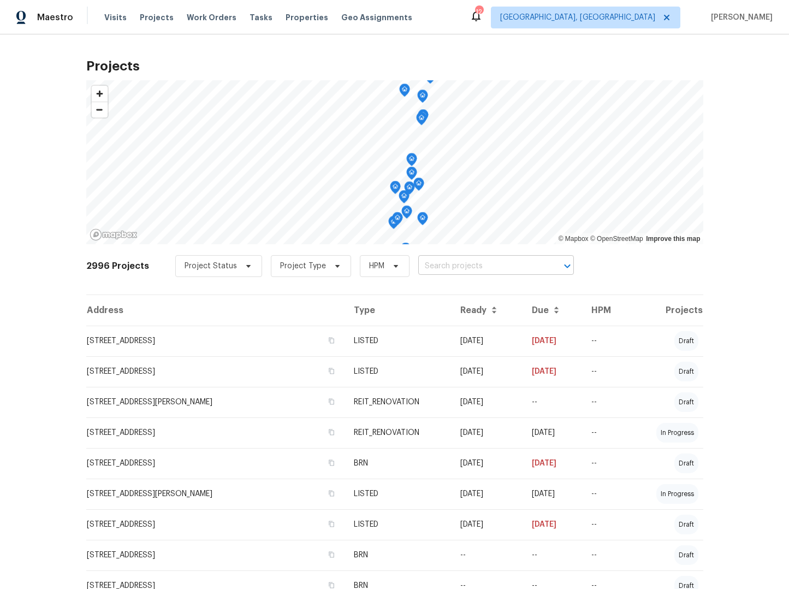
click at [476, 269] on input "text" at bounding box center [480, 266] width 125 height 17
type input "12785"
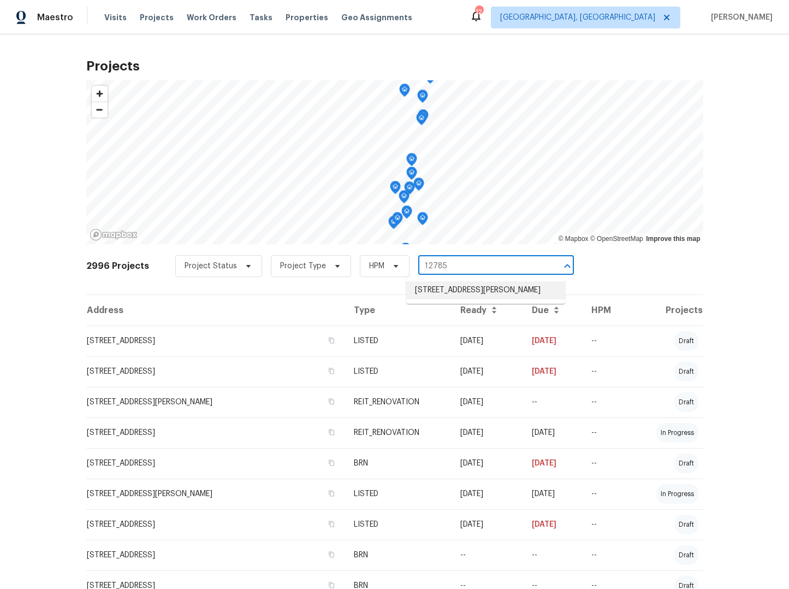
click at [495, 296] on li "[STREET_ADDRESS][PERSON_NAME]" at bounding box center [485, 290] width 159 height 18
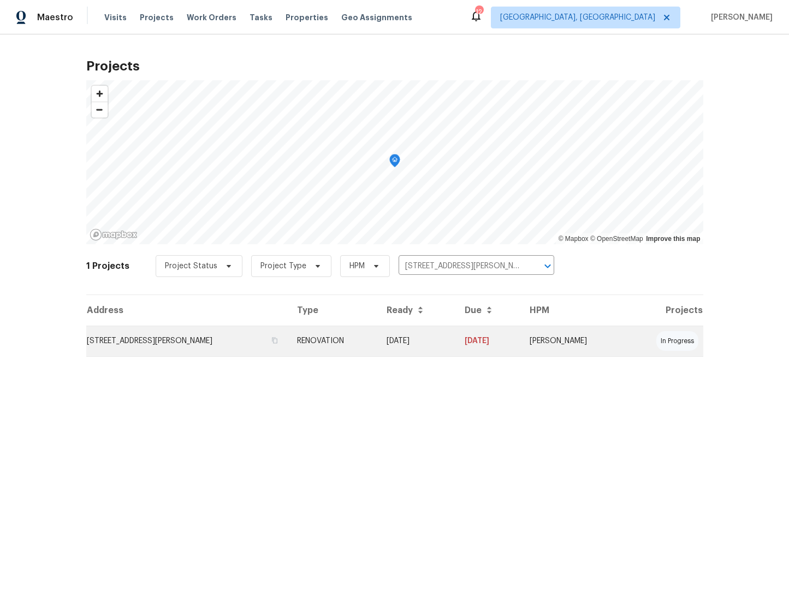
click at [192, 346] on td "[STREET_ADDRESS][PERSON_NAME]" at bounding box center [187, 340] width 202 height 31
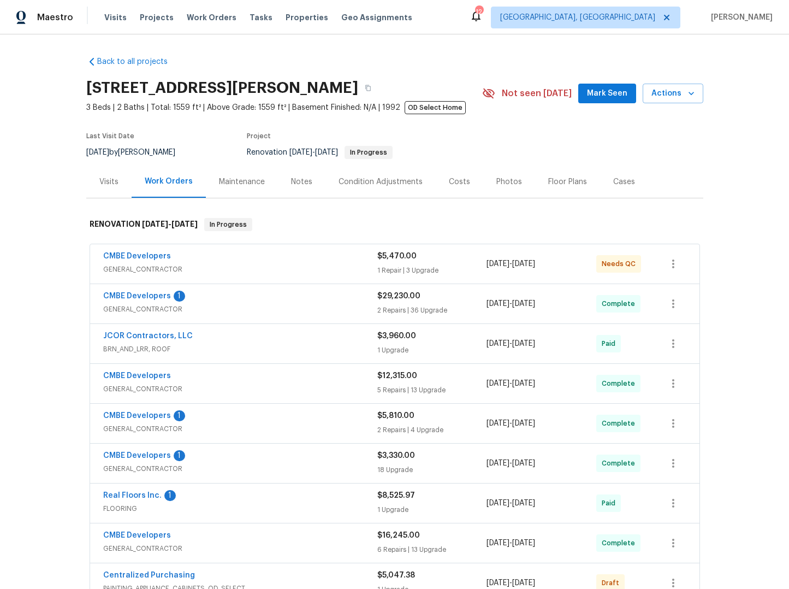
click at [248, 265] on span "GENERAL_CONTRACTOR" at bounding box center [240, 269] width 274 height 11
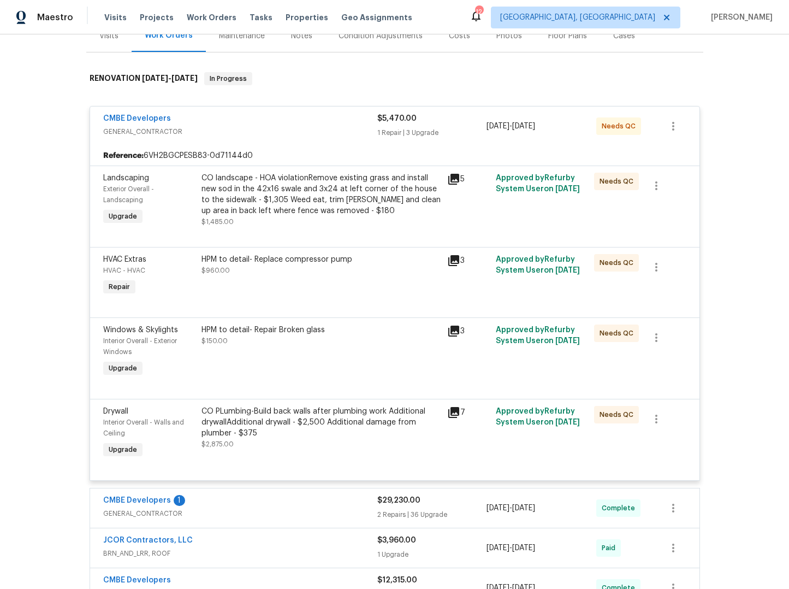
scroll to position [141, 0]
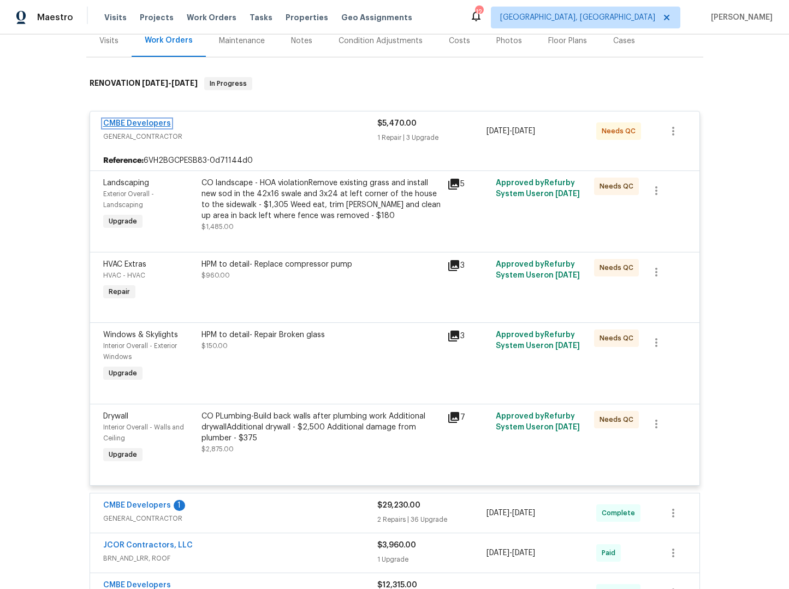
click at [118, 120] on link "CMBE Developers" at bounding box center [137, 124] width 68 height 8
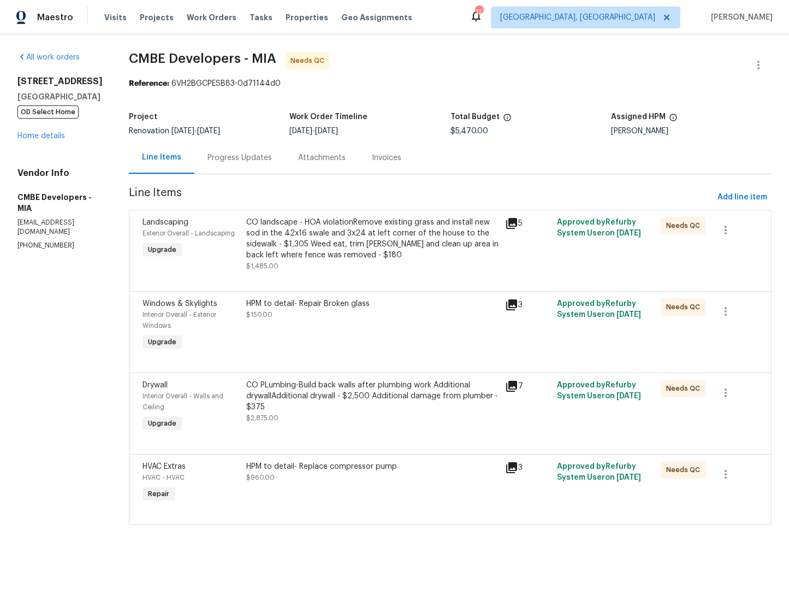
click at [359, 233] on div "CO landscape - HOA violationRemove existing grass and install new sod in the 42…" at bounding box center [372, 239] width 253 height 44
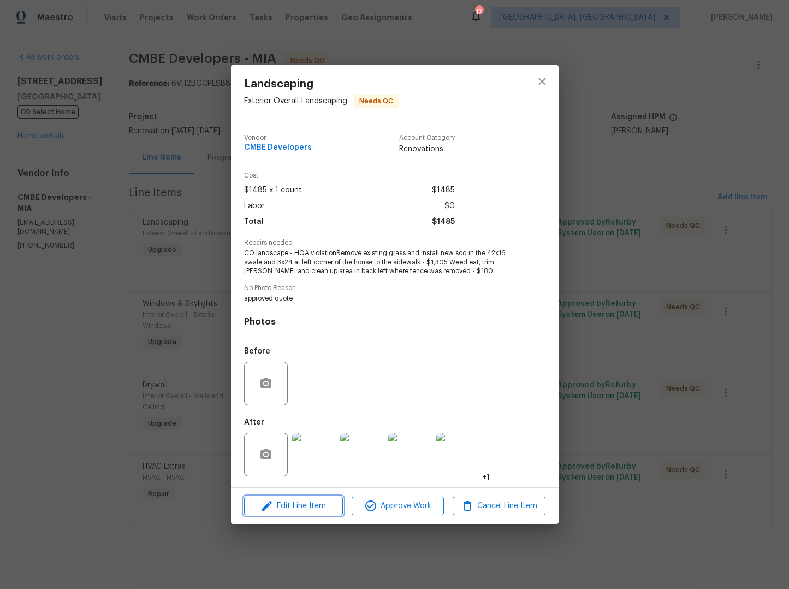
click at [296, 512] on span "Edit Line Item" at bounding box center [293, 506] width 92 height 14
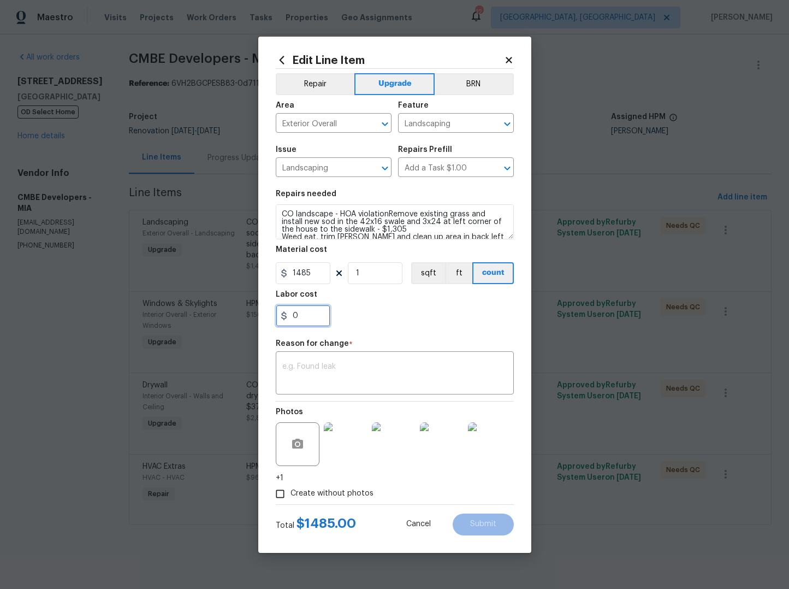
click at [313, 323] on input "0" at bounding box center [303, 316] width 55 height 22
type input "406"
click at [321, 367] on textarea at bounding box center [394, 374] width 225 height 23
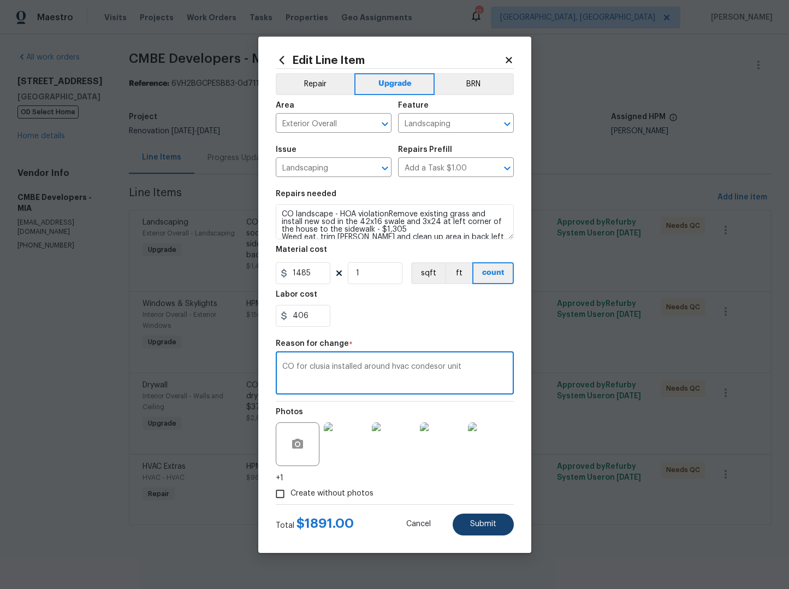
type textarea "CO for clusia installed around hvac condesor unit"
click at [507, 524] on button "Submit" at bounding box center [483, 524] width 61 height 22
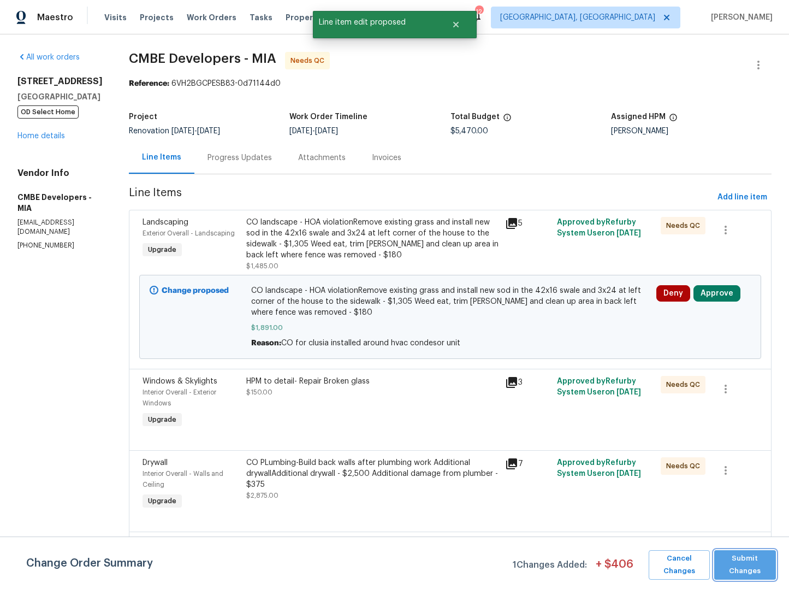
drag, startPoint x: 739, startPoint y: 560, endPoint x: 754, endPoint y: 544, distance: 21.6
click at [739, 560] on span "Submit Changes" at bounding box center [745, 564] width 51 height 25
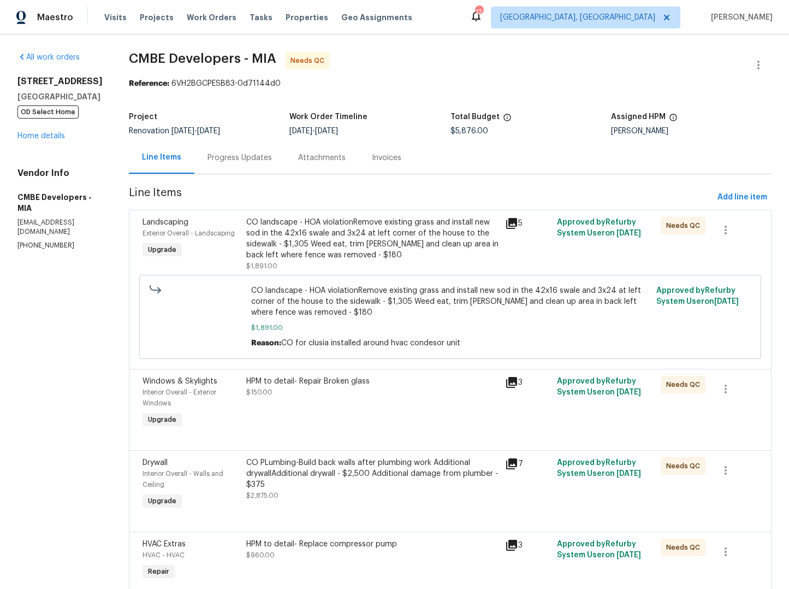
click at [512, 220] on icon at bounding box center [511, 223] width 11 height 11
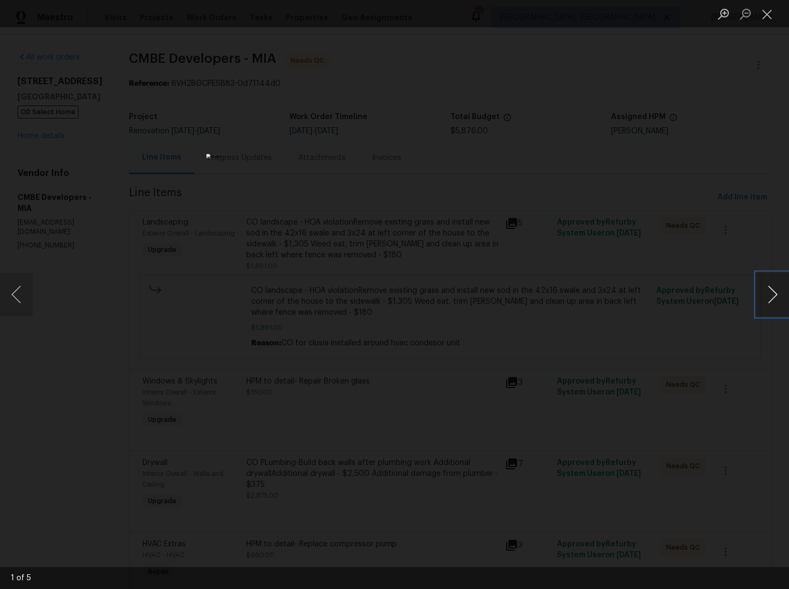
click at [779, 301] on button "Next image" at bounding box center [772, 294] width 33 height 44
click at [779, 300] on button "Next image" at bounding box center [772, 294] width 33 height 44
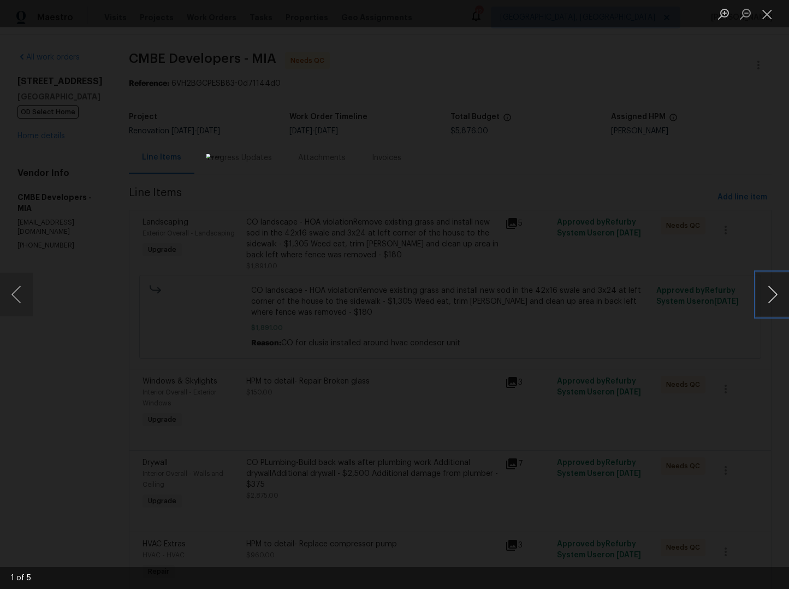
click at [779, 300] on button "Next image" at bounding box center [772, 294] width 33 height 44
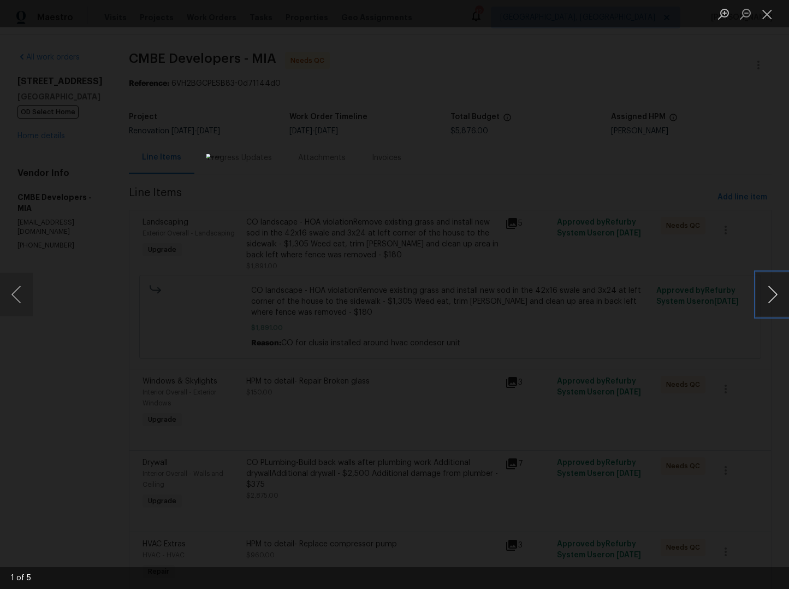
click at [779, 300] on button "Next image" at bounding box center [772, 294] width 33 height 44
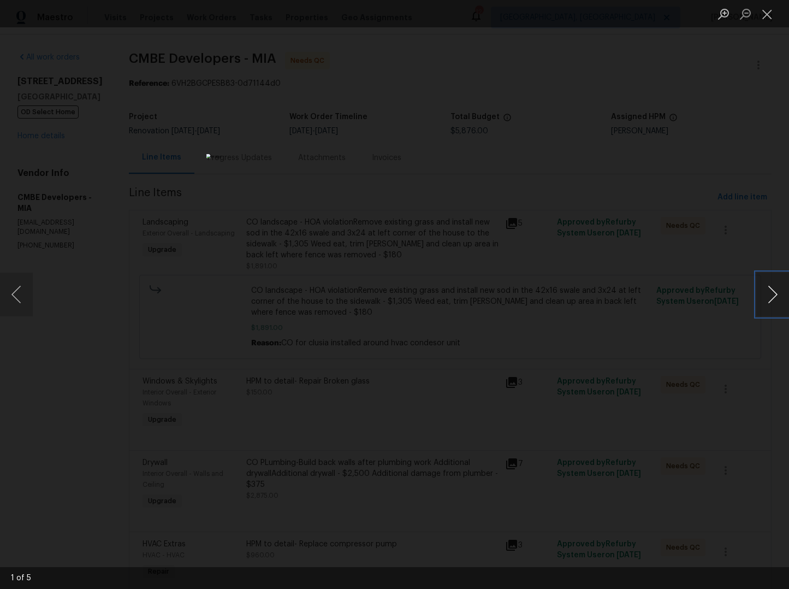
click at [779, 300] on button "Next image" at bounding box center [772, 294] width 33 height 44
click at [779, 305] on button "Next image" at bounding box center [772, 294] width 33 height 44
click at [763, 14] on button "Close lightbox" at bounding box center [767, 13] width 22 height 19
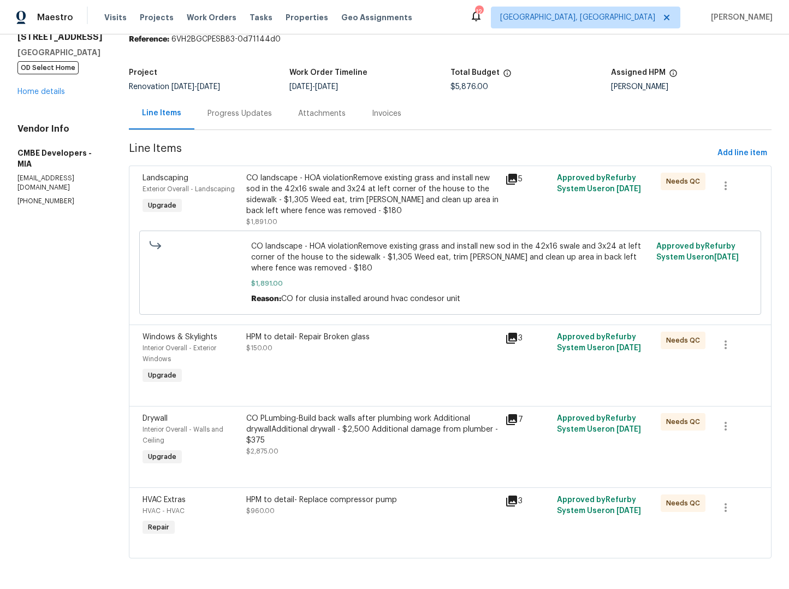
scroll to position [54, 0]
click at [509, 495] on icon at bounding box center [511, 500] width 11 height 11
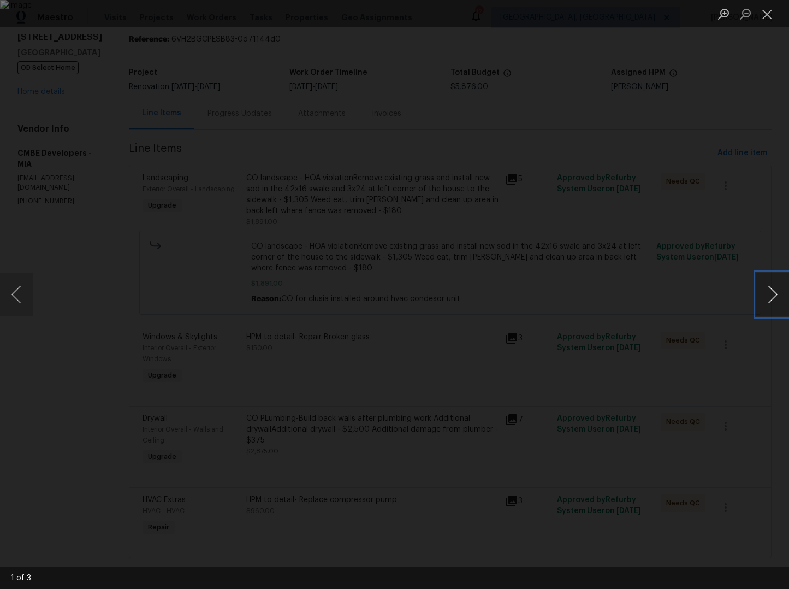
click at [768, 295] on button "Next image" at bounding box center [772, 294] width 33 height 44
click at [731, 182] on div "Lightbox" at bounding box center [394, 294] width 789 height 589
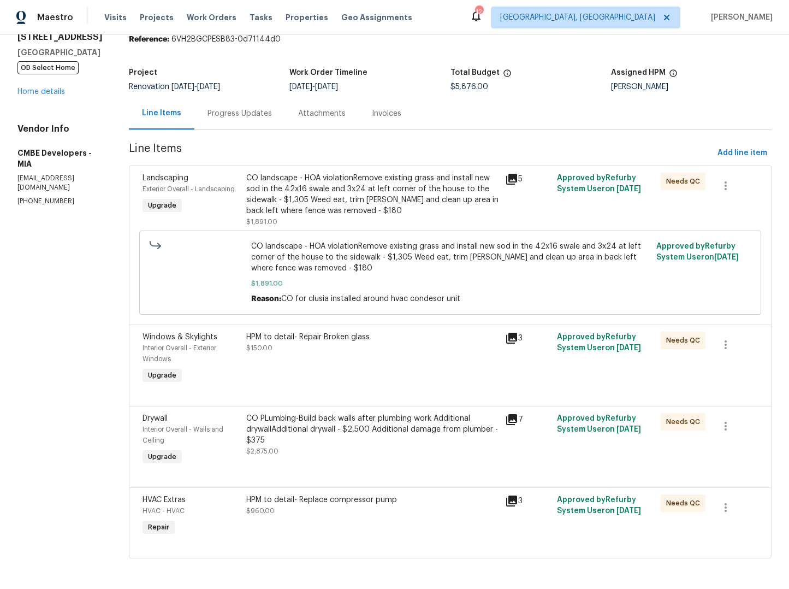
click at [509, 414] on icon at bounding box center [511, 419] width 11 height 11
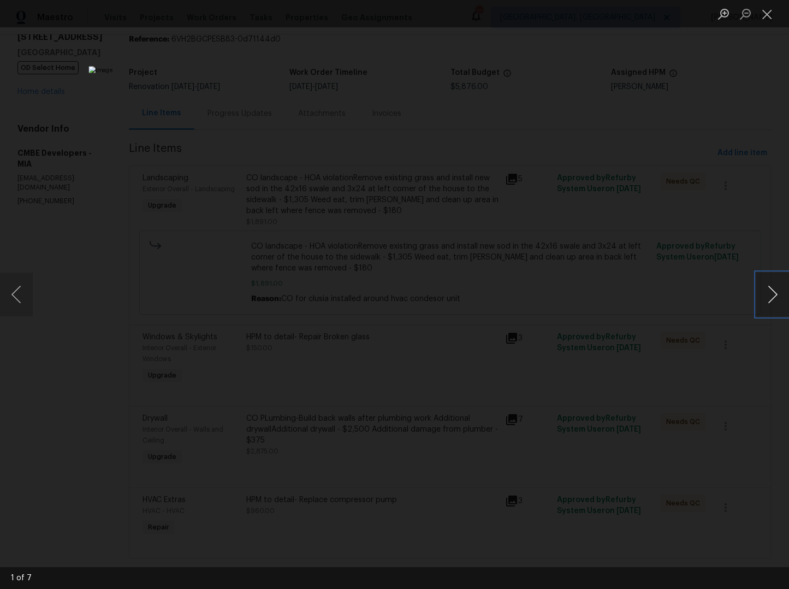
click at [772, 292] on button "Next image" at bounding box center [772, 294] width 33 height 44
click at [693, 229] on div "Lightbox" at bounding box center [394, 294] width 789 height 589
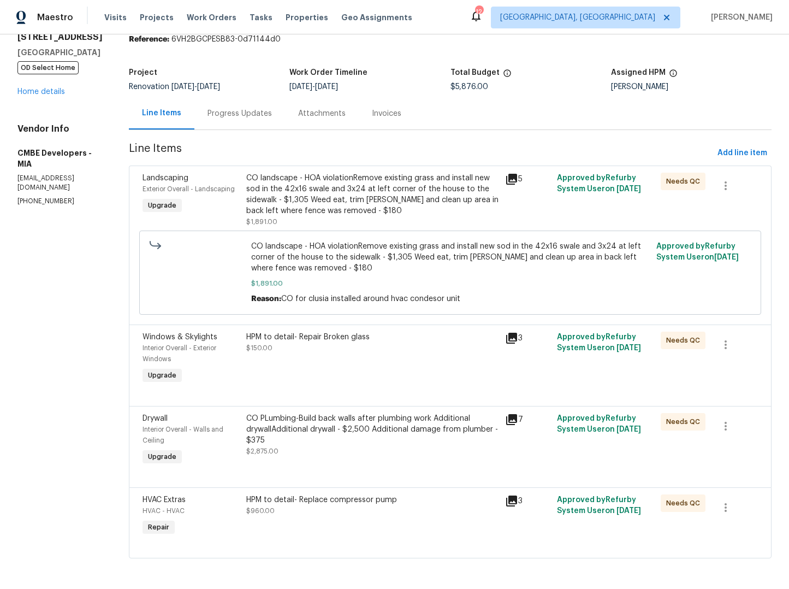
click at [509, 495] on icon at bounding box center [511, 500] width 11 height 11
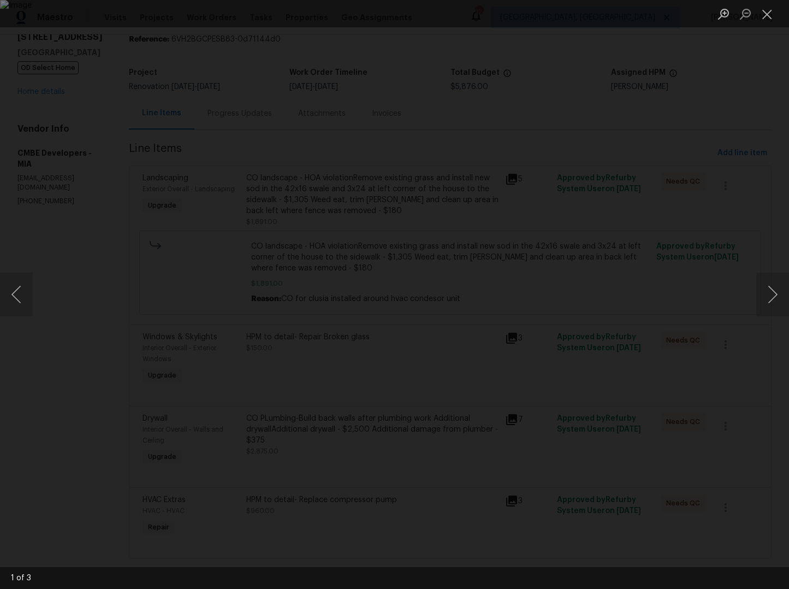
click at [715, 74] on div "Lightbox" at bounding box center [394, 294] width 789 height 589
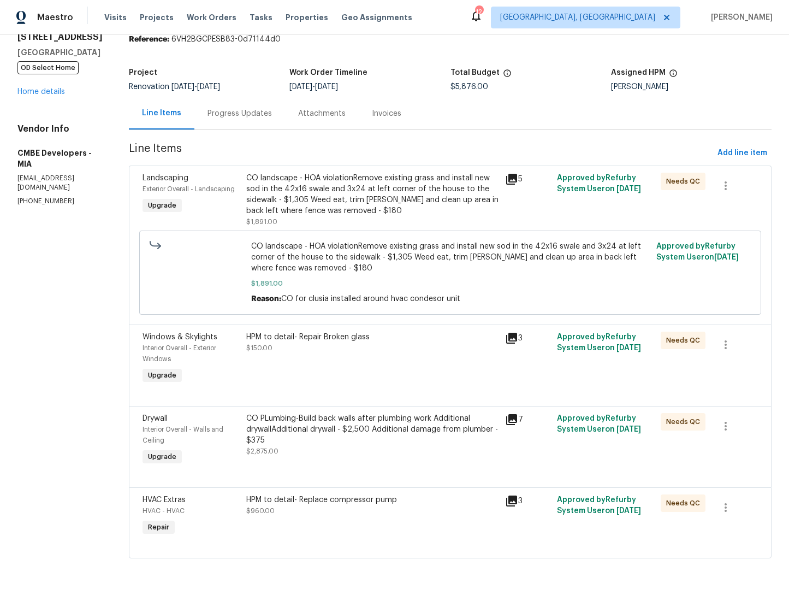
click at [509, 333] on icon at bounding box center [511, 338] width 11 height 11
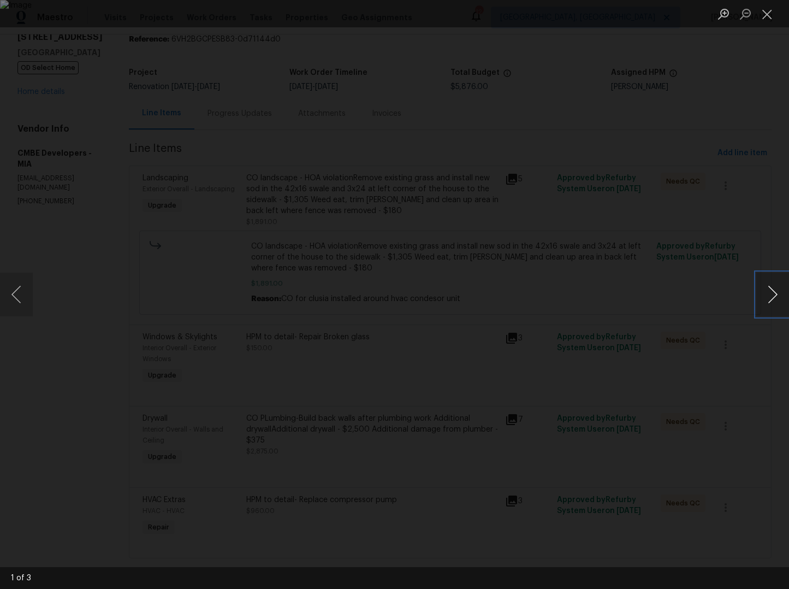
click at [766, 302] on button "Next image" at bounding box center [772, 294] width 33 height 44
click at [766, 17] on button "Close lightbox" at bounding box center [767, 13] width 22 height 19
